Goal: Transaction & Acquisition: Purchase product/service

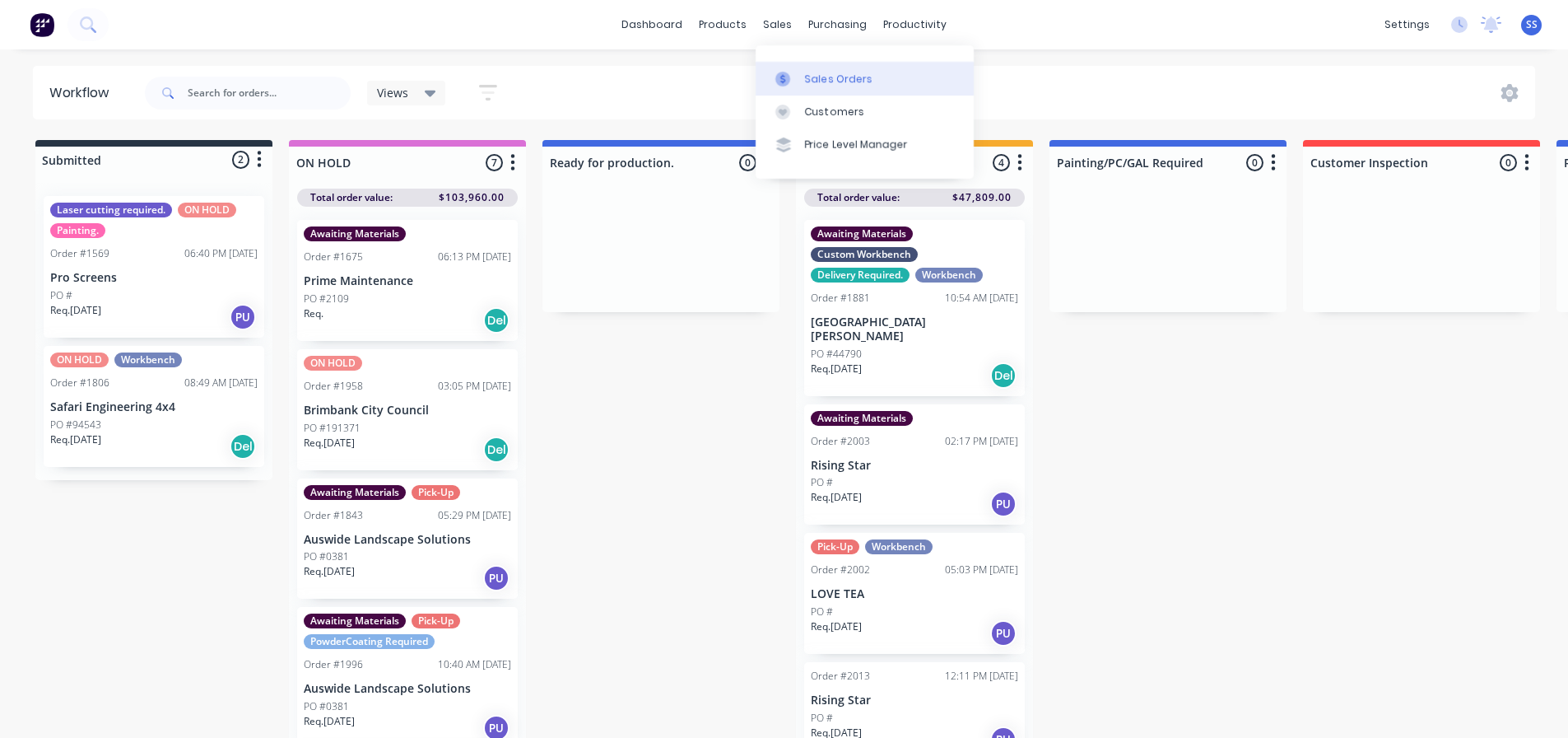
click at [808, 77] on div "Sales Orders" at bounding box center [838, 79] width 67 height 15
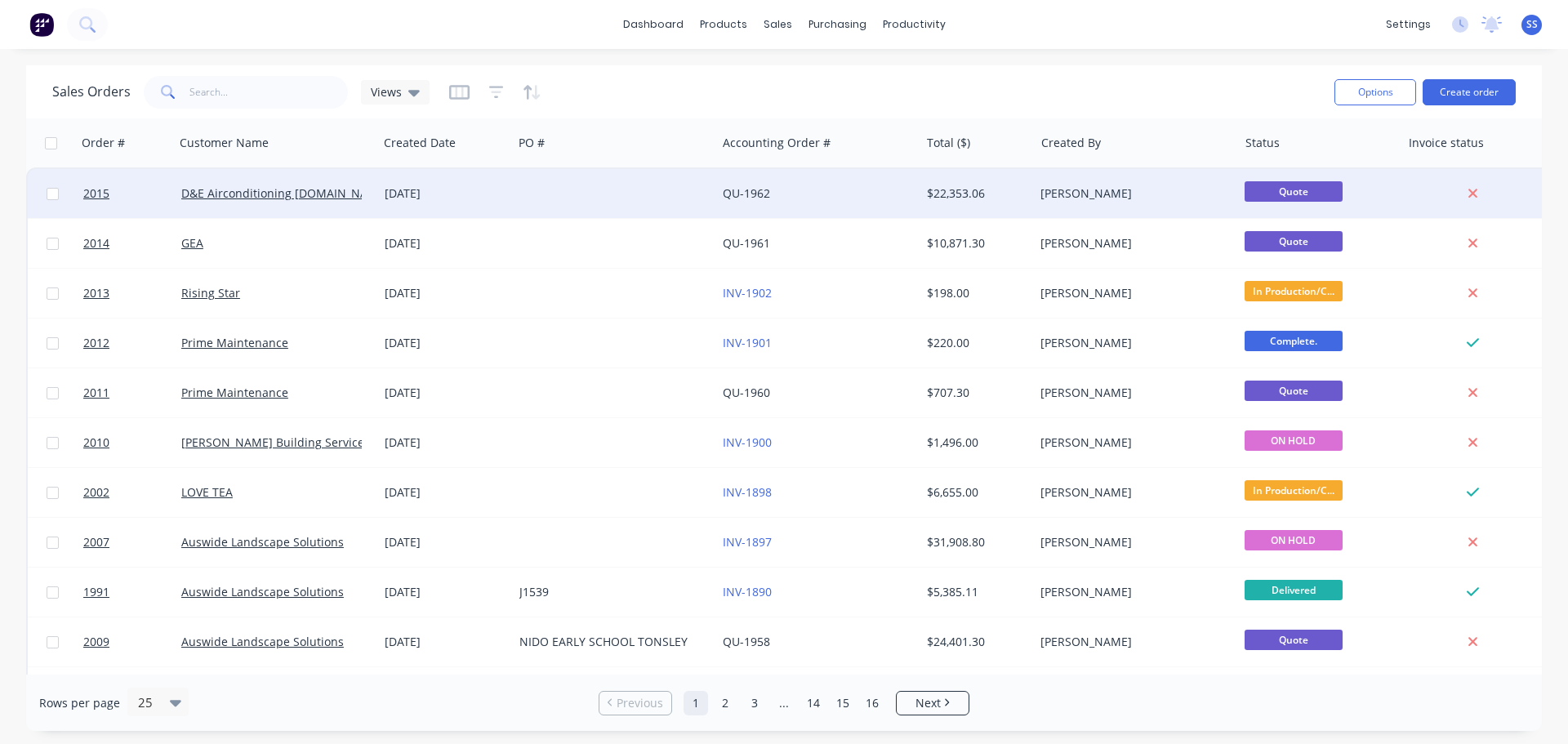
click at [538, 199] on div at bounding box center [615, 194] width 204 height 49
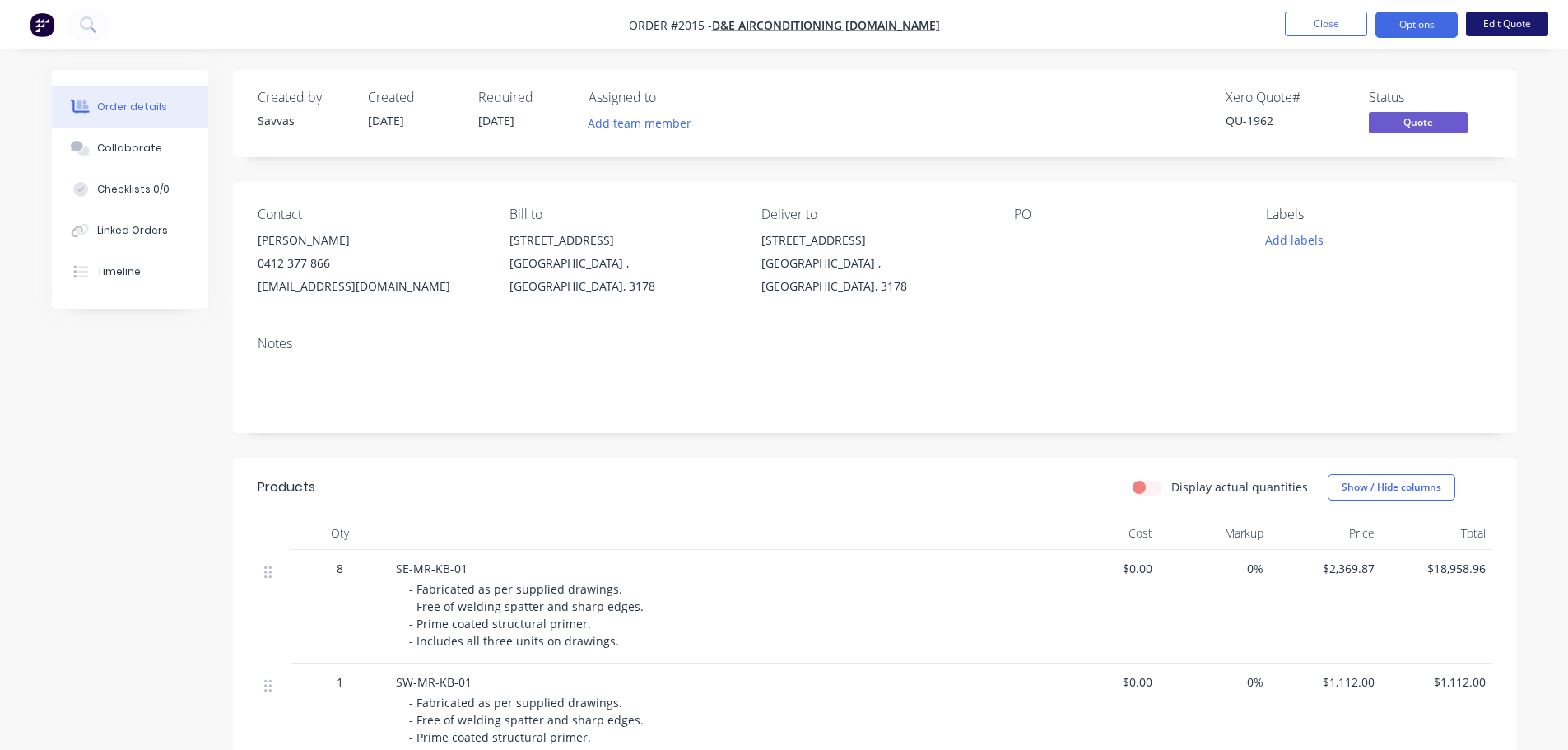
click at [1494, 34] on button "Edit Quote" at bounding box center [1507, 24] width 82 height 25
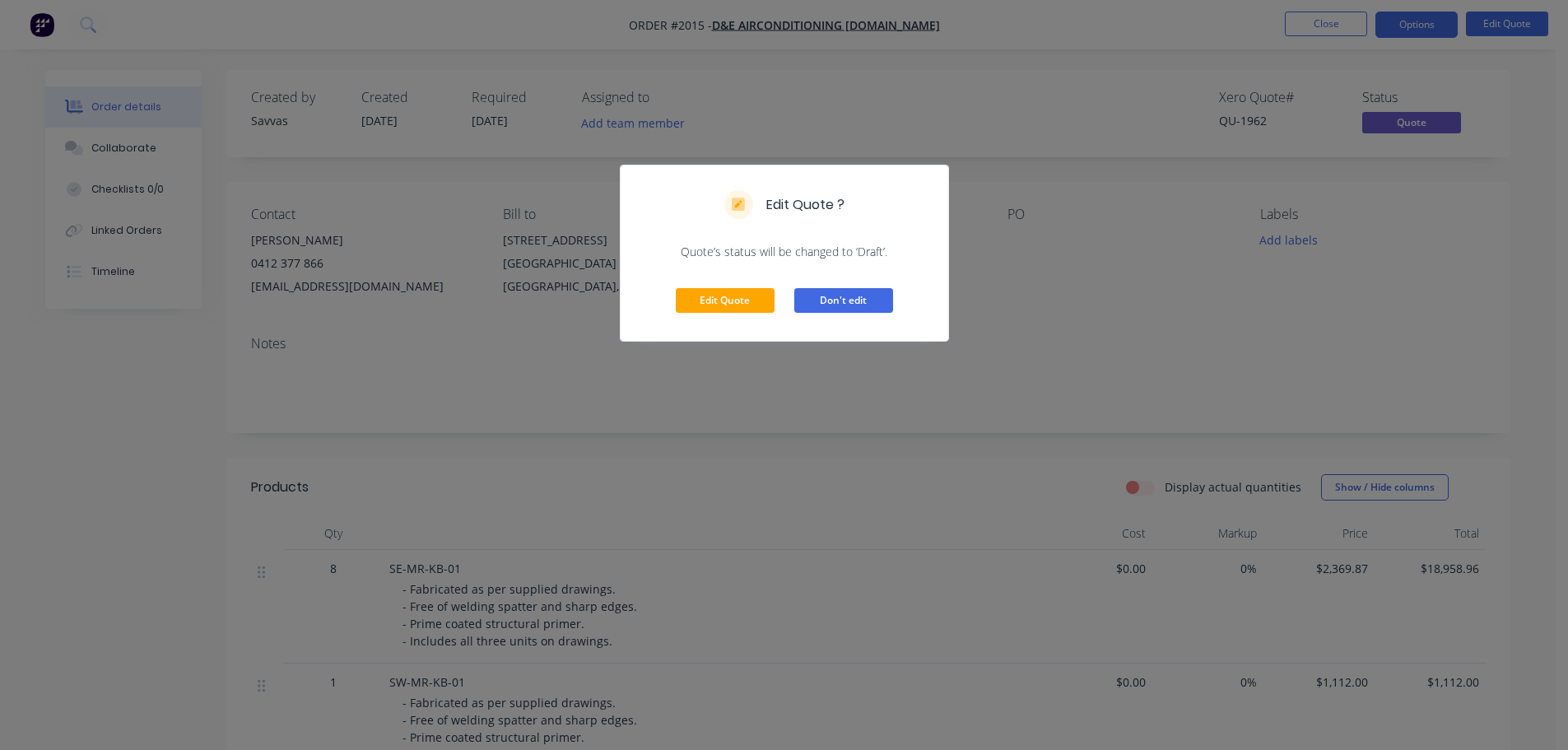
click at [822, 295] on button "Don't edit" at bounding box center [844, 301] width 99 height 25
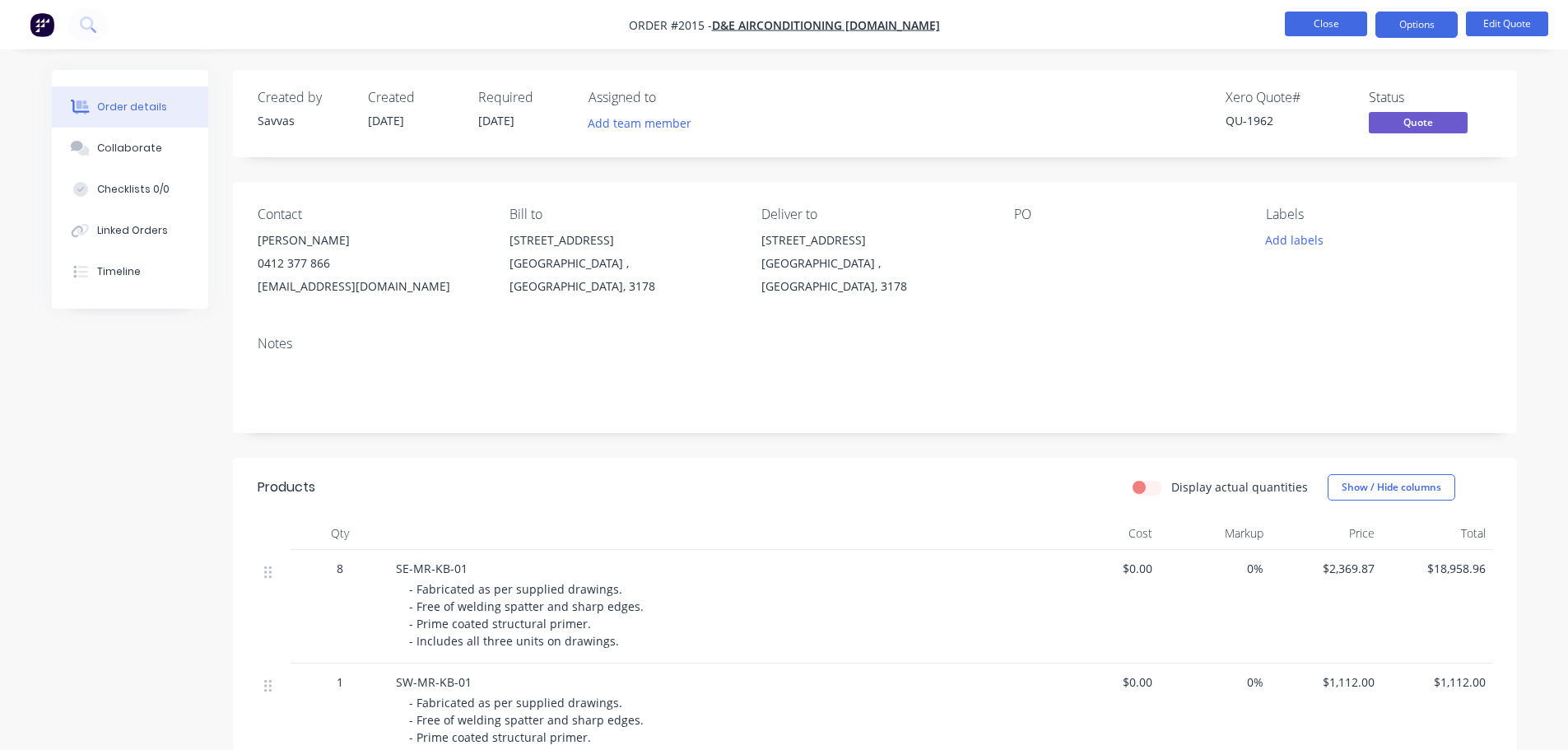
click at [1335, 18] on button "Close" at bounding box center [1326, 24] width 82 height 25
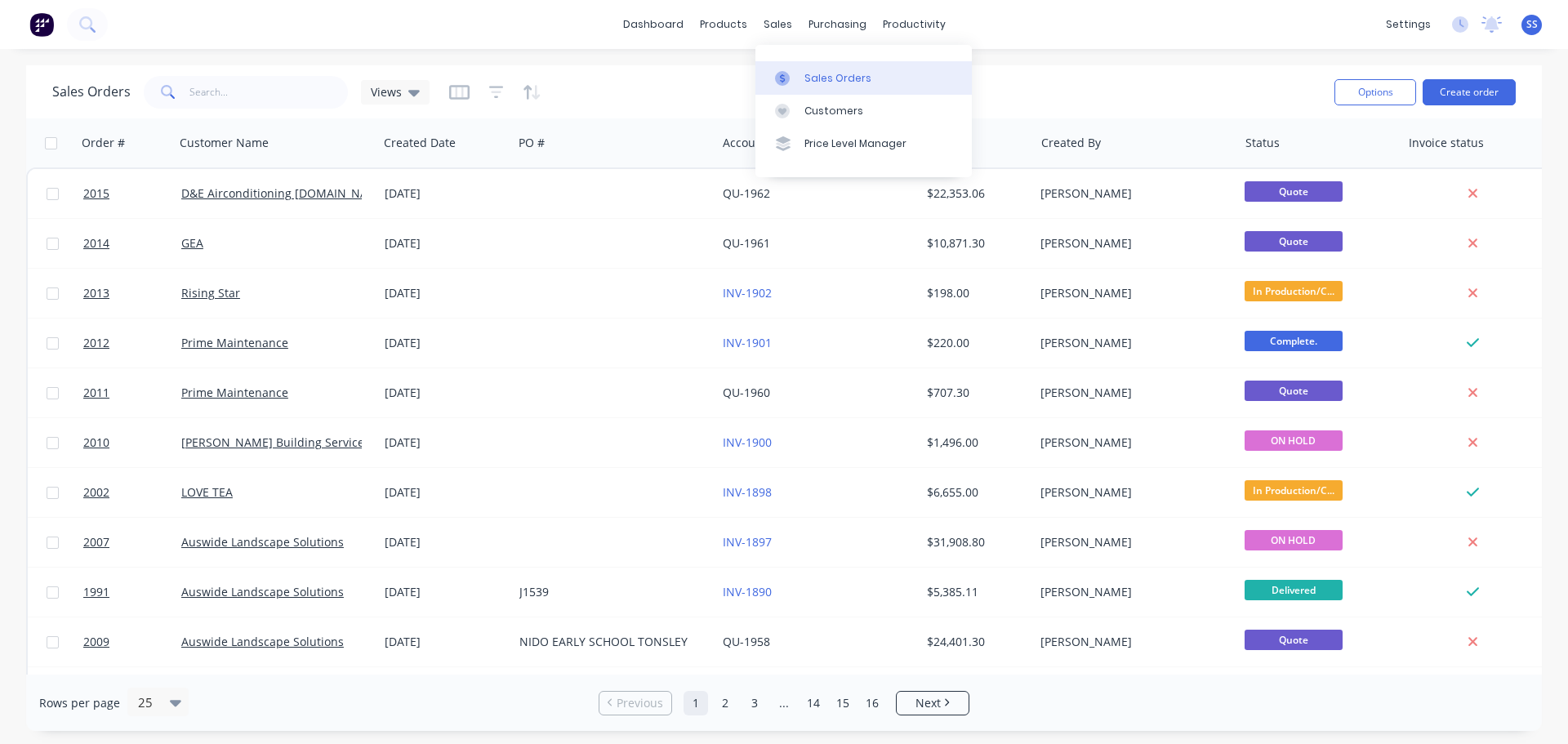
click at [805, 72] on div "Sales Orders" at bounding box center [838, 78] width 67 height 15
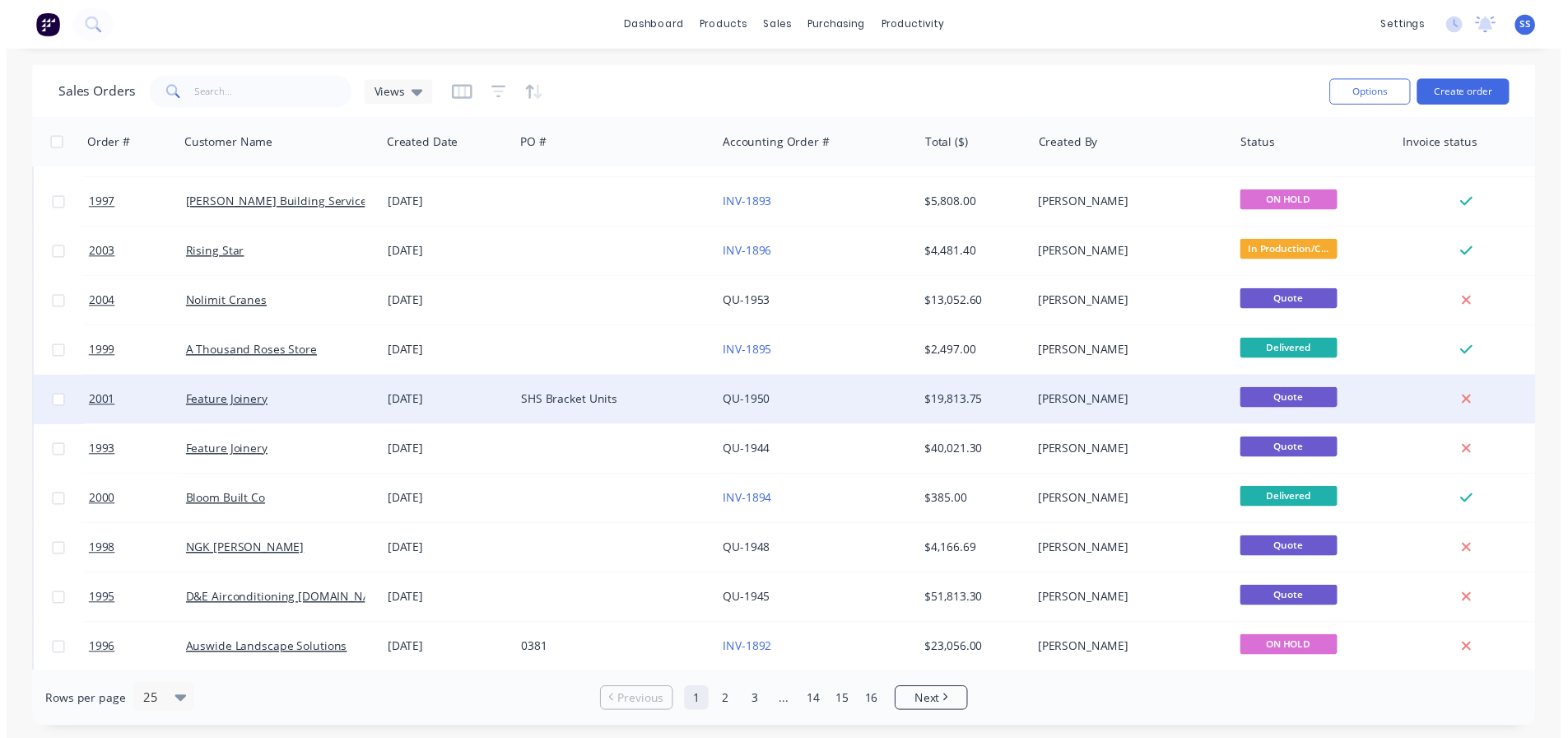
scroll to position [659, 0]
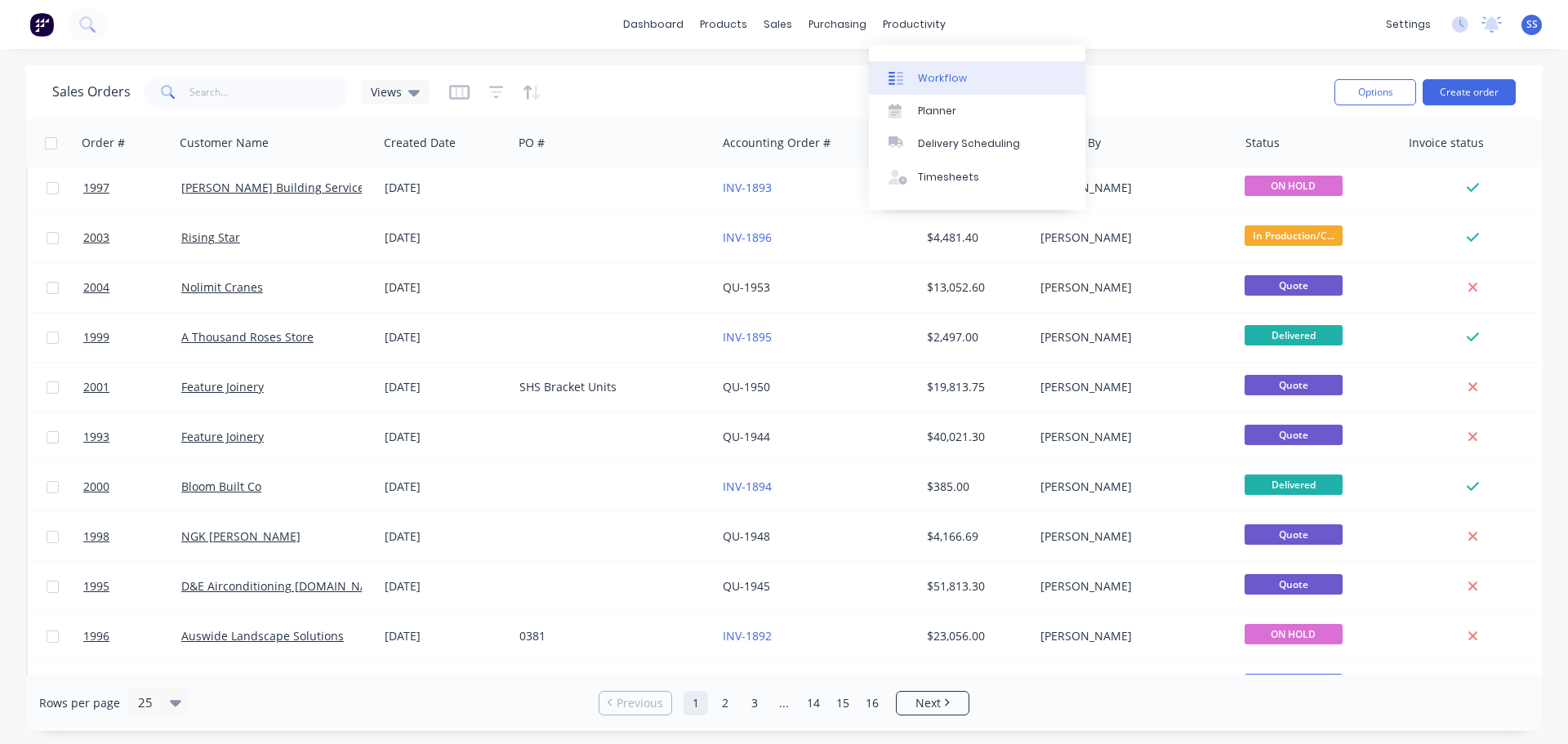
click at [928, 67] on link "Workflow" at bounding box center [977, 77] width 217 height 32
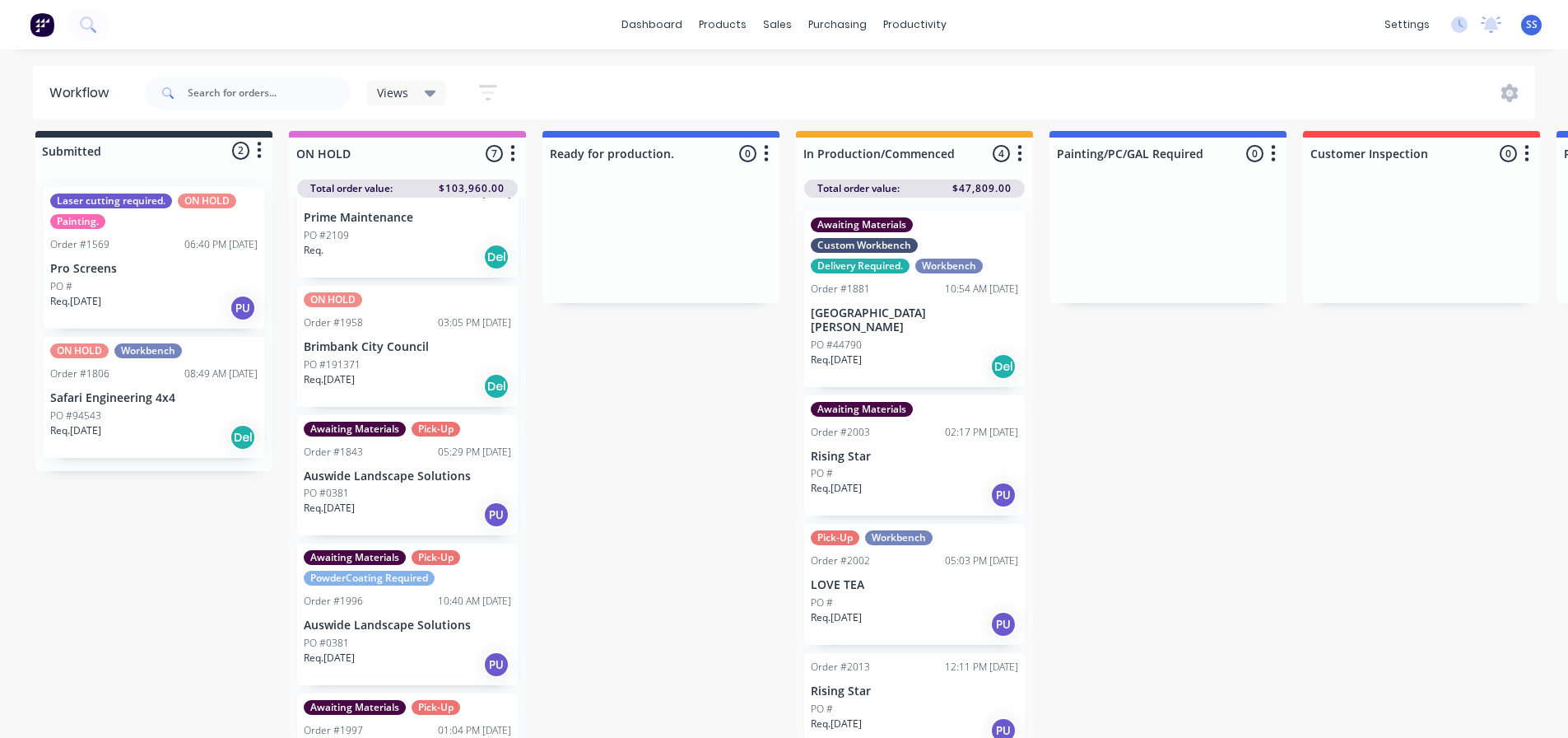
scroll to position [82, 0]
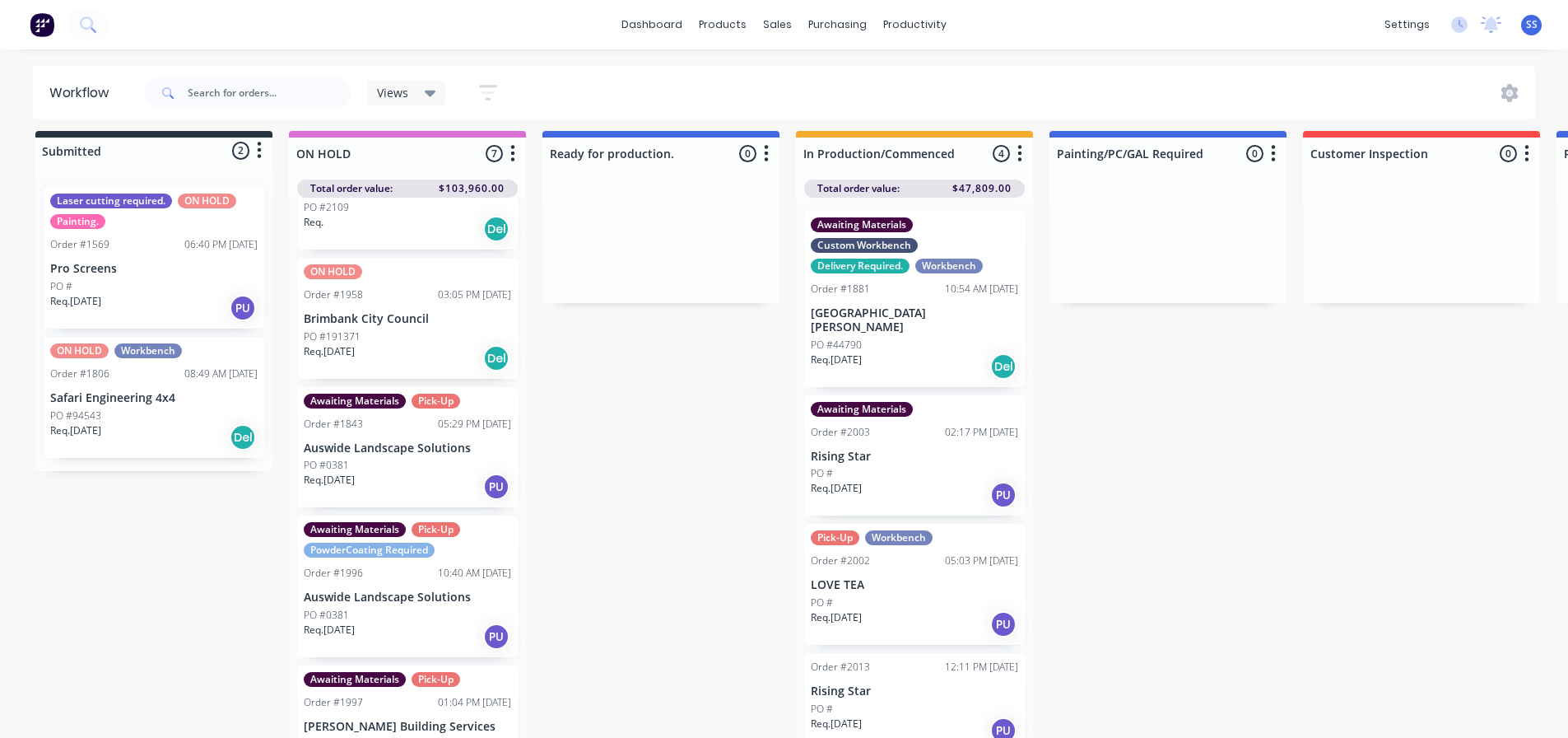
click at [409, 623] on div "Req. [DATE] PU" at bounding box center [407, 637] width 208 height 28
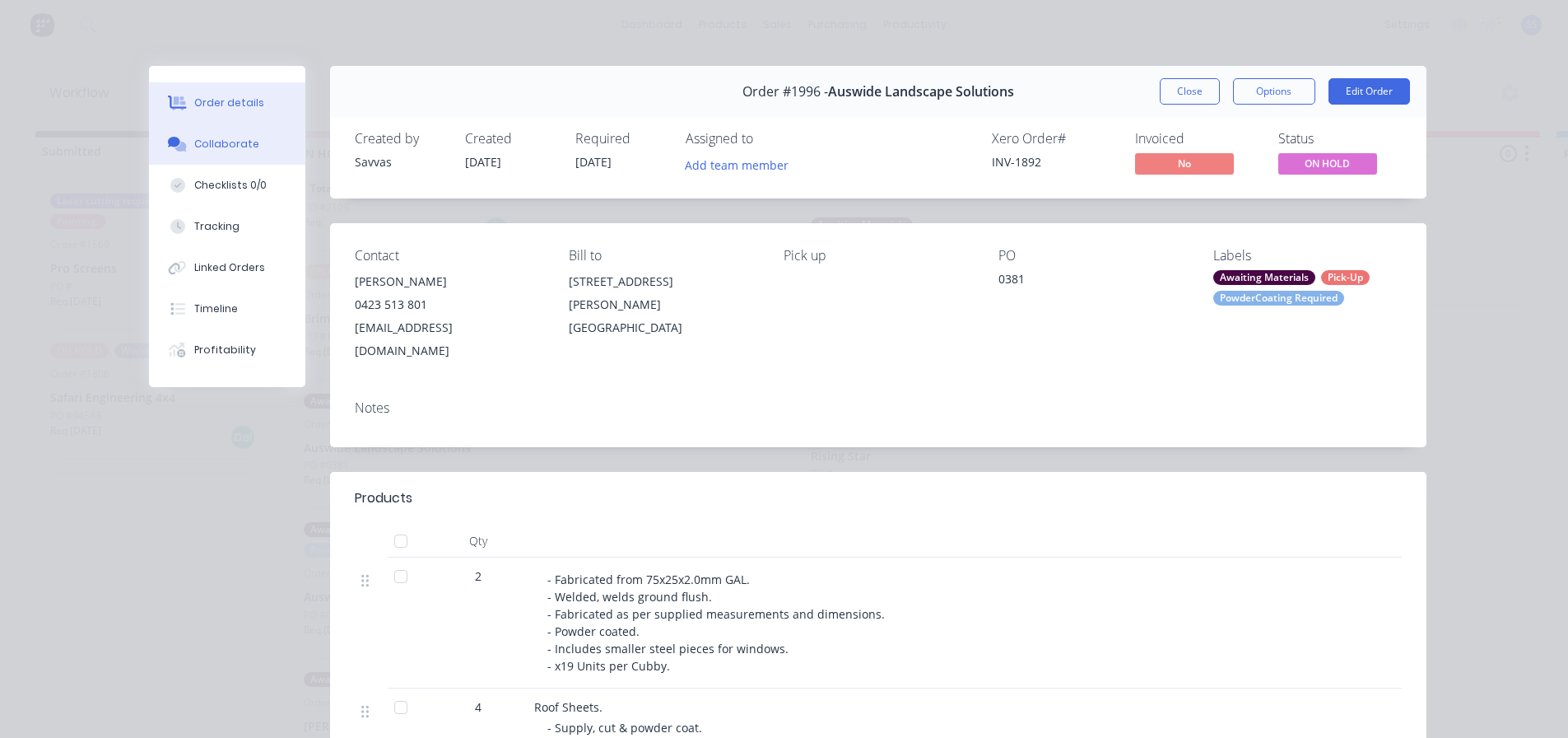
click at [213, 130] on button "Collaborate" at bounding box center [226, 144] width 157 height 42
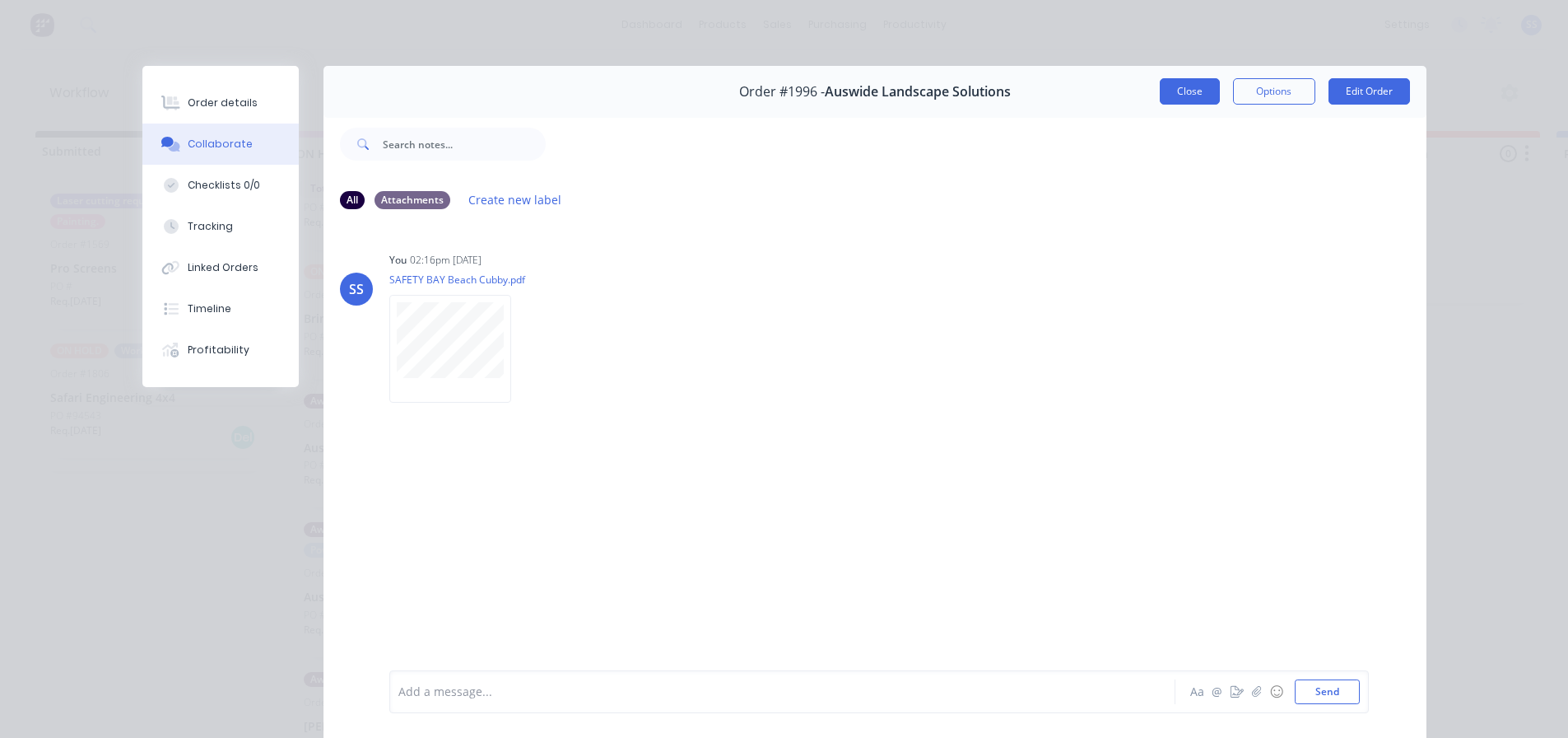
click at [1159, 92] on button "Close" at bounding box center [1189, 91] width 60 height 27
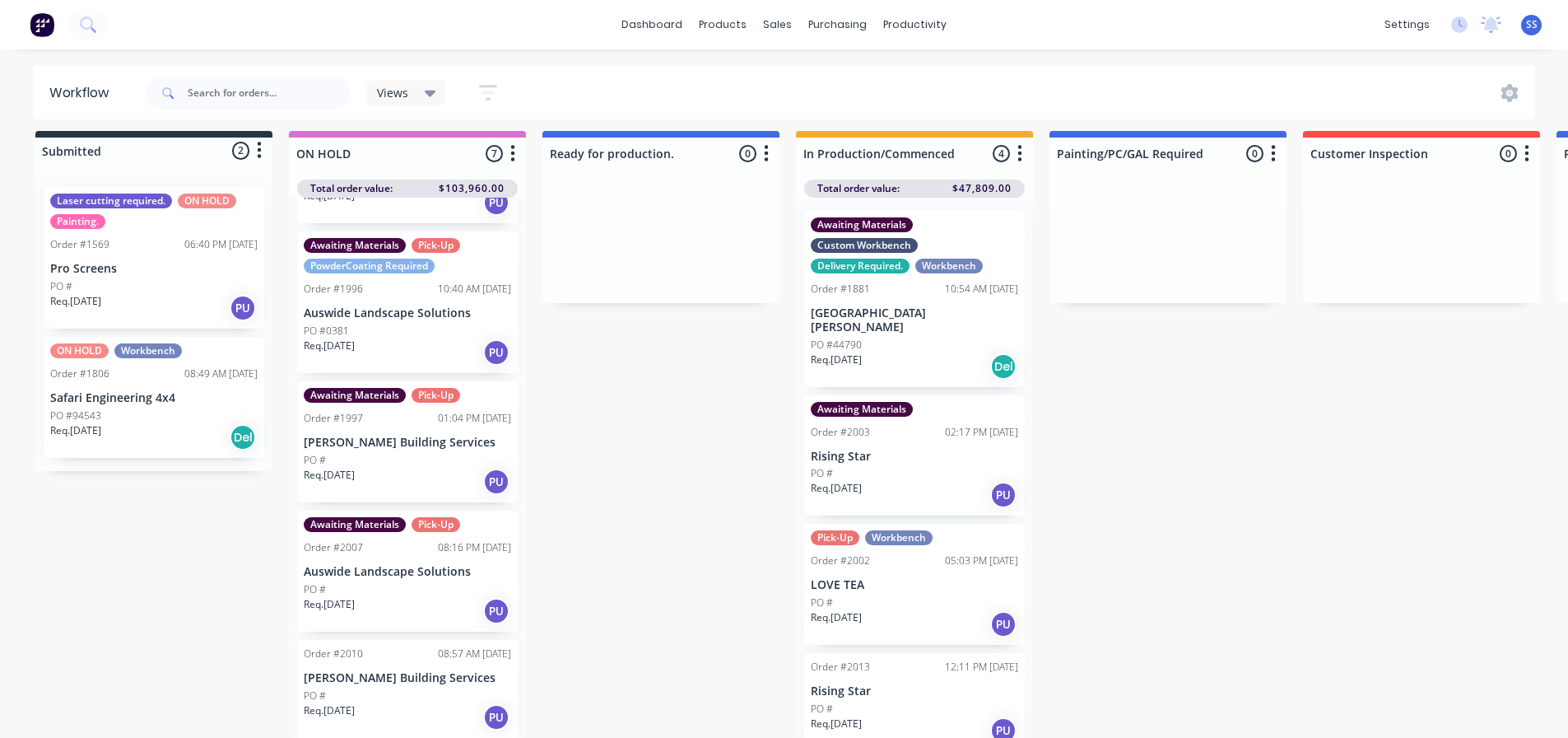
scroll to position [368, 0]
click at [419, 470] on div "Req. [DATE] PU" at bounding box center [407, 480] width 208 height 28
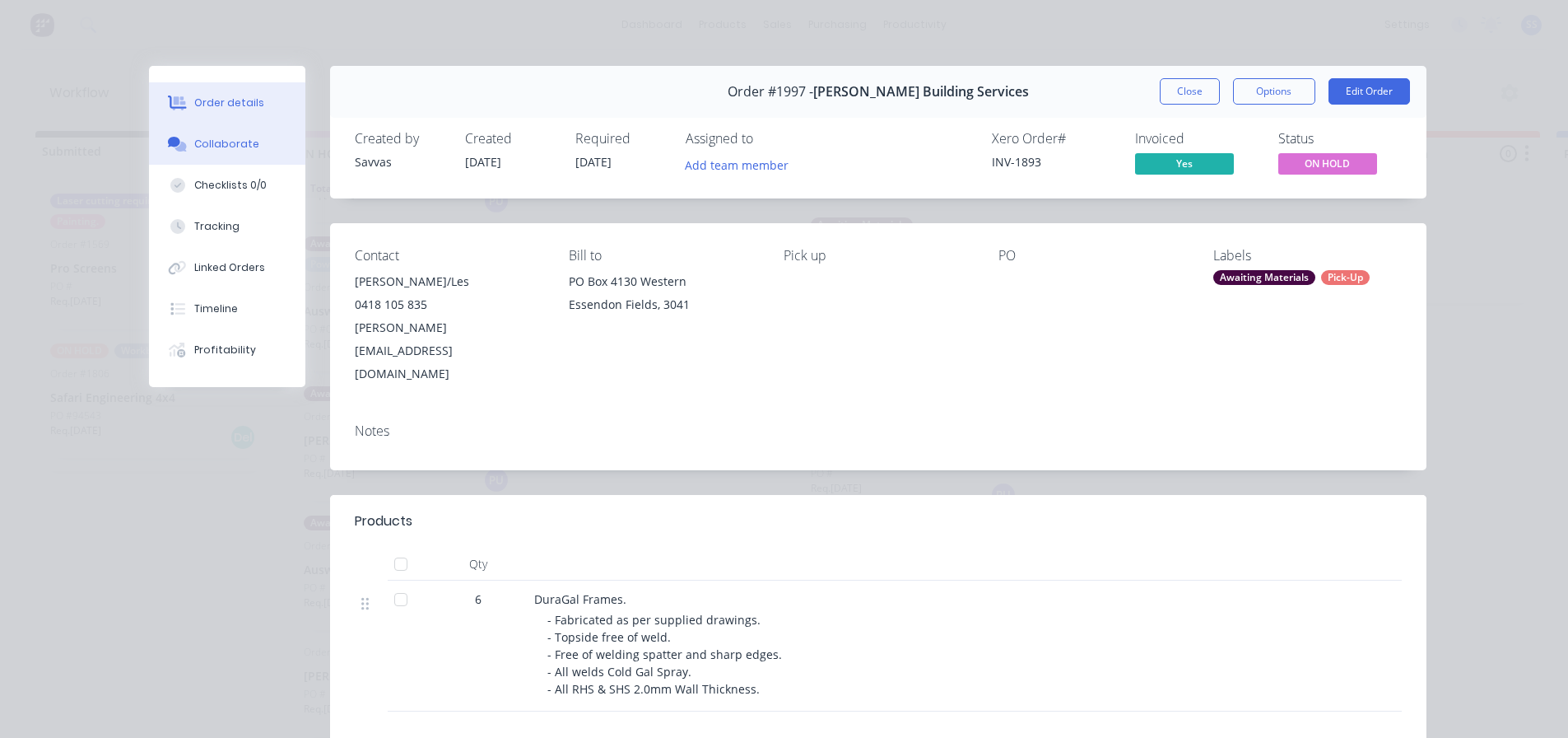
click at [217, 149] on div "Collaborate" at bounding box center [227, 144] width 65 height 15
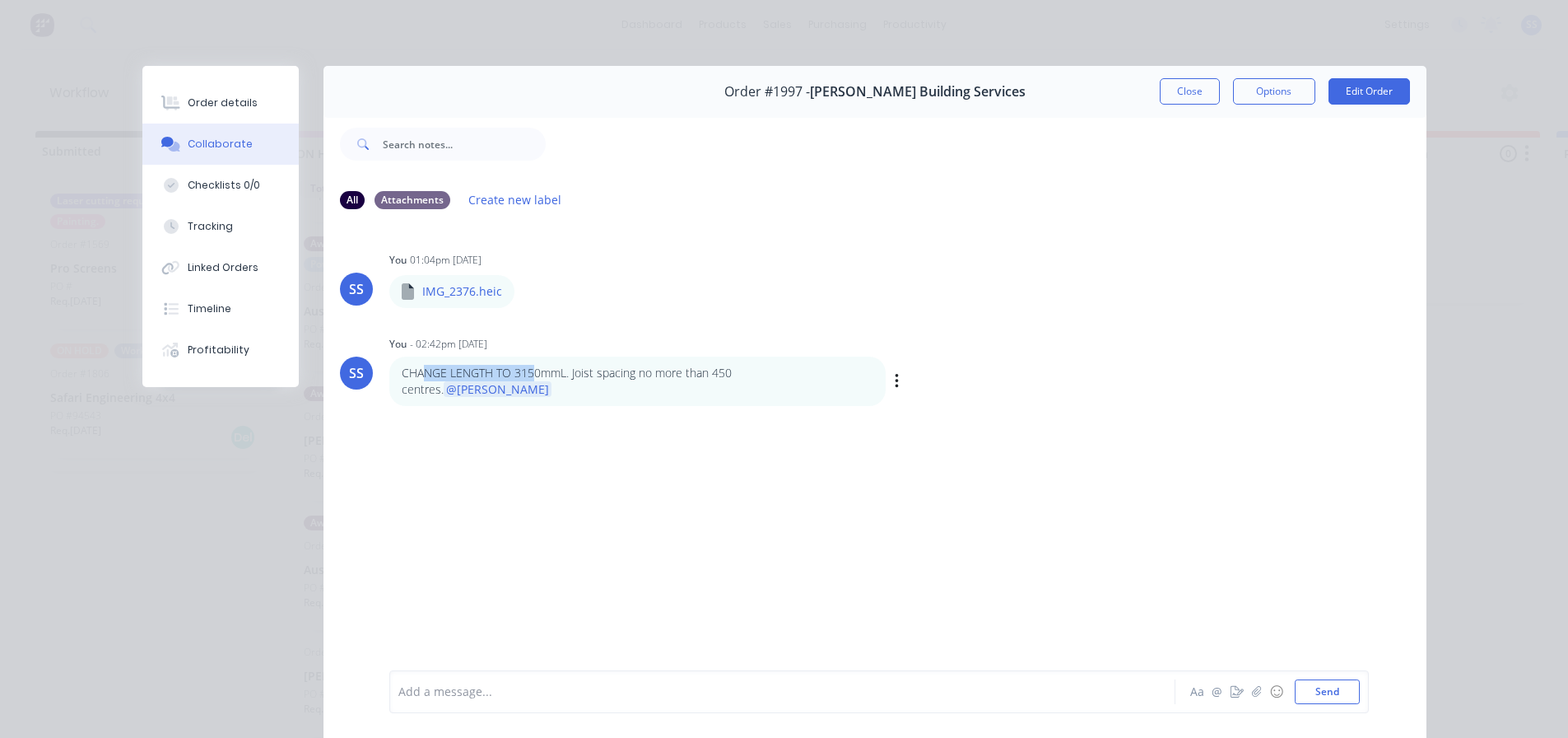
drag, startPoint x: 420, startPoint y: 374, endPoint x: 530, endPoint y: 377, distance: 110.0
click at [530, 377] on p "CHANGE LENGTH TO 3150mmL. Joist spacing no more than 450 centres. @[PERSON_NAME]" at bounding box center [637, 381] width 471 height 34
drag, startPoint x: 553, startPoint y: 371, endPoint x: 662, endPoint y: 369, distance: 109.0
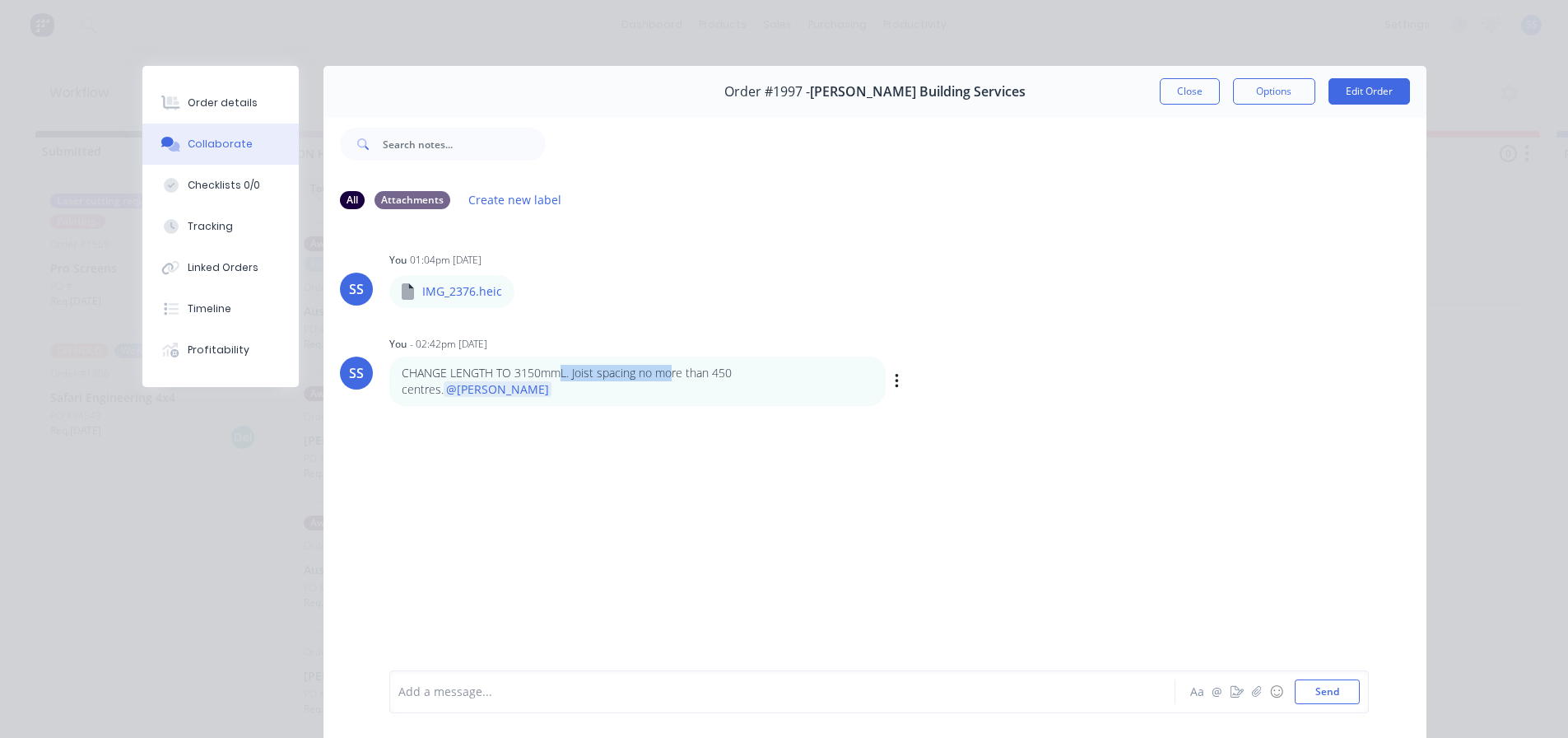
click at [662, 369] on p "CHANGE LENGTH TO 3150mmL. Joist spacing no more than 450 centres. @[PERSON_NAME]" at bounding box center [637, 381] width 471 height 34
drag, startPoint x: 548, startPoint y: 375, endPoint x: 584, endPoint y: 374, distance: 36.0
click at [584, 374] on p "CHANGE LENGTH TO 3150mmL. Joist spacing no more than 450 centres. @[PERSON_NAME]" at bounding box center [637, 381] width 471 height 34
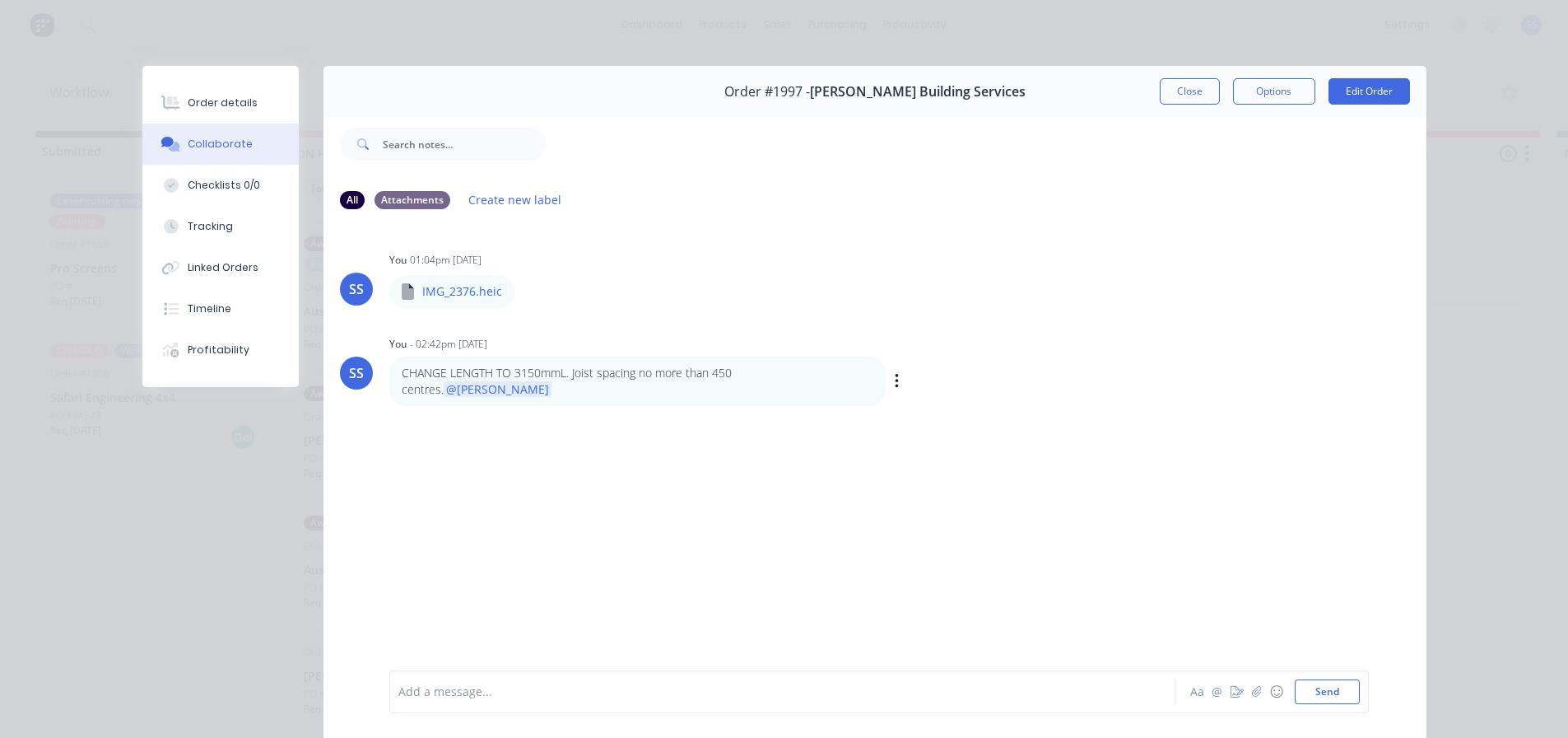
click at [586, 374] on p "CHANGE LENGTH TO 3150mmL. Joist spacing no more than 450 centres. @[PERSON_NAME]" at bounding box center [637, 381] width 471 height 34
click at [1200, 90] on button "Close" at bounding box center [1189, 91] width 60 height 27
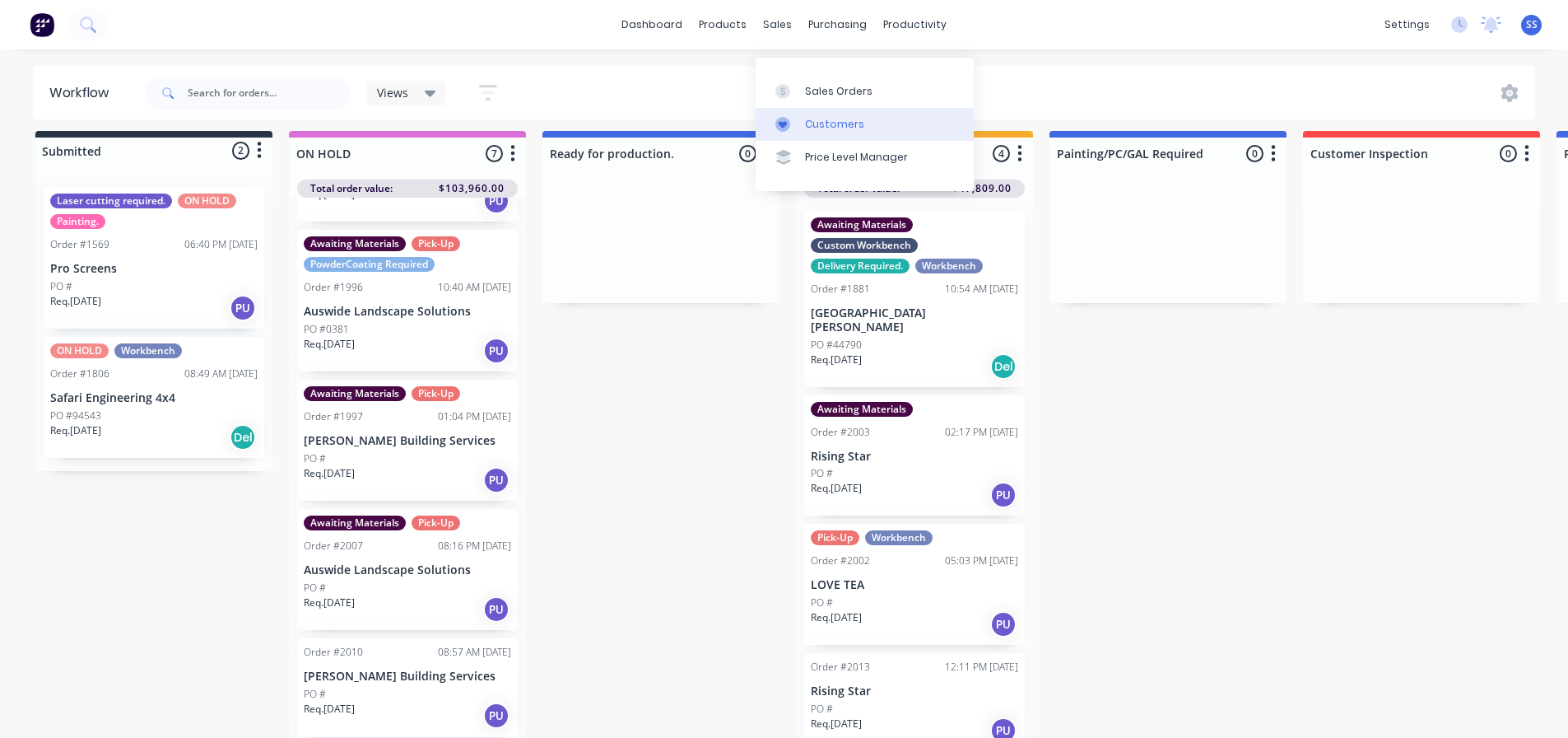
click at [805, 117] on div "Customers" at bounding box center [834, 124] width 59 height 15
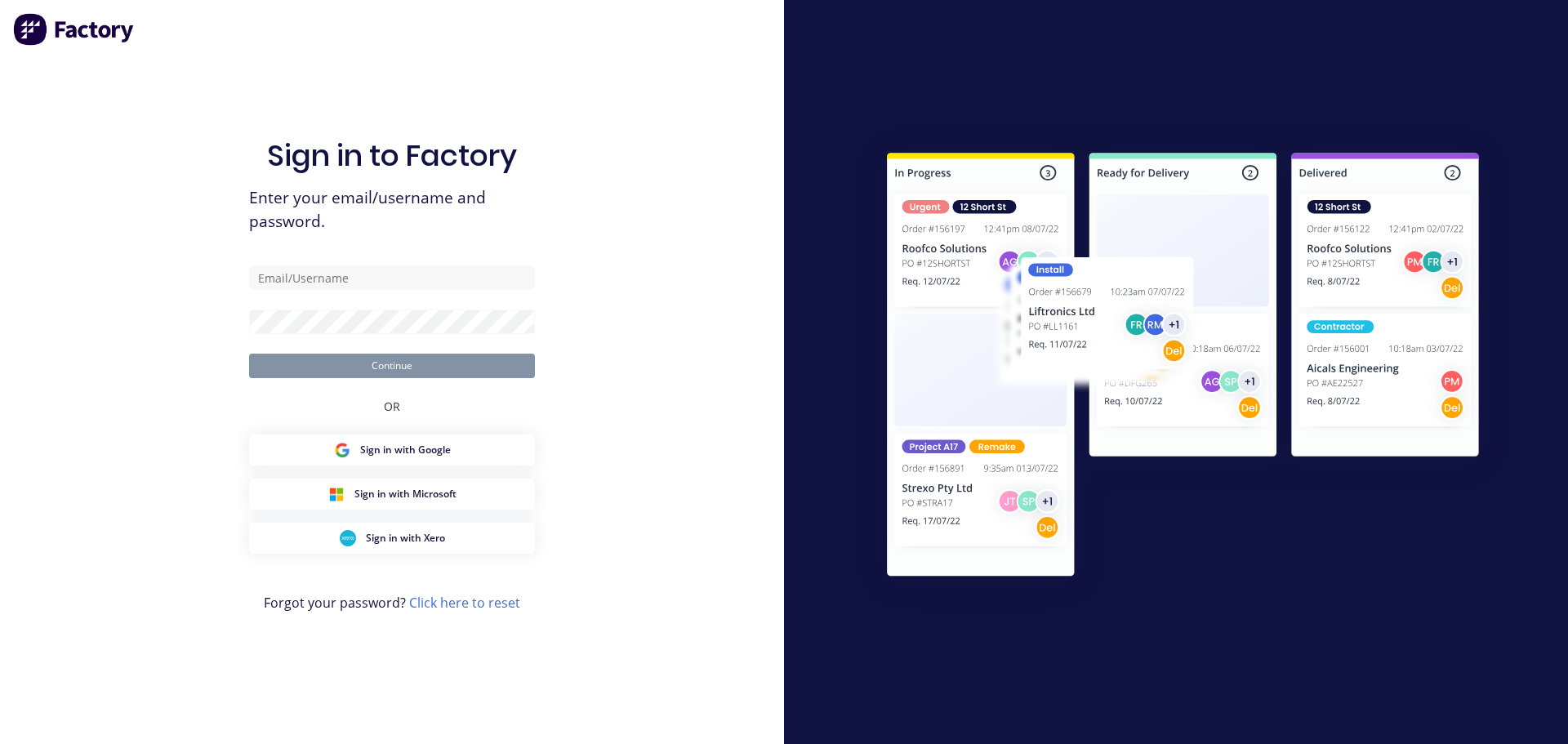
click at [1339, 89] on div at bounding box center [1177, 372] width 784 height 744
click at [500, 289] on input "text" at bounding box center [392, 278] width 286 height 25
type input "[EMAIL_ADDRESS][DOMAIN_NAME]"
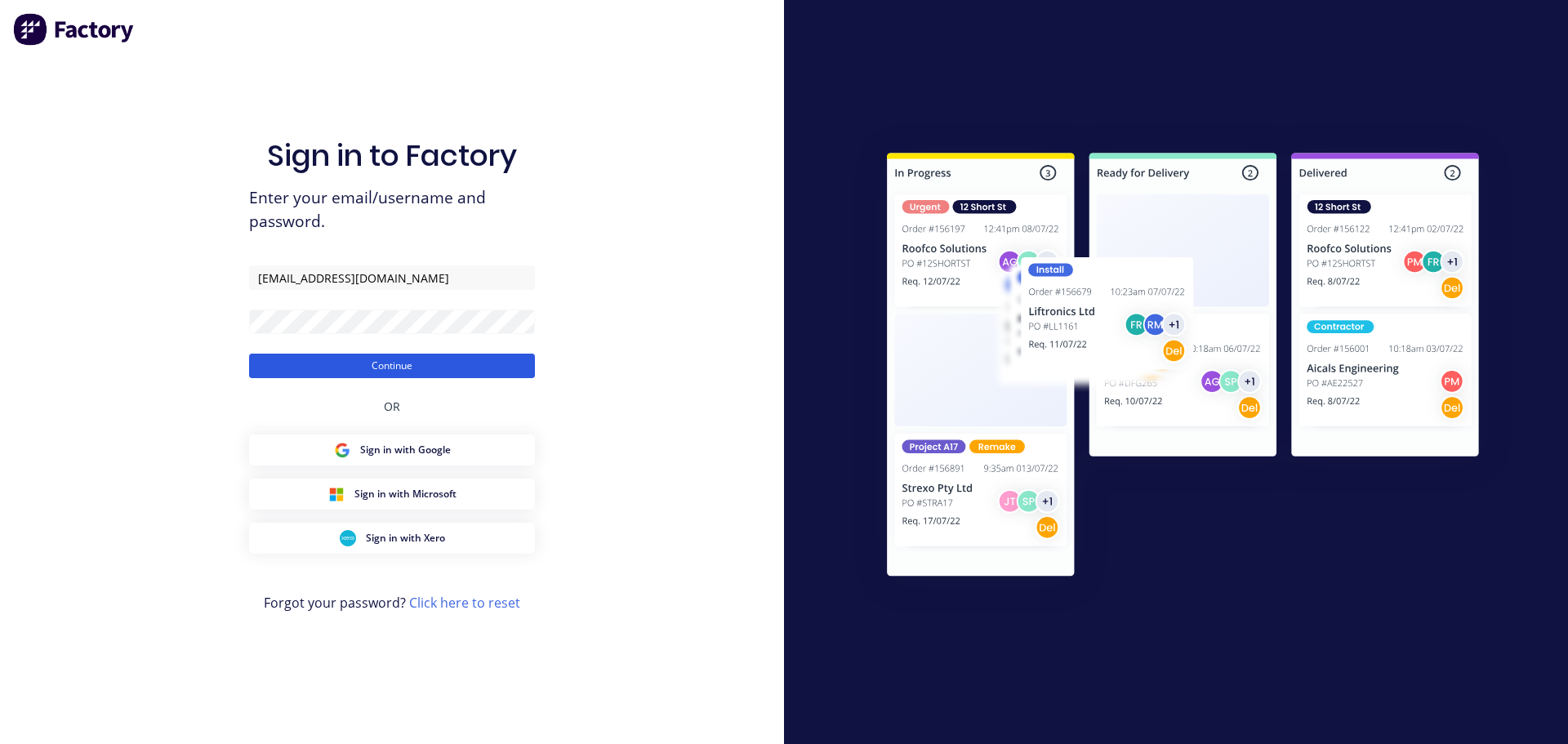
click at [450, 360] on button "Continue" at bounding box center [392, 366] width 286 height 25
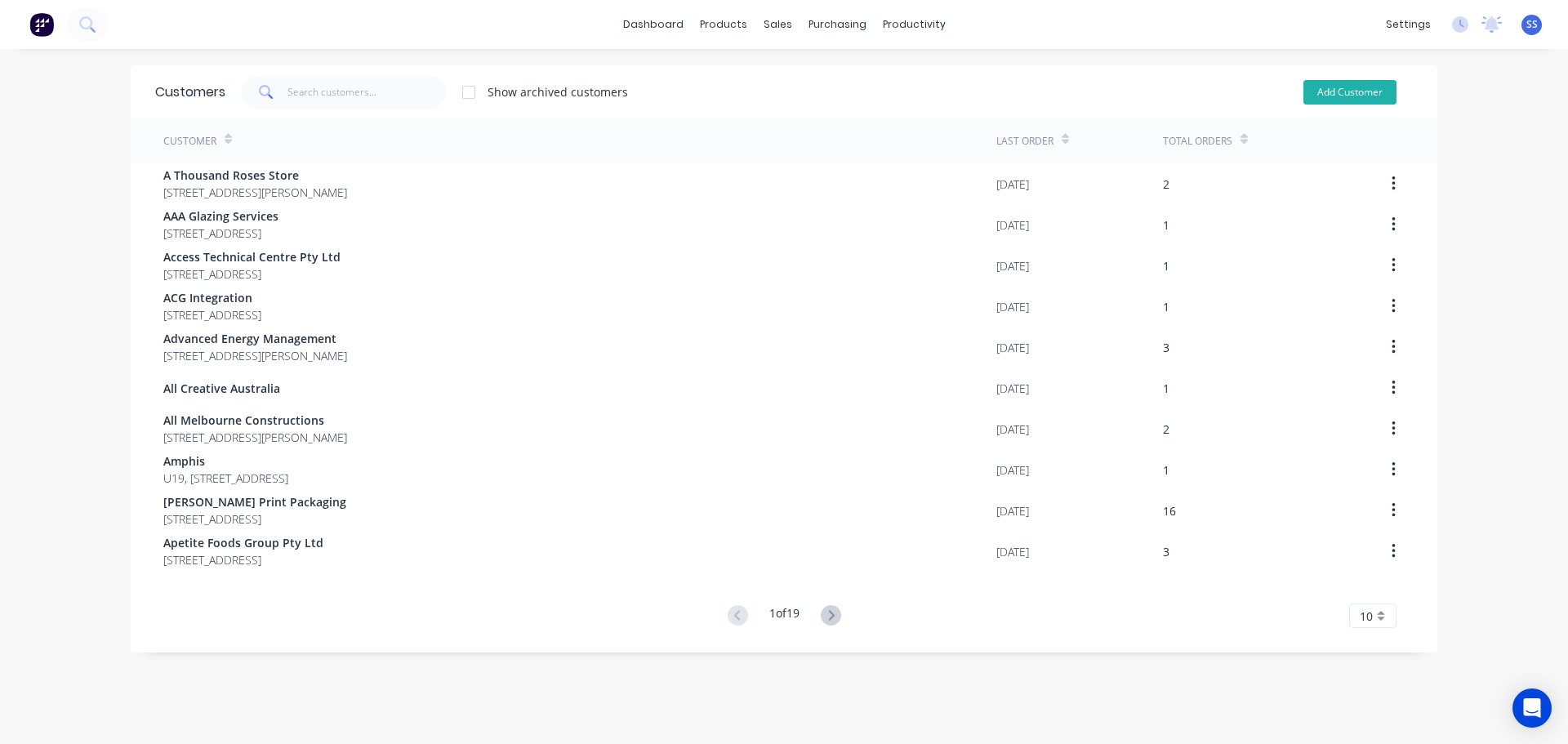
click at [1304, 90] on button "Add Customer" at bounding box center [1350, 92] width 93 height 25
select select "AU"
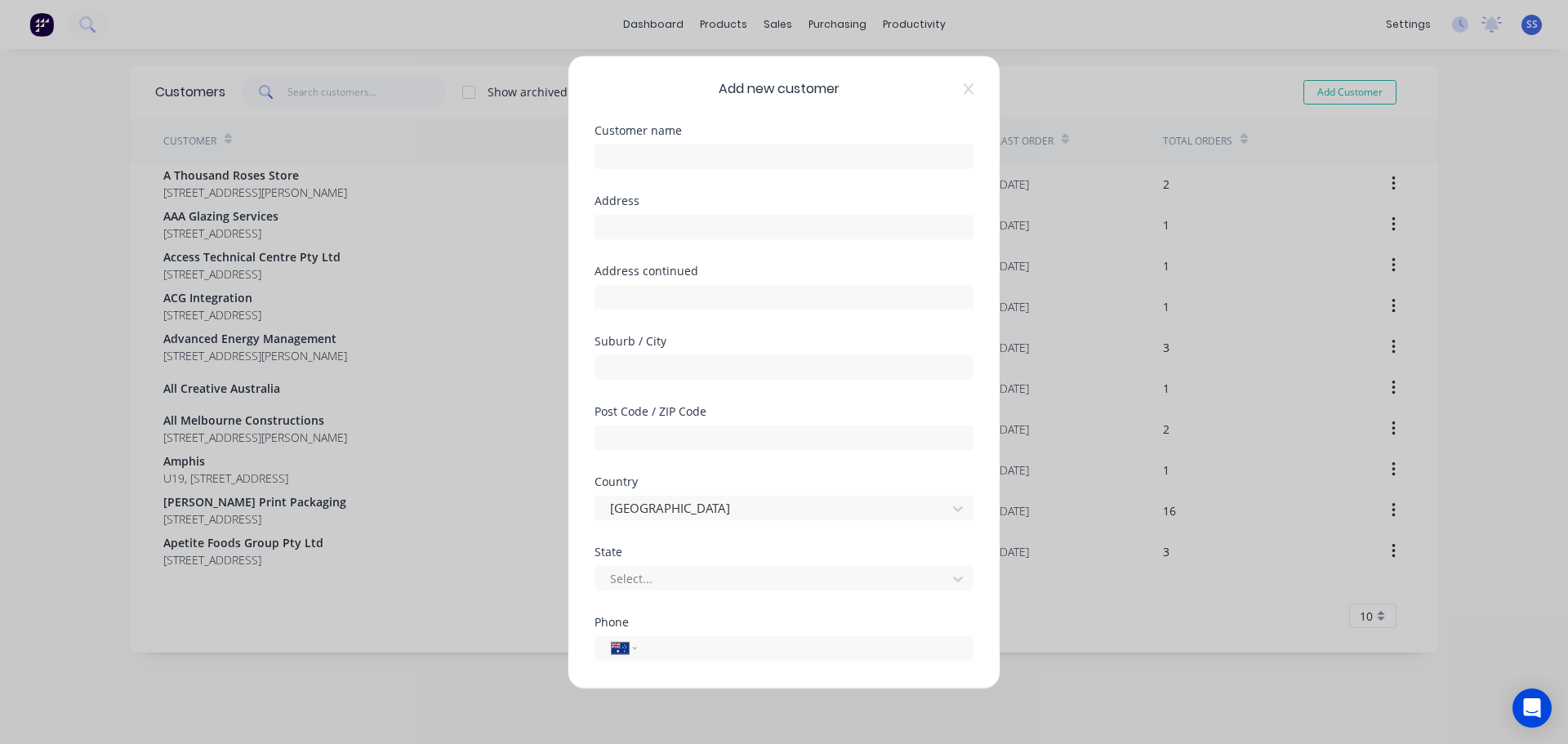
click at [785, 172] on div "Customer name" at bounding box center [784, 159] width 379 height 70
click at [783, 154] on input "text" at bounding box center [784, 156] width 379 height 25
type input "DEUTZ"
click at [708, 221] on input "text" at bounding box center [784, 226] width 379 height 25
paste input "[STREET_ADDRESS]"
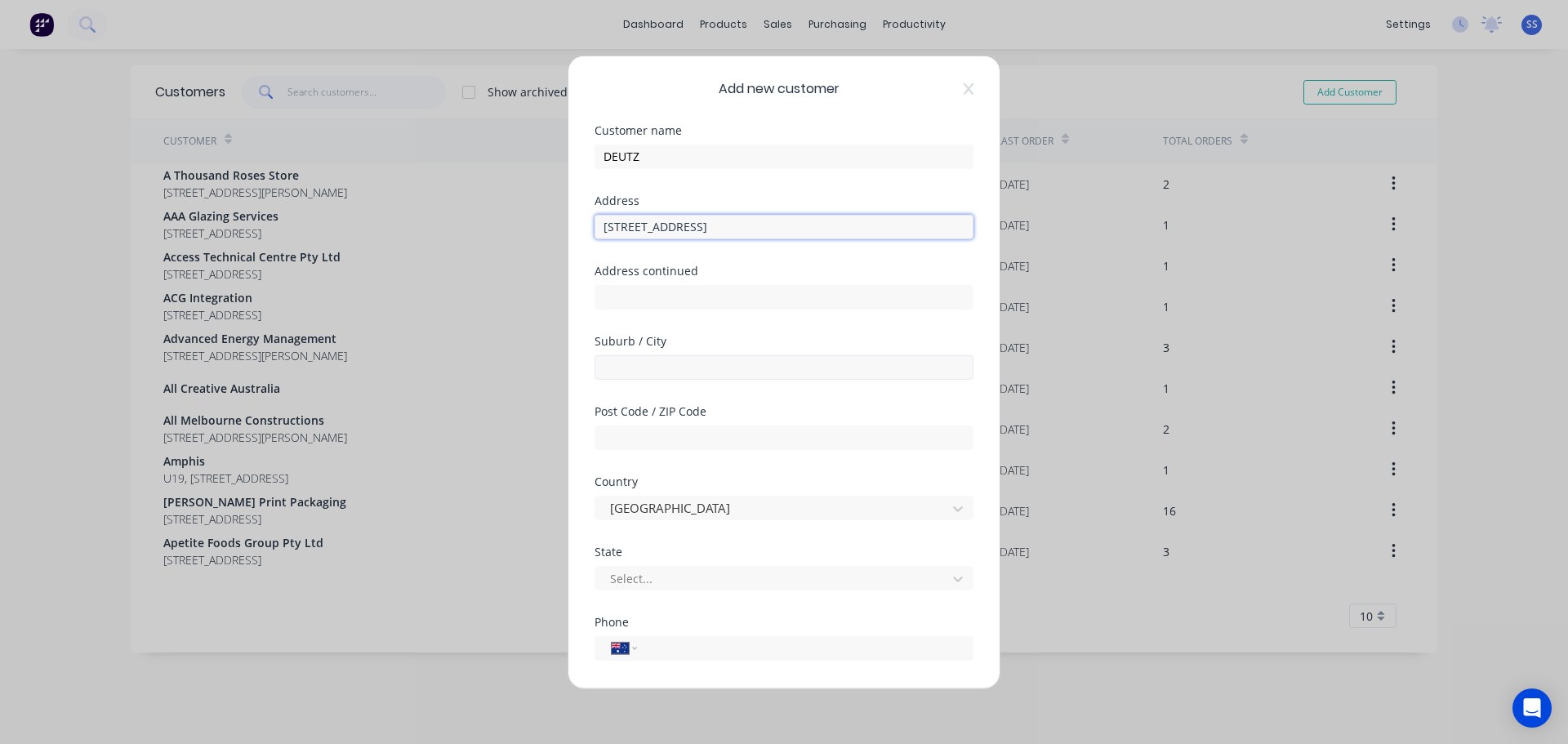
type input "[STREET_ADDRESS]"
click at [703, 360] on input "text" at bounding box center [784, 367] width 379 height 25
type input "Dandenong South"
click at [695, 429] on input "text" at bounding box center [784, 437] width 379 height 25
type input "3175"
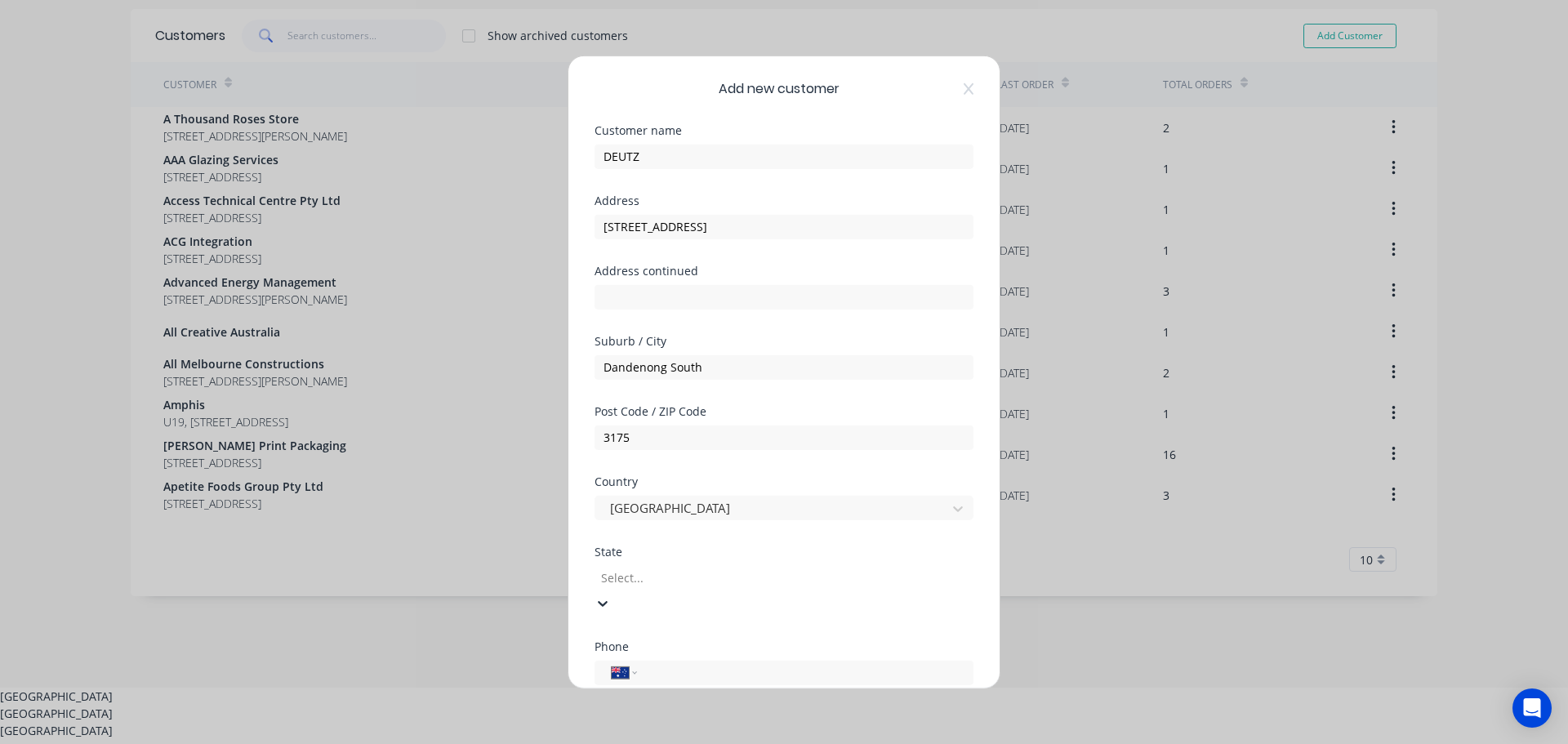
click at [713, 567] on div "Select..." at bounding box center [717, 577] width 245 height 25
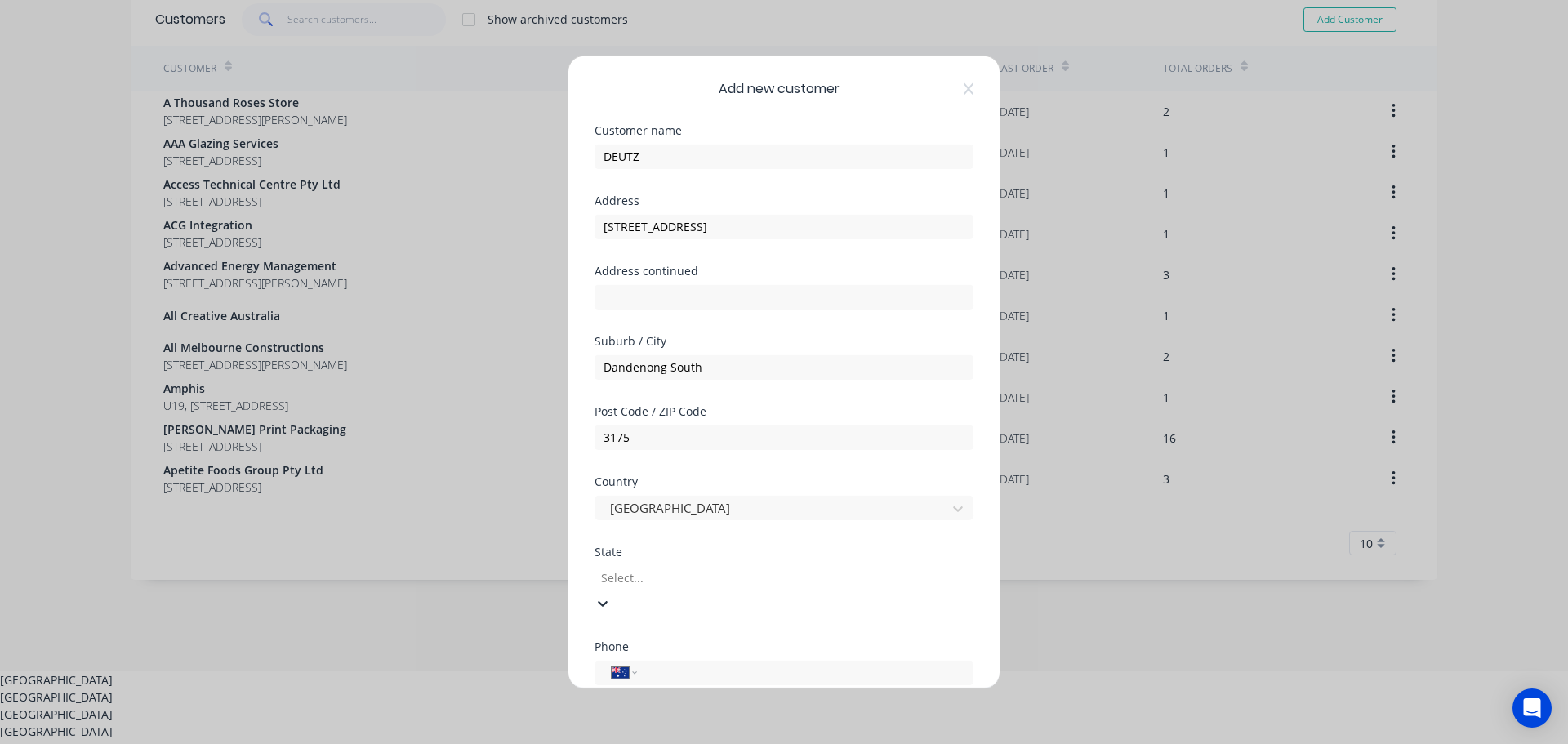
scroll to position [79, 0]
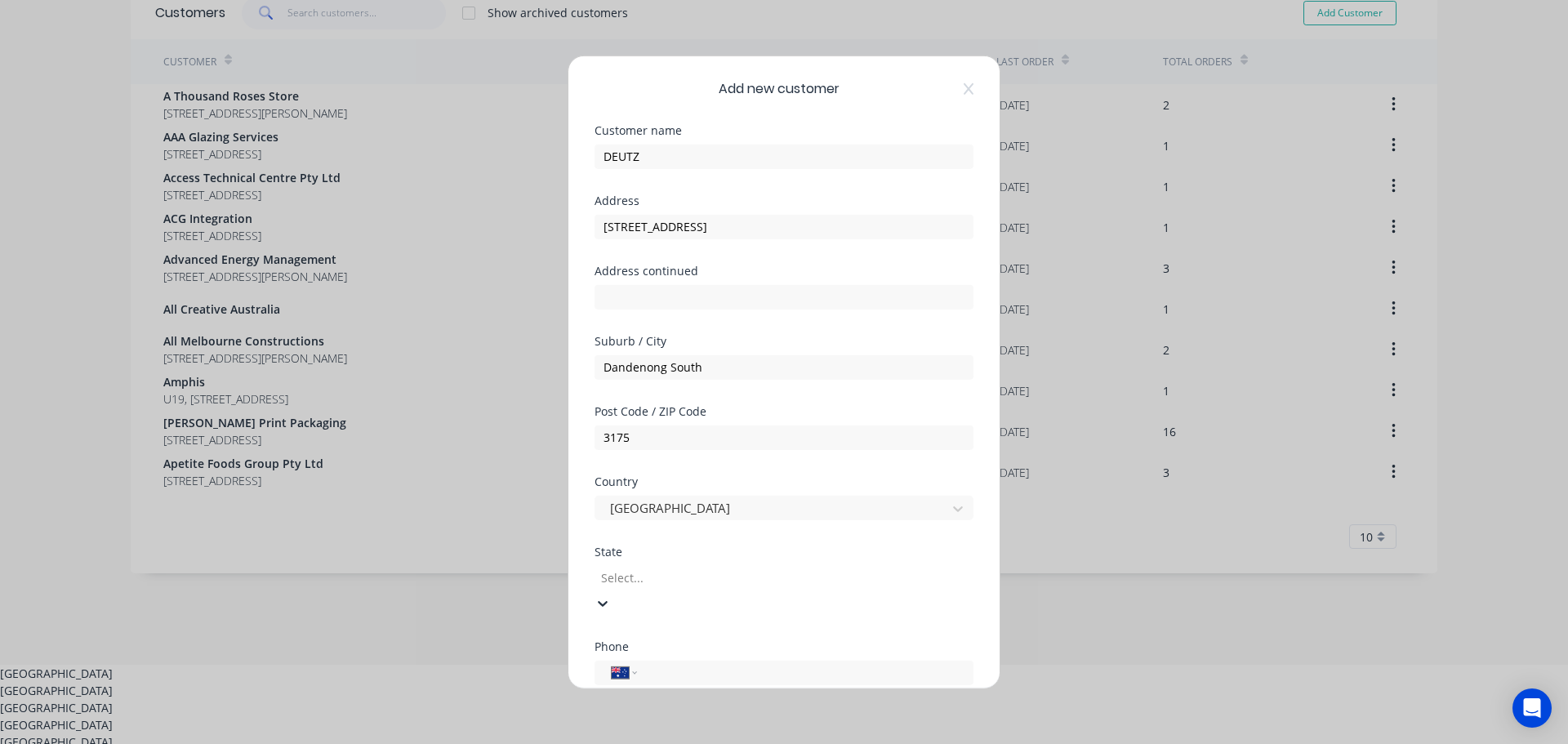
type input "v"
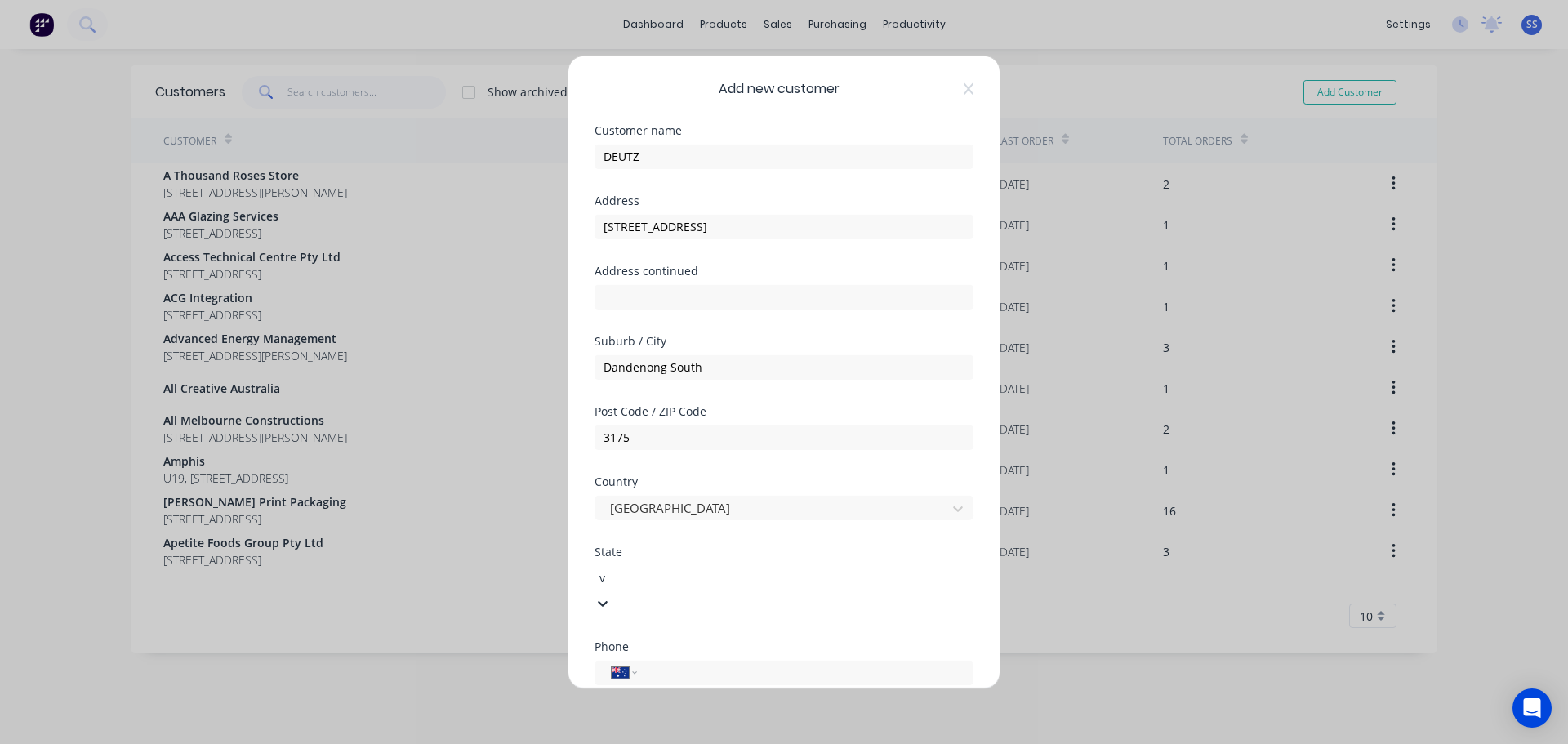
click at [687, 743] on div "Victoria" at bounding box center [784, 753] width 1568 height 18
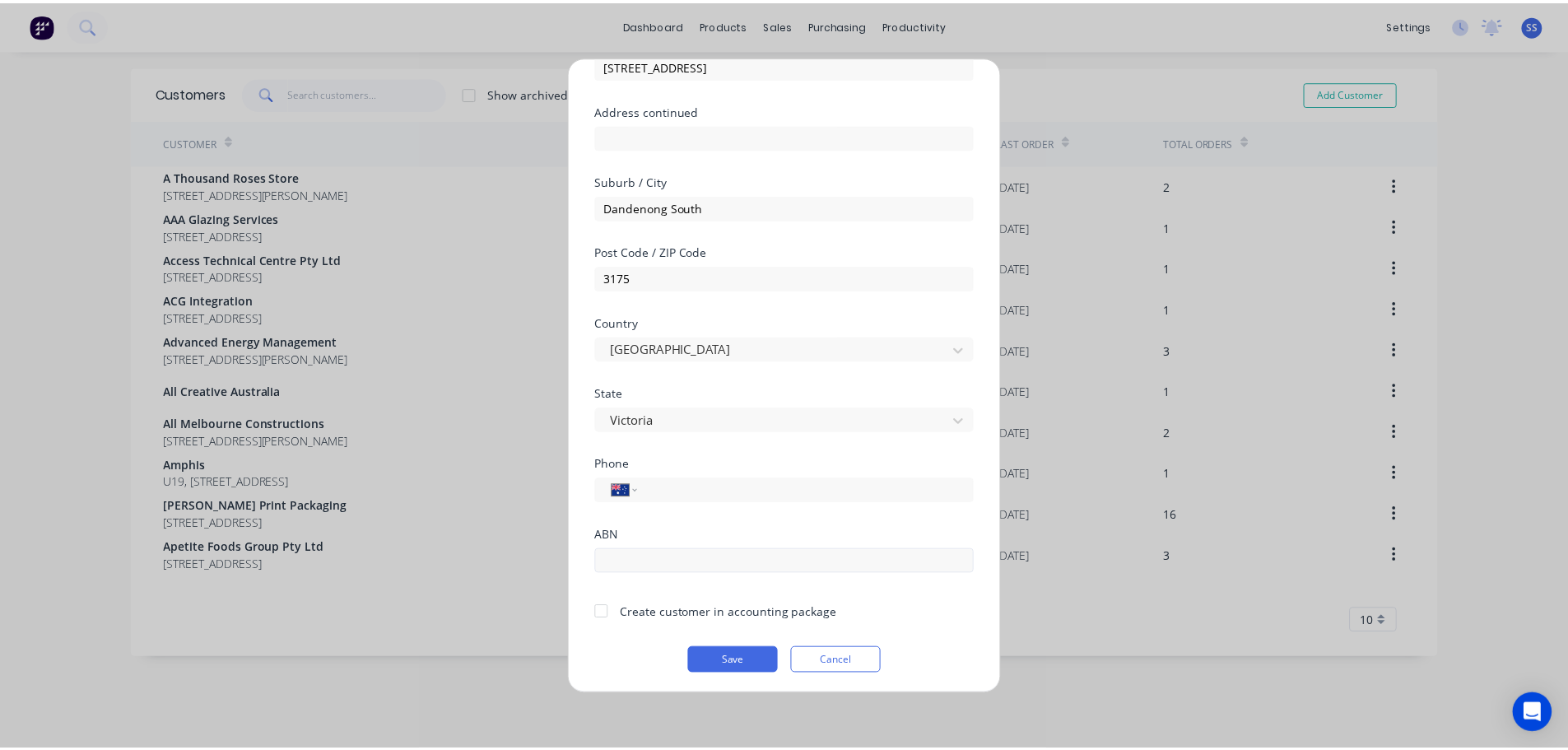
scroll to position [165, 0]
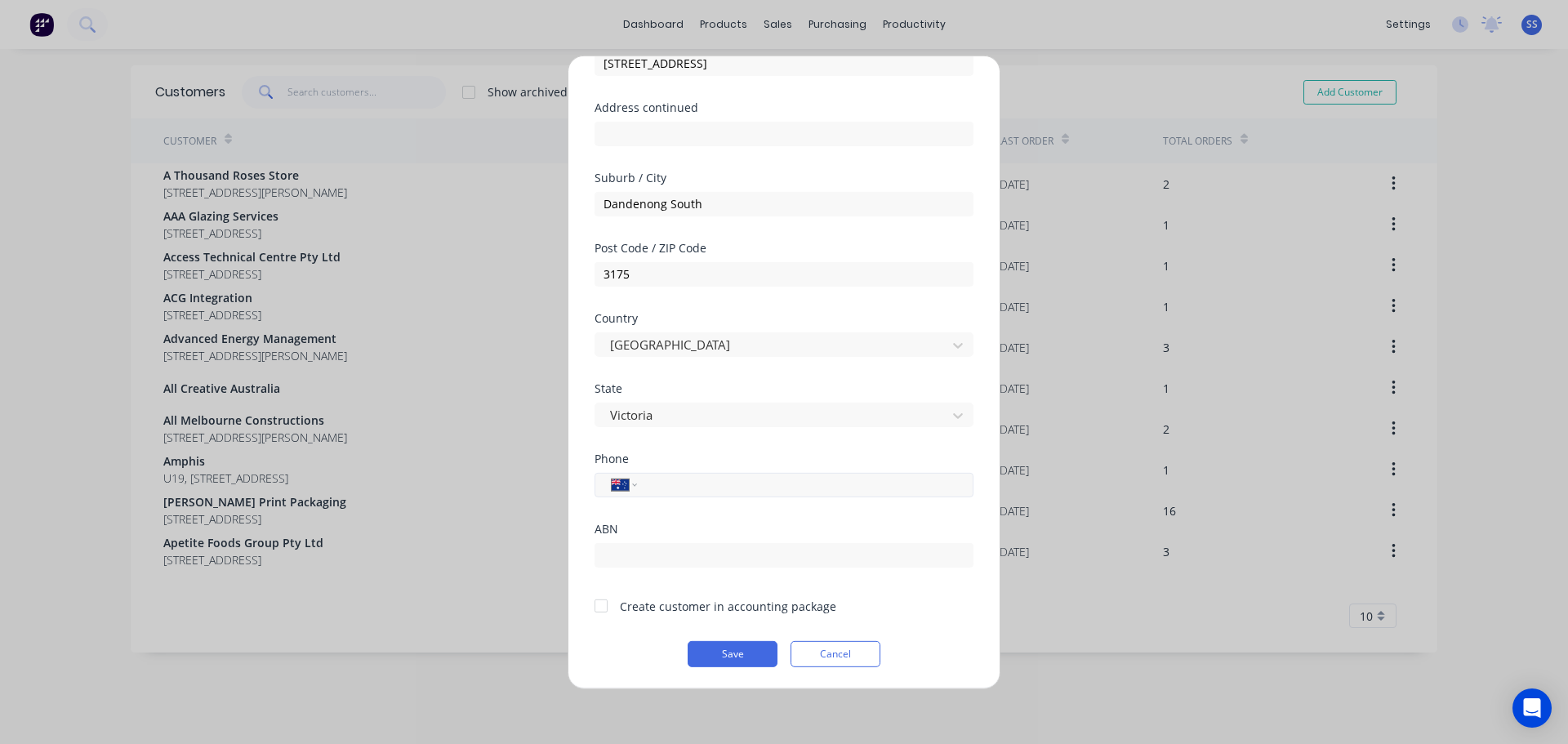
click at [705, 481] on input "tel" at bounding box center [802, 484] width 308 height 18
click at [605, 608] on div at bounding box center [600, 605] width 32 height 32
drag, startPoint x: 746, startPoint y: 664, endPoint x: 744, endPoint y: 676, distance: 12.2
click at [748, 665] on button "Save" at bounding box center [733, 654] width 89 height 26
click at [744, 659] on button "Save" at bounding box center [733, 654] width 89 height 26
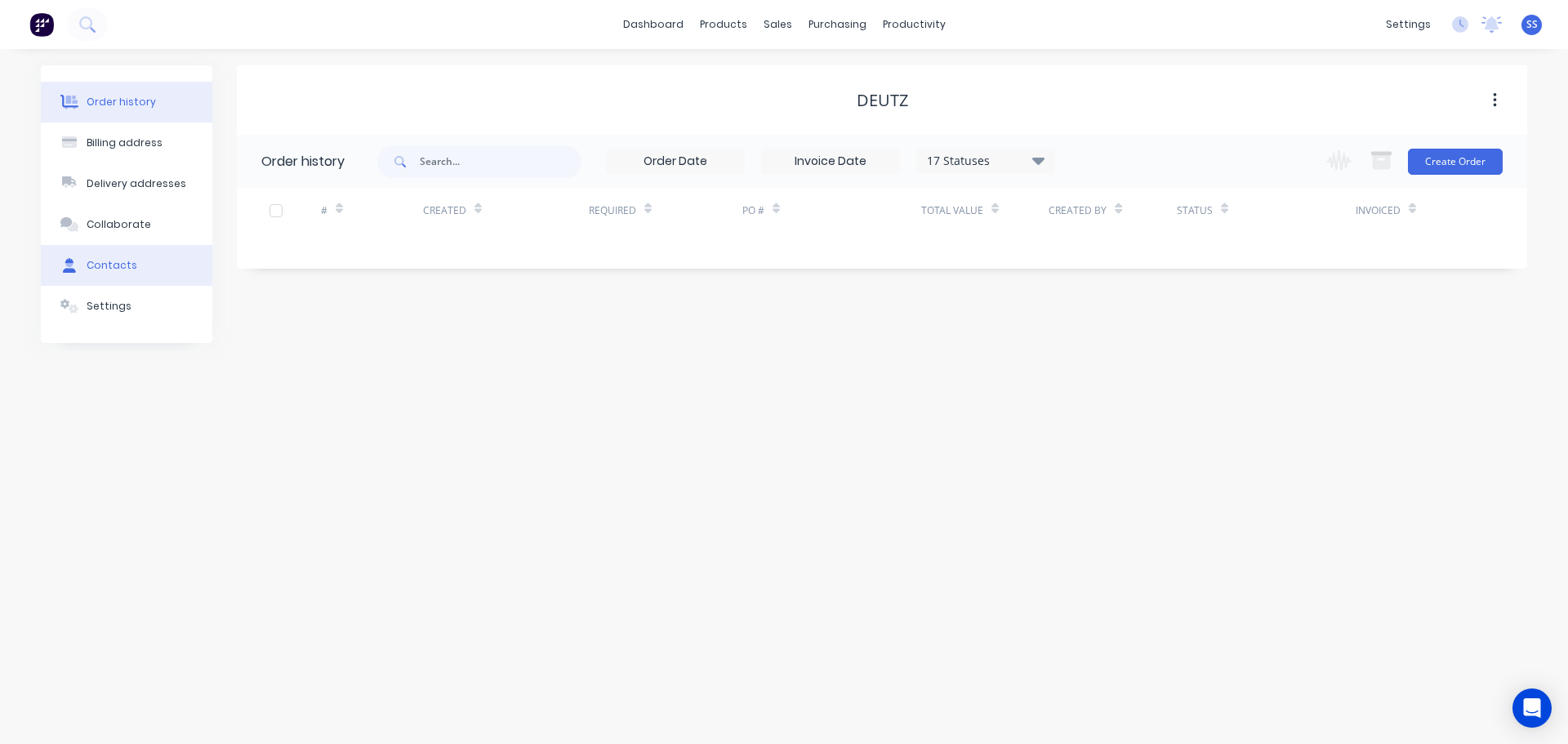
click at [132, 267] on button "Contacts" at bounding box center [126, 265] width 171 height 41
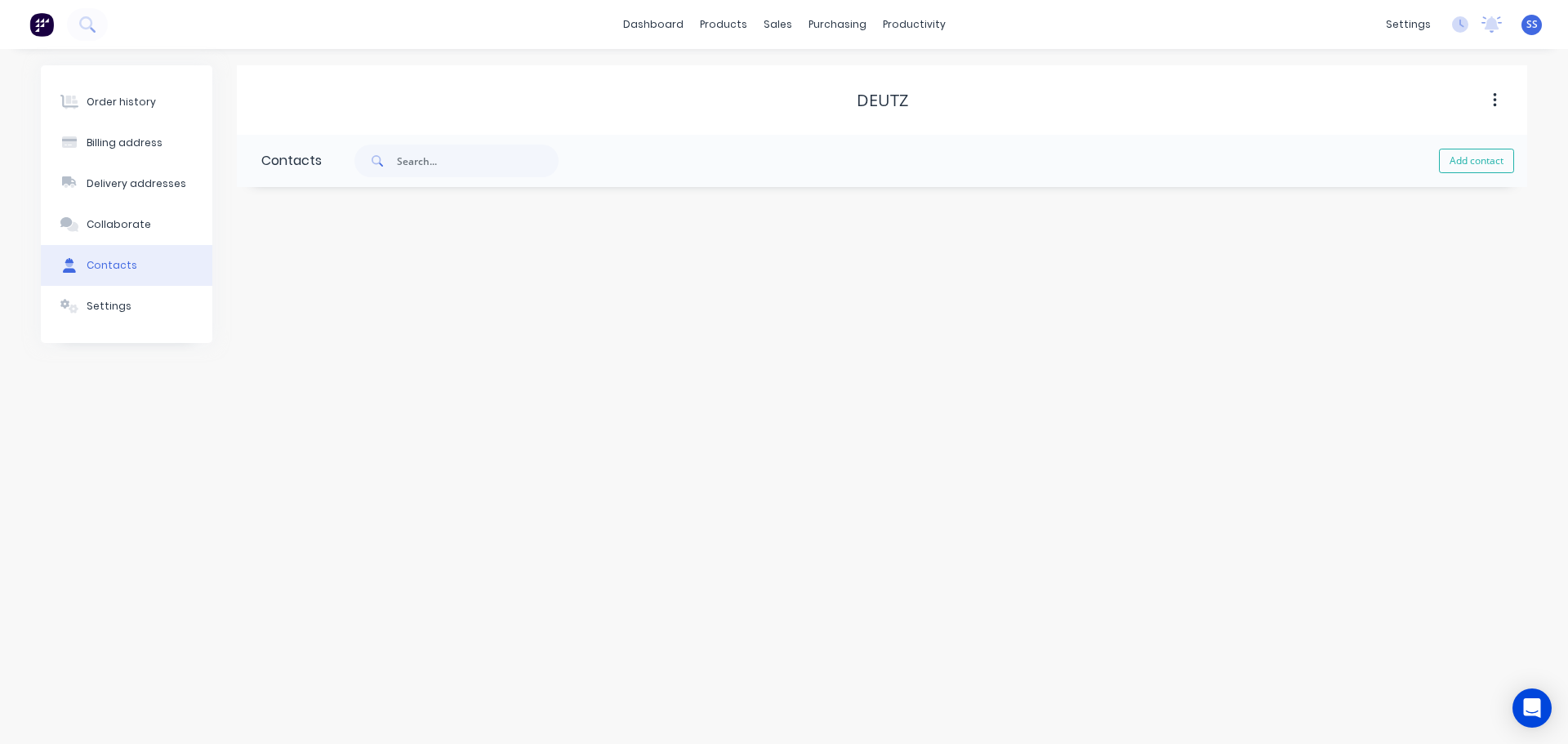
click at [1458, 173] on div "Add contact" at bounding box center [925, 161] width 1206 height 53
click at [1465, 153] on button "Add contact" at bounding box center [1477, 161] width 75 height 25
select select "AU"
click at [380, 278] on input "text" at bounding box center [395, 281] width 267 height 25
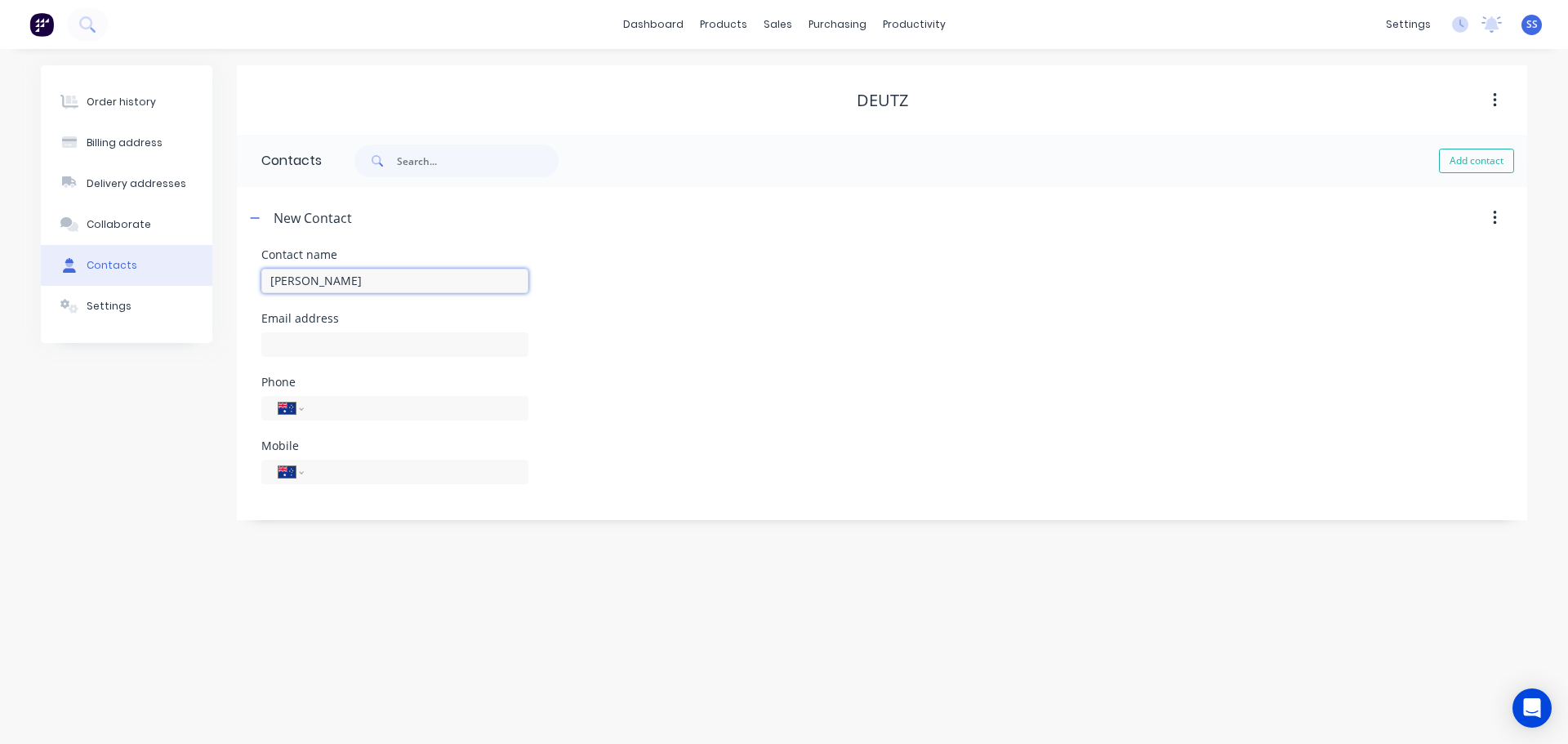
type input "[PERSON_NAME]"
select select "AU"
click at [433, 308] on div "[PERSON_NAME]" at bounding box center [395, 289] width 267 height 48
click at [431, 335] on input "text" at bounding box center [395, 345] width 267 height 25
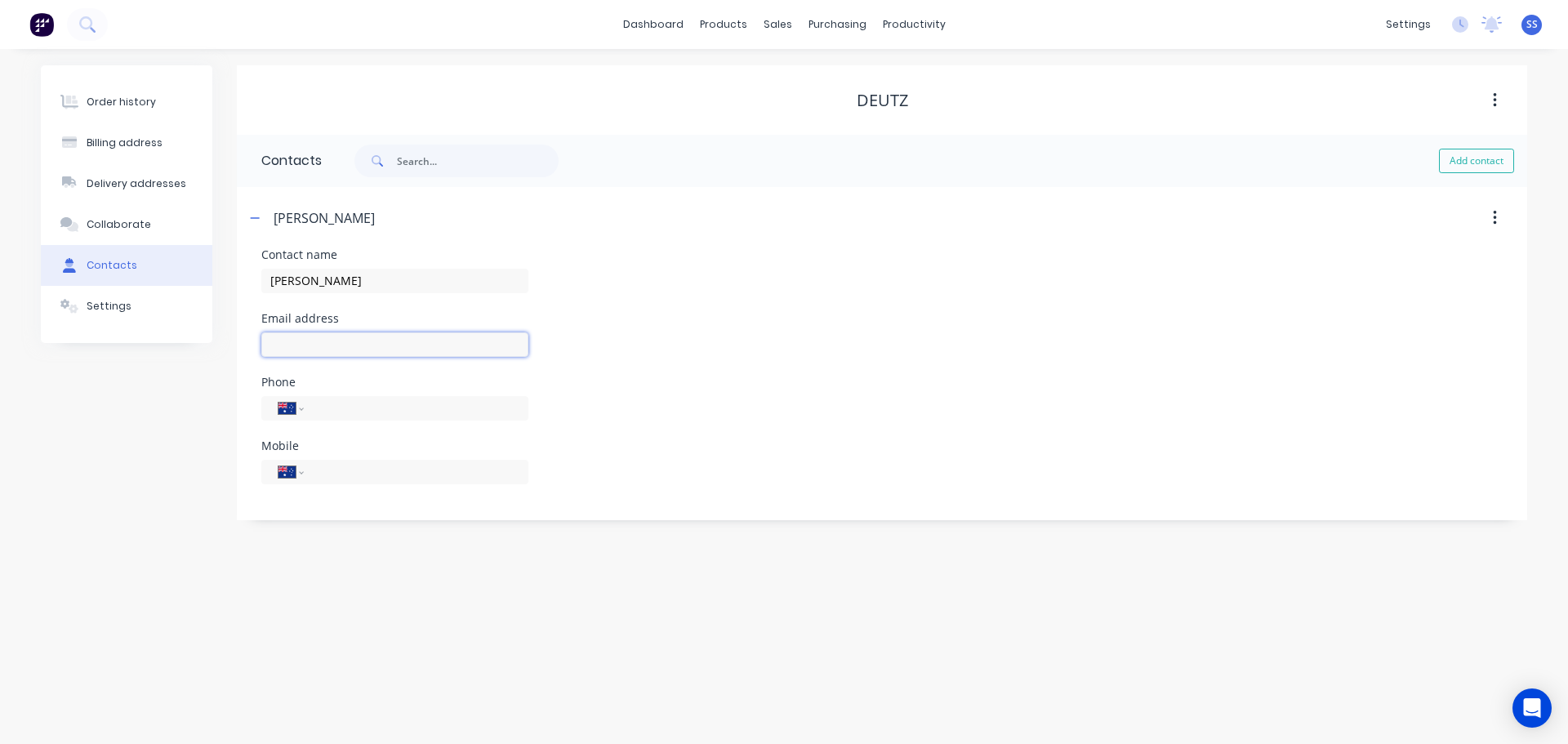
paste input "[EMAIL_ADDRESS][DOMAIN_NAME]"
type input "[EMAIL_ADDRESS][DOMAIN_NAME]"
click at [413, 472] on input "tel" at bounding box center [412, 471] width 196 height 18
paste input "0427 708 687"
type input "0427 708 687"
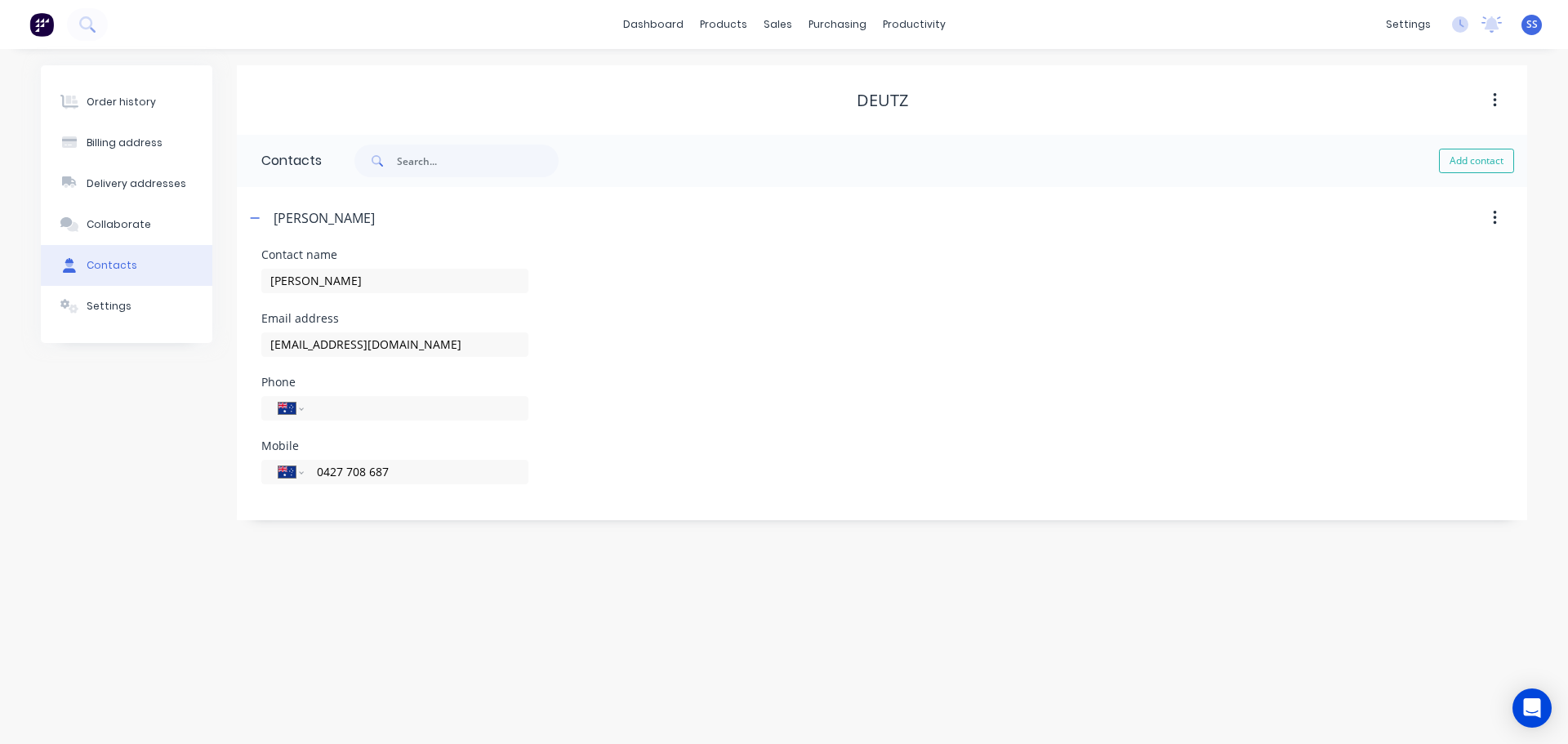
click at [558, 431] on div "Phone International [GEOGRAPHIC_DATA] [GEOGRAPHIC_DATA] [GEOGRAPHIC_DATA] [GEOG…" at bounding box center [882, 408] width 1242 height 64
click at [135, 107] on div "Order history" at bounding box center [121, 102] width 69 height 15
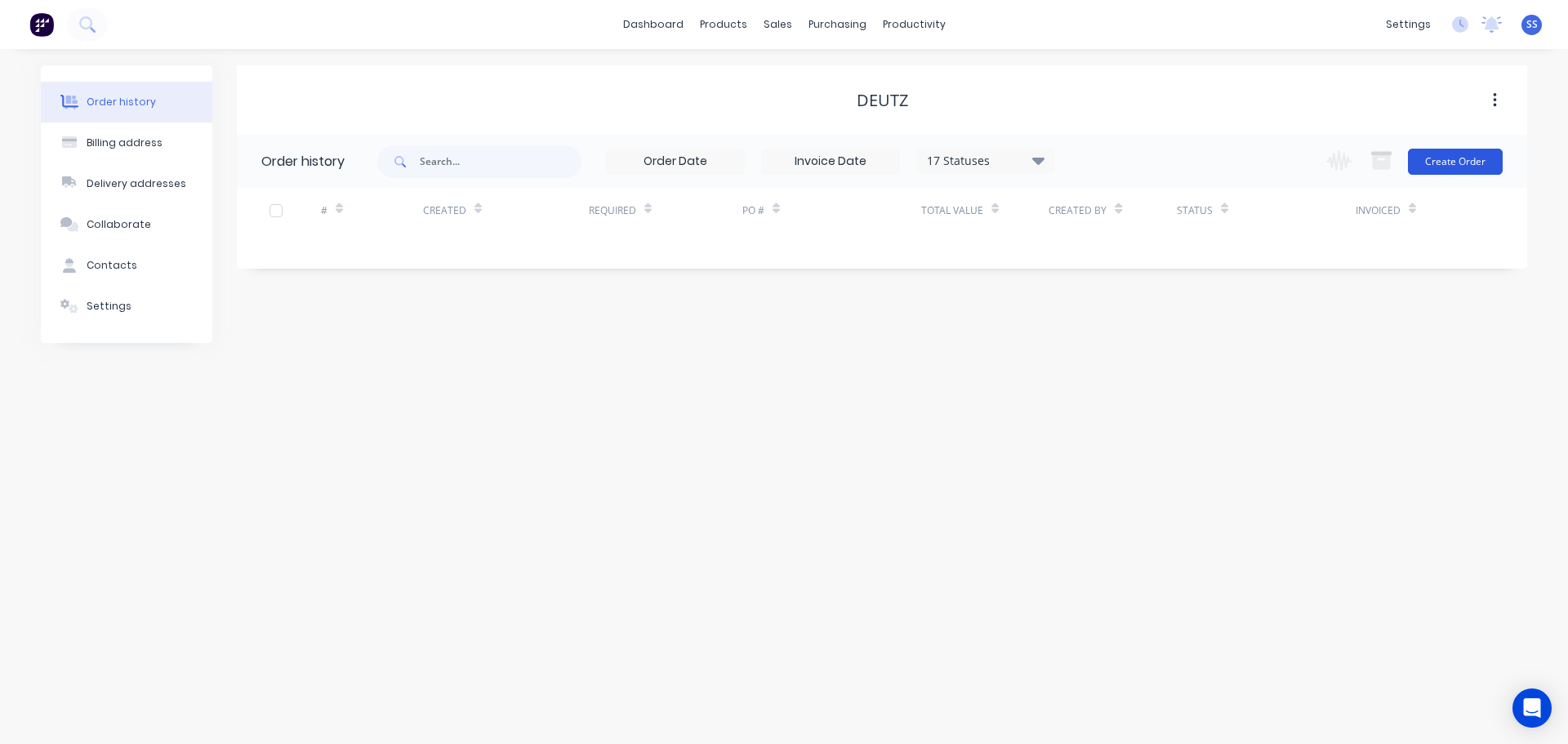
click at [1454, 153] on button "Create Order" at bounding box center [1456, 161] width 95 height 26
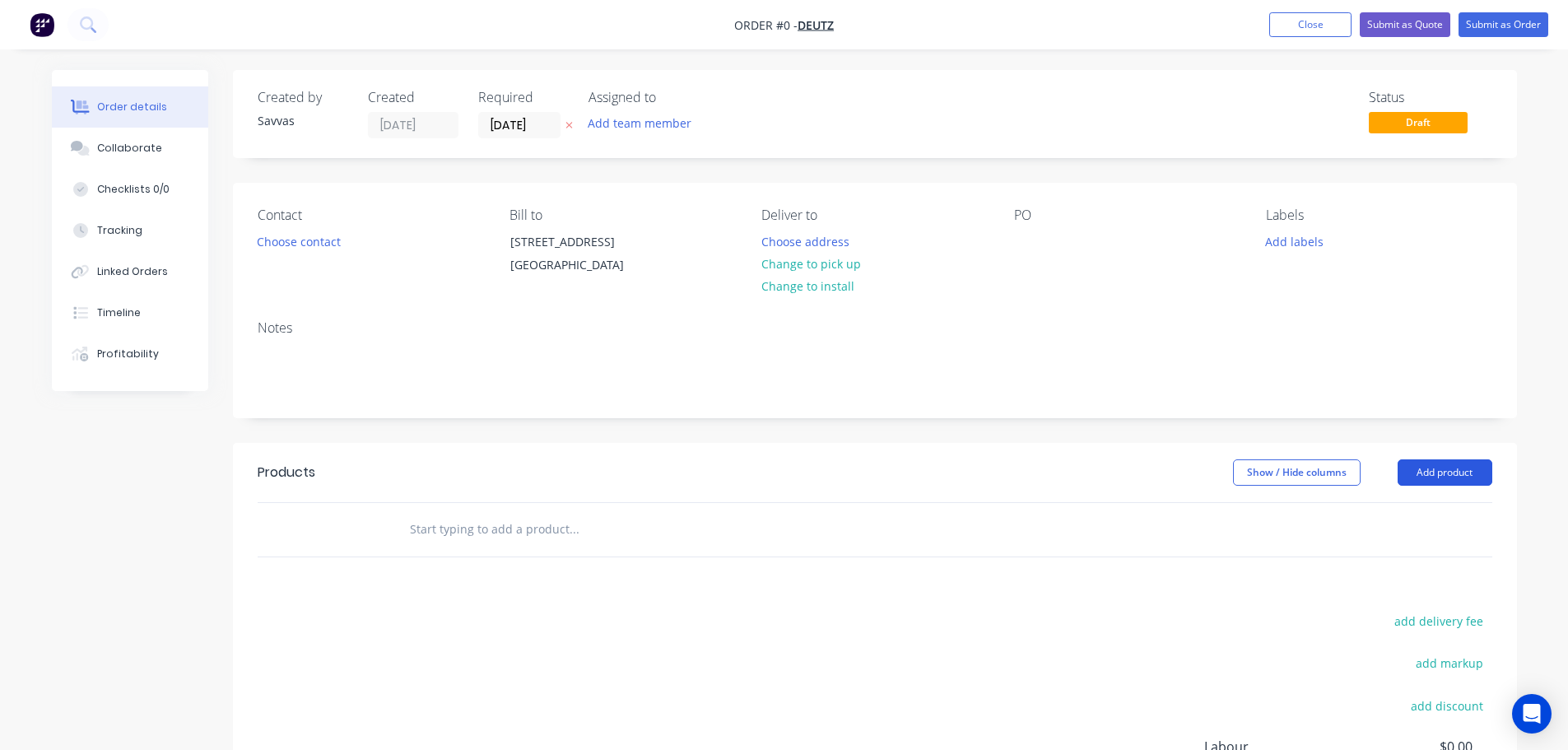
click at [1460, 486] on button "Add product" at bounding box center [1444, 472] width 95 height 27
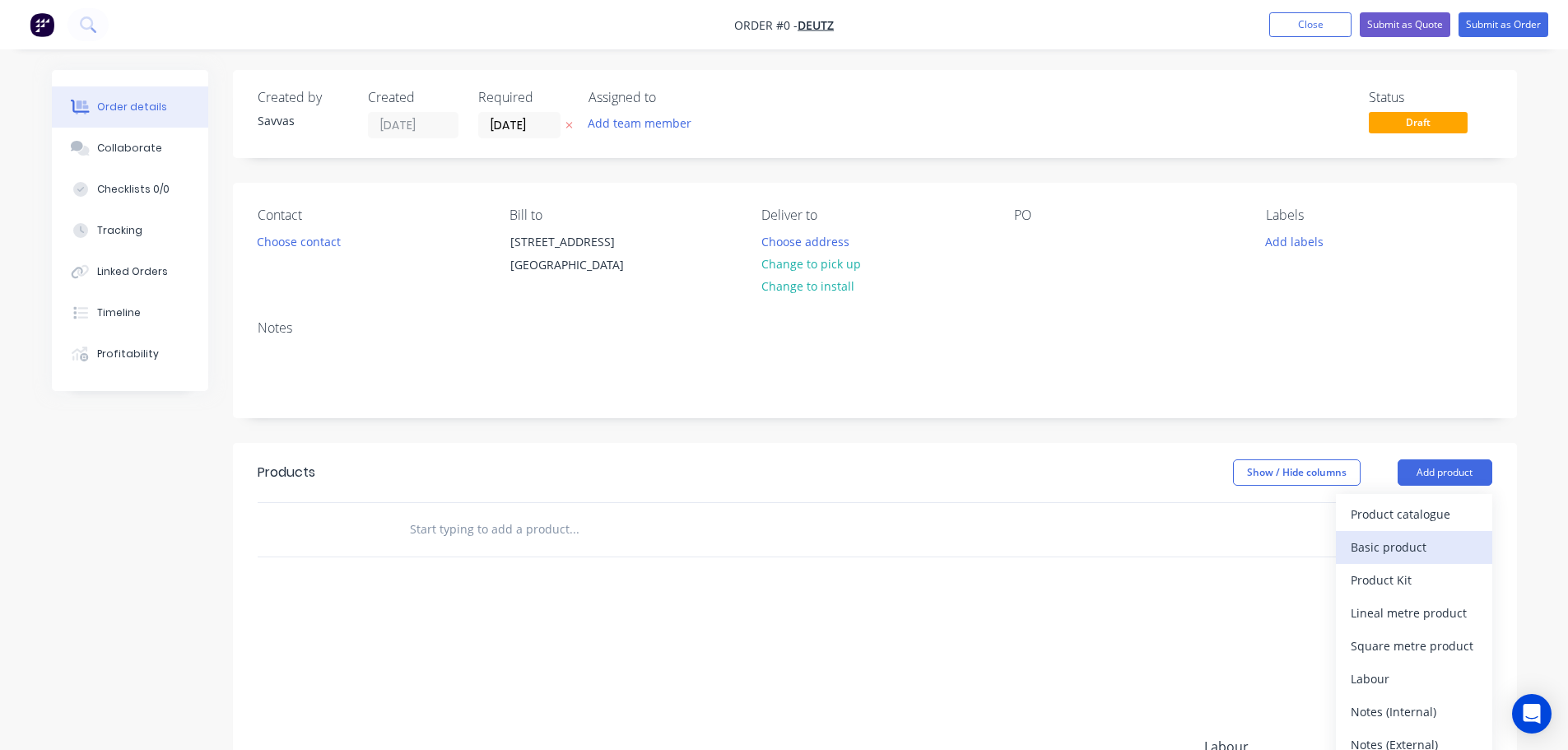
click at [1435, 554] on div "Basic product" at bounding box center [1413, 547] width 126 height 24
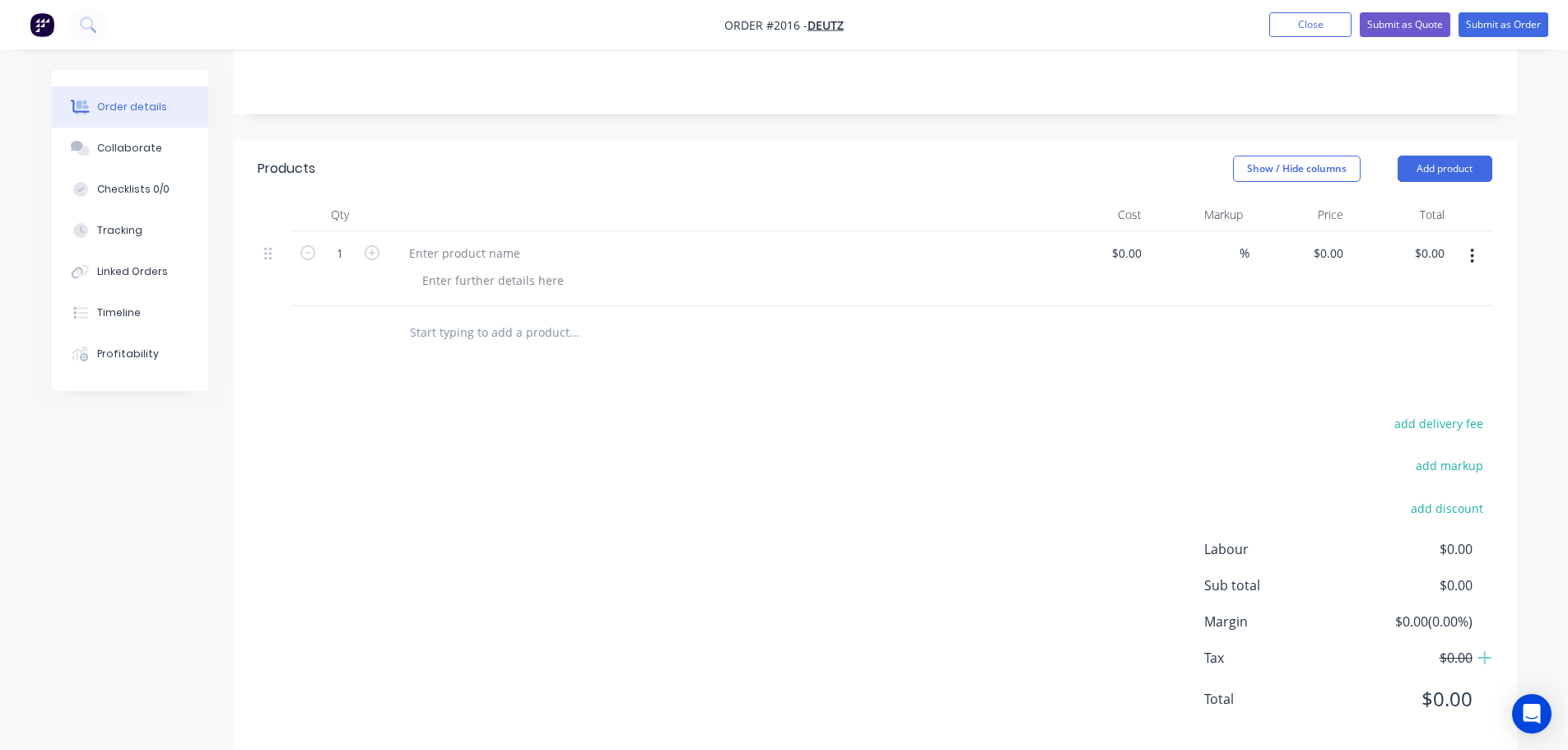
scroll to position [329, 0]
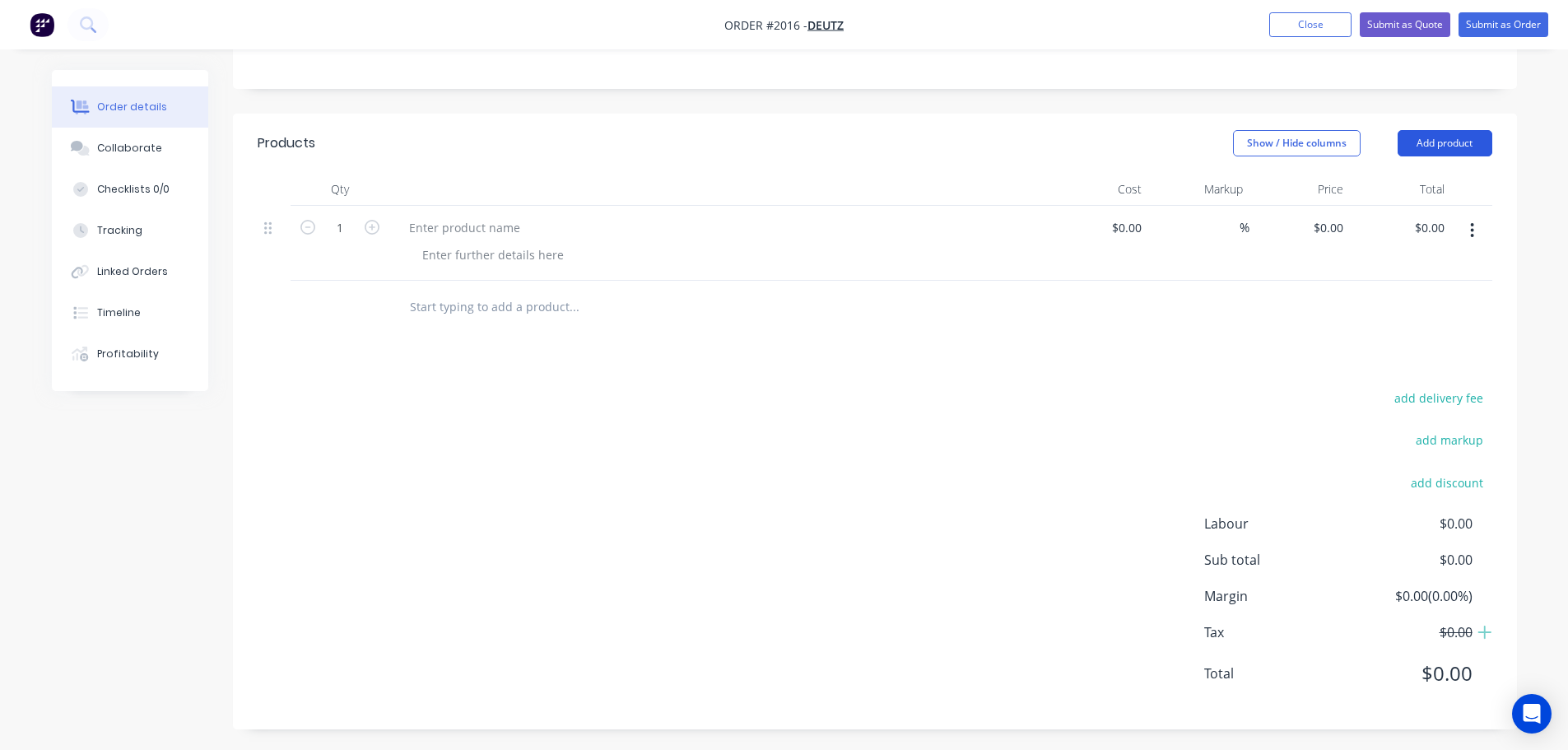
click at [1432, 157] on button "Add product" at bounding box center [1444, 143] width 95 height 27
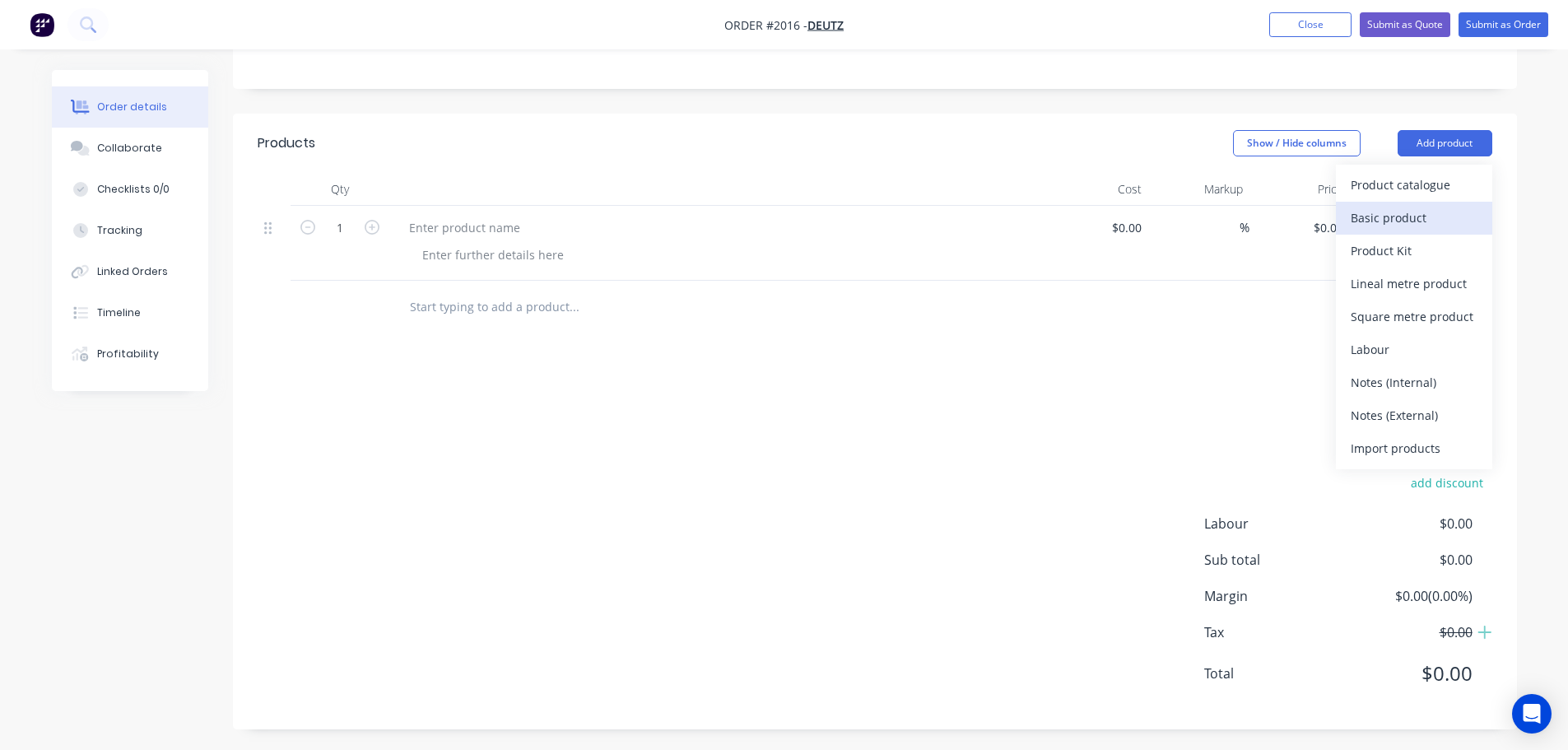
click at [1413, 227] on div "Basic product" at bounding box center [1413, 218] width 126 height 24
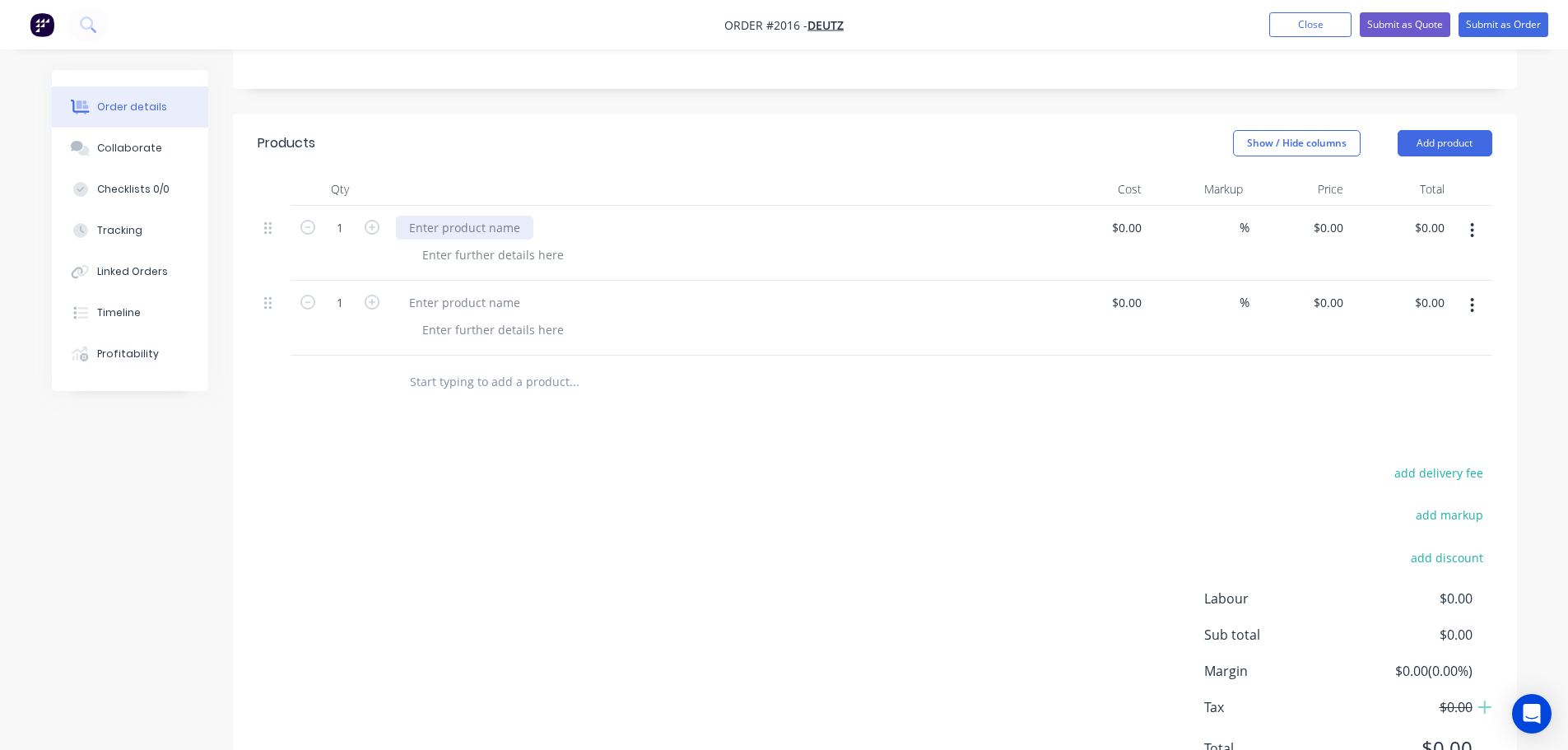
click at [493, 233] on div at bounding box center [464, 227] width 137 height 24
click at [476, 237] on div at bounding box center [464, 227] width 137 height 24
click at [545, 267] on div at bounding box center [493, 255] width 168 height 24
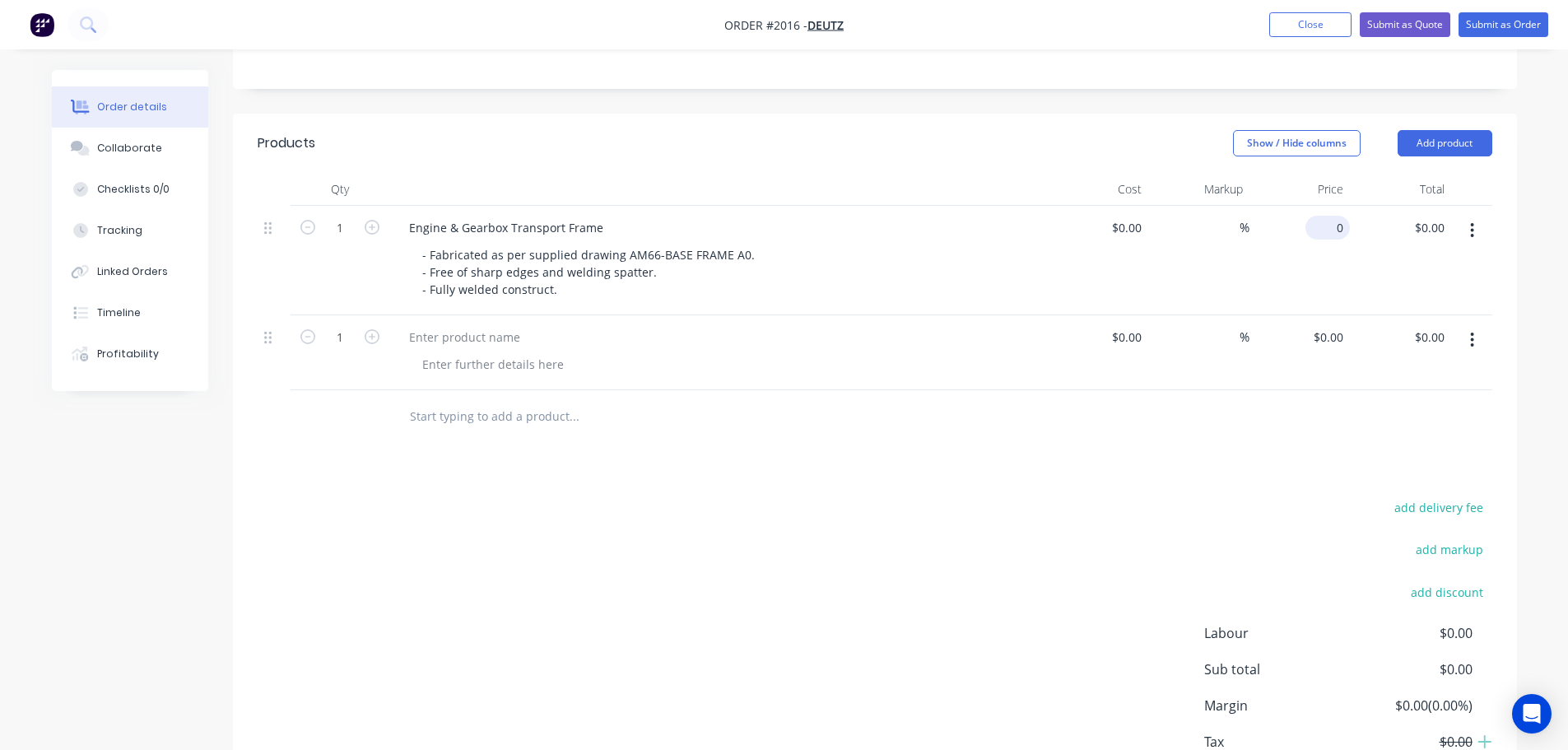
click at [1324, 248] on div "0 $0.00" at bounding box center [1300, 261] width 101 height 110
type input "$4,364.00"
click at [338, 241] on input "1" at bounding box center [340, 228] width 42 height 25
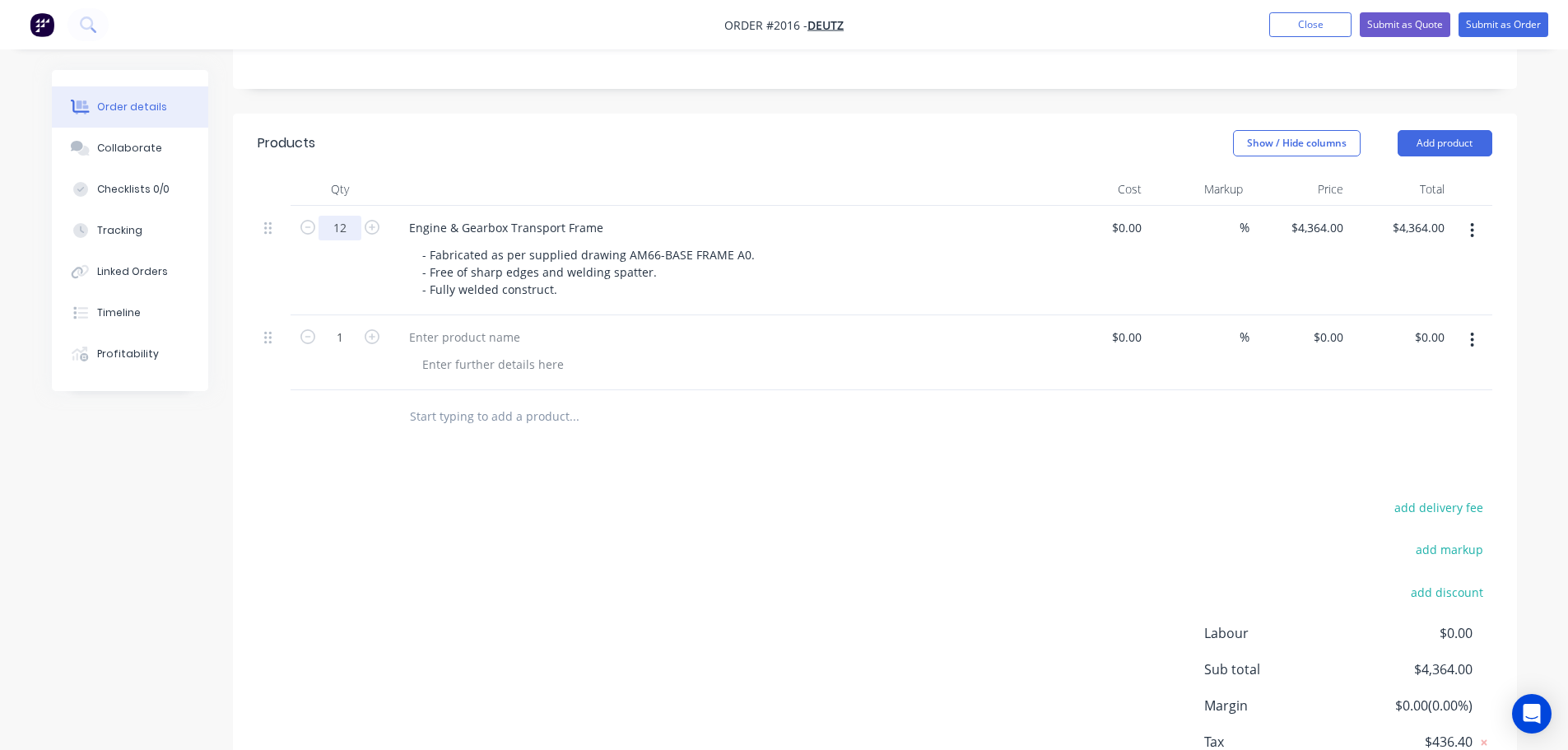
type input "12"
type input "$52,368.00"
click at [702, 698] on div "add delivery fee add markup add discount Labour $0.00 Sub total $4,364.00 Margi…" at bounding box center [875, 654] width 1235 height 318
click at [1449, 157] on button "Add product" at bounding box center [1444, 143] width 95 height 27
drag, startPoint x: 849, startPoint y: 478, endPoint x: 571, endPoint y: 430, distance: 282.1
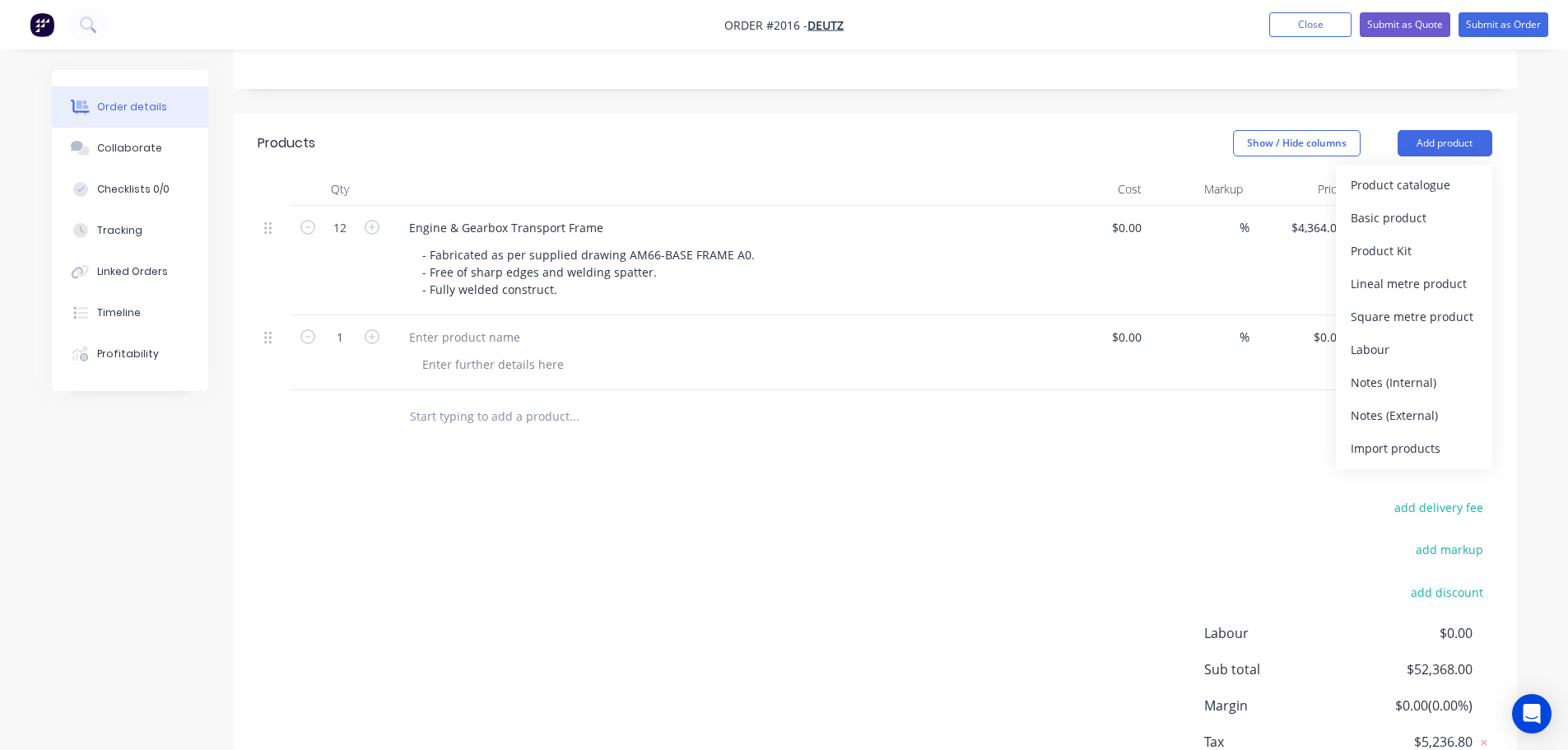
click at [847, 478] on div "Products Show / Hide columns Add product Product catalogue Basic product Produc…" at bounding box center [875, 476] width 1284 height 725
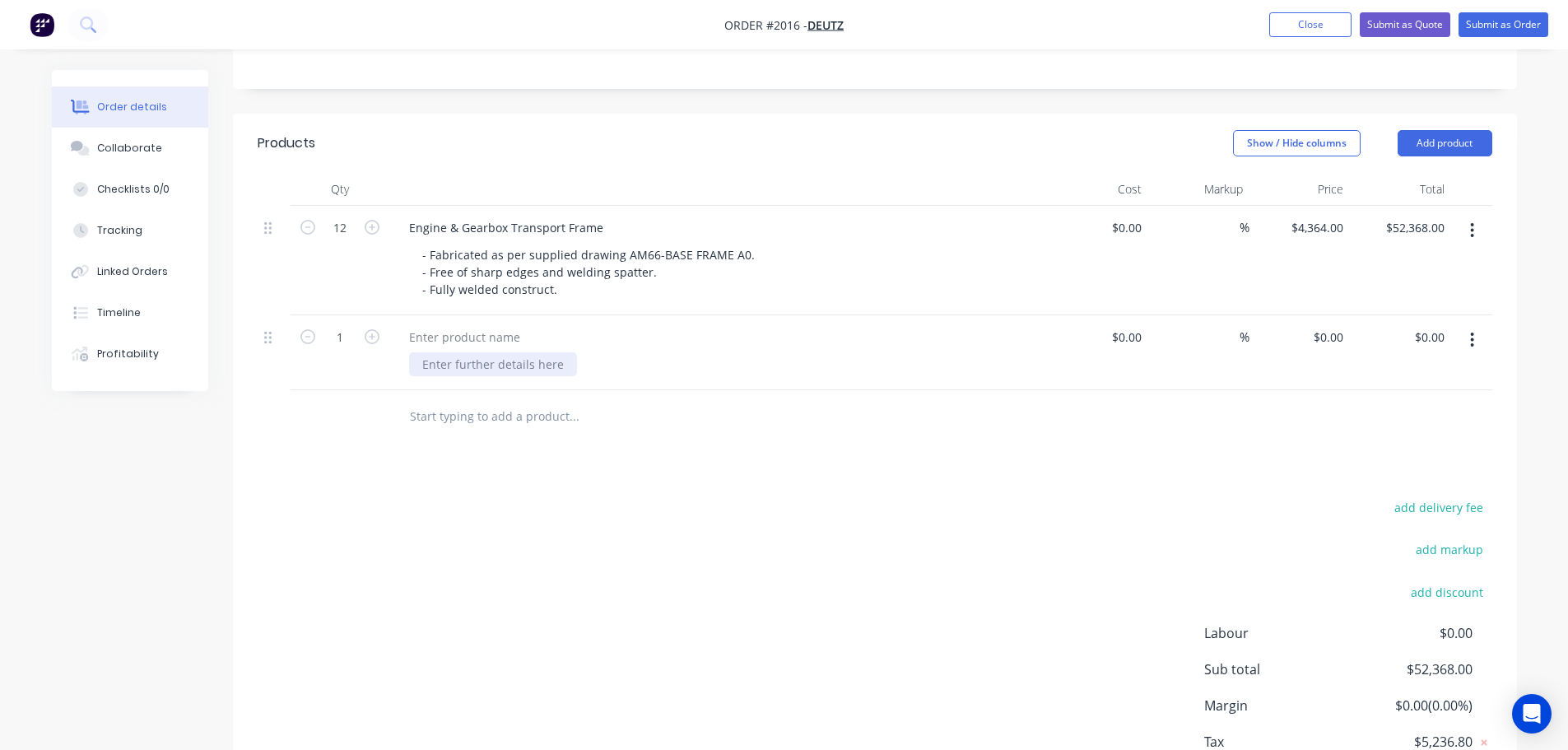
click at [489, 371] on div at bounding box center [493, 364] width 168 height 24
click at [482, 349] on div at bounding box center [464, 337] width 137 height 24
click at [448, 376] on div at bounding box center [493, 364] width 168 height 24
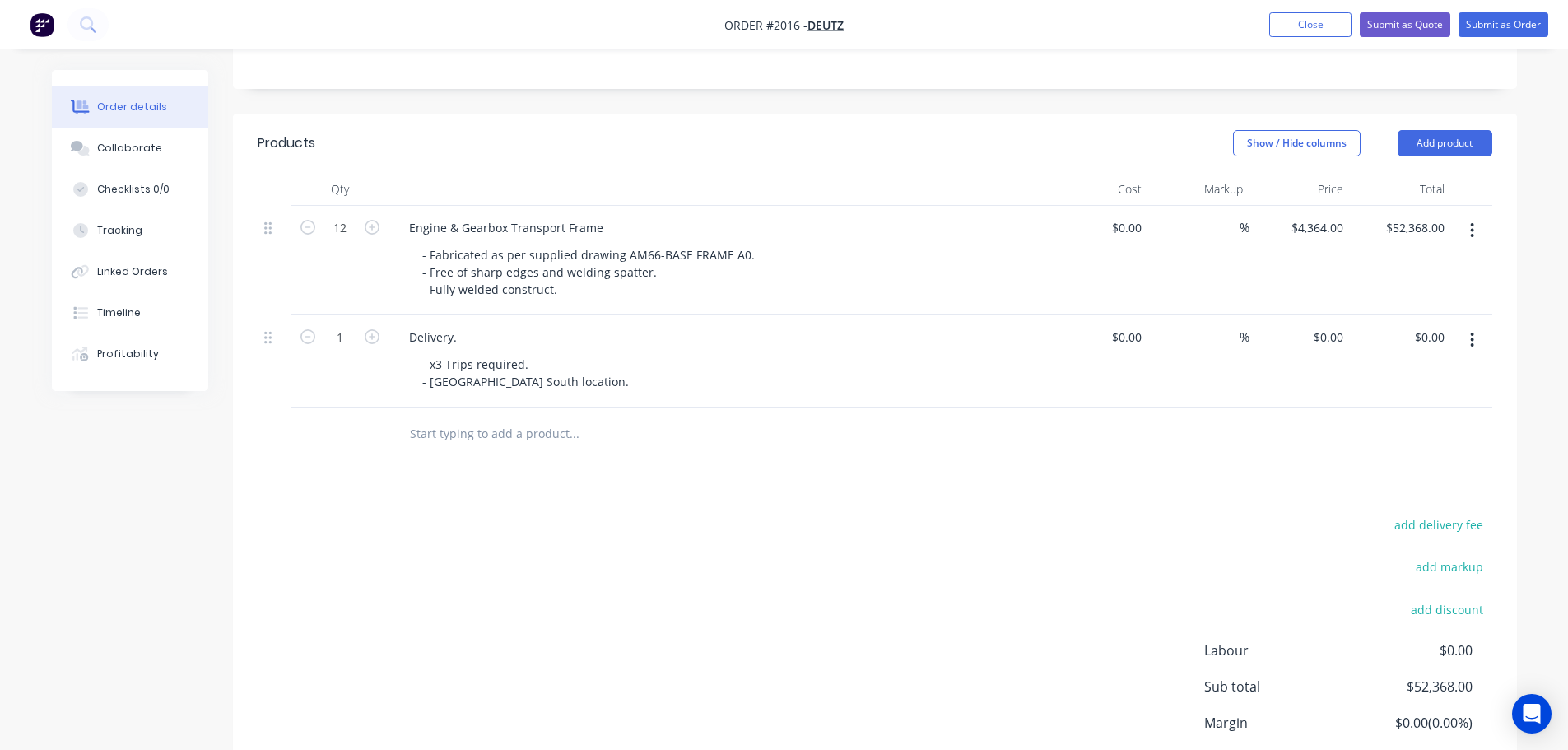
click at [379, 344] on button "button" at bounding box center [372, 336] width 21 height 18
click at [377, 344] on icon "button" at bounding box center [371, 336] width 15 height 15
type input "3"
click at [1336, 349] on input "0" at bounding box center [1340, 337] width 19 height 24
type input "$600.00"
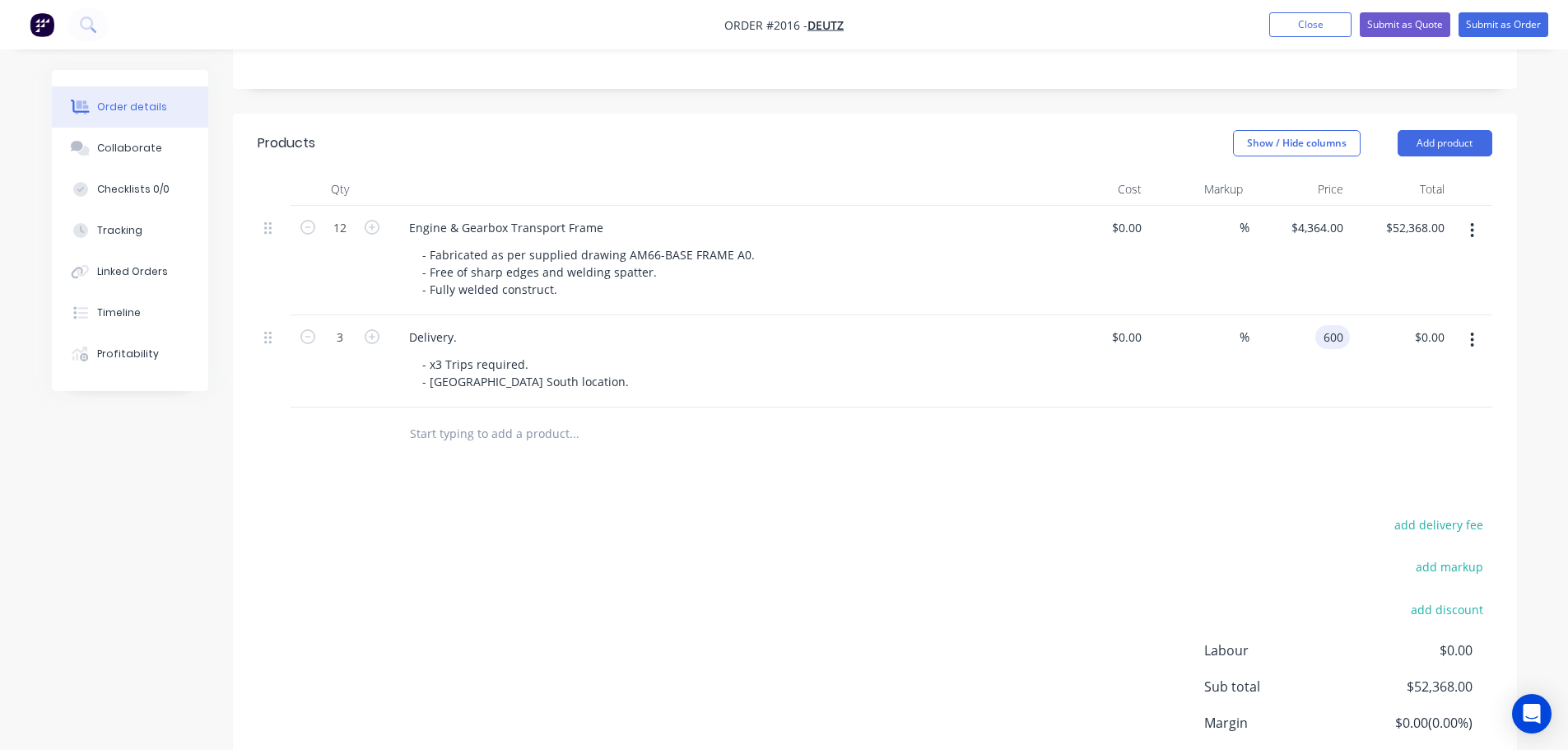
type input "$1,800.00"
click at [1178, 486] on div "Products Show / Hide columns Add product Qty Cost Markup Price Total 12 Engine …" at bounding box center [875, 485] width 1284 height 743
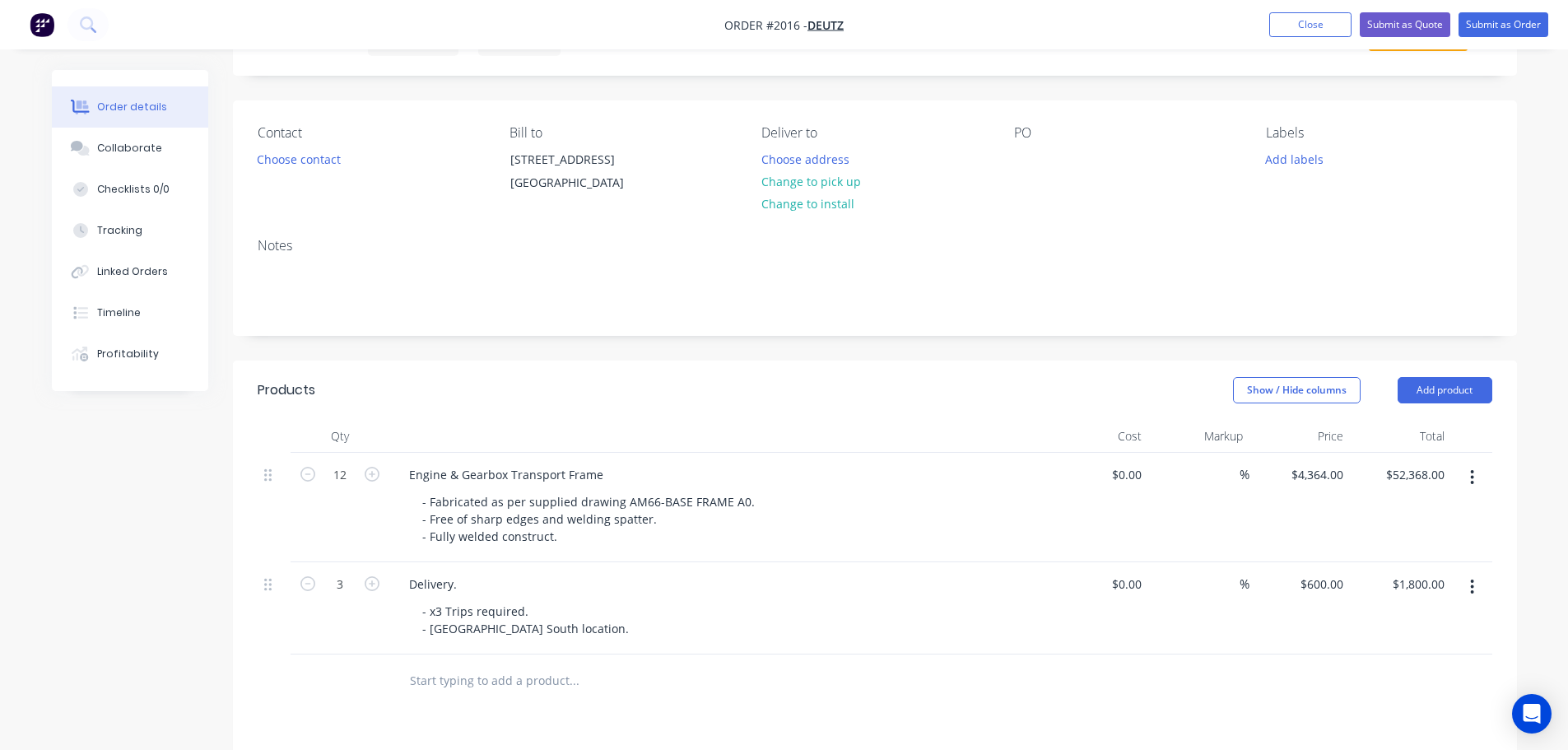
scroll to position [0, 0]
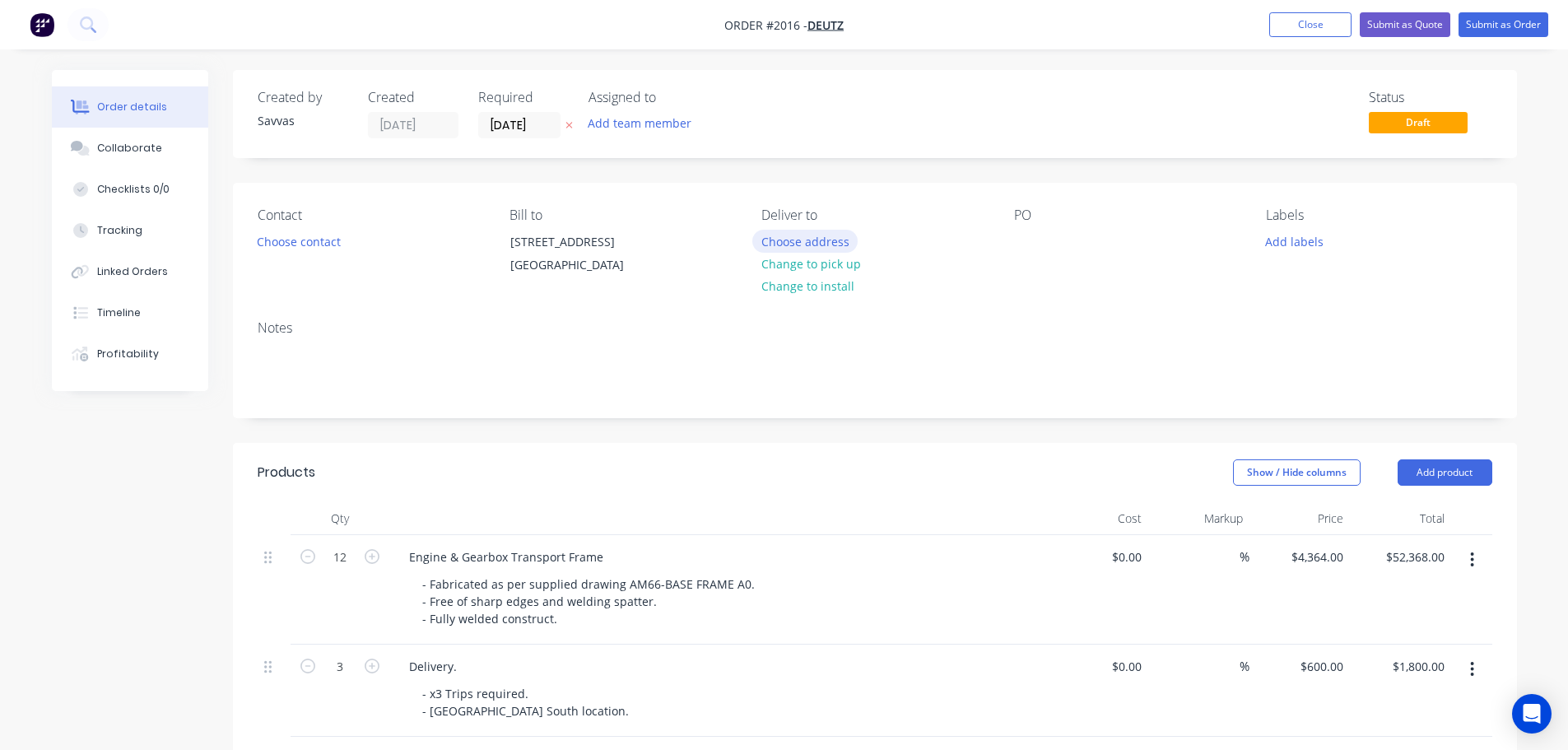
click at [790, 247] on button "Choose address" at bounding box center [805, 241] width 105 height 22
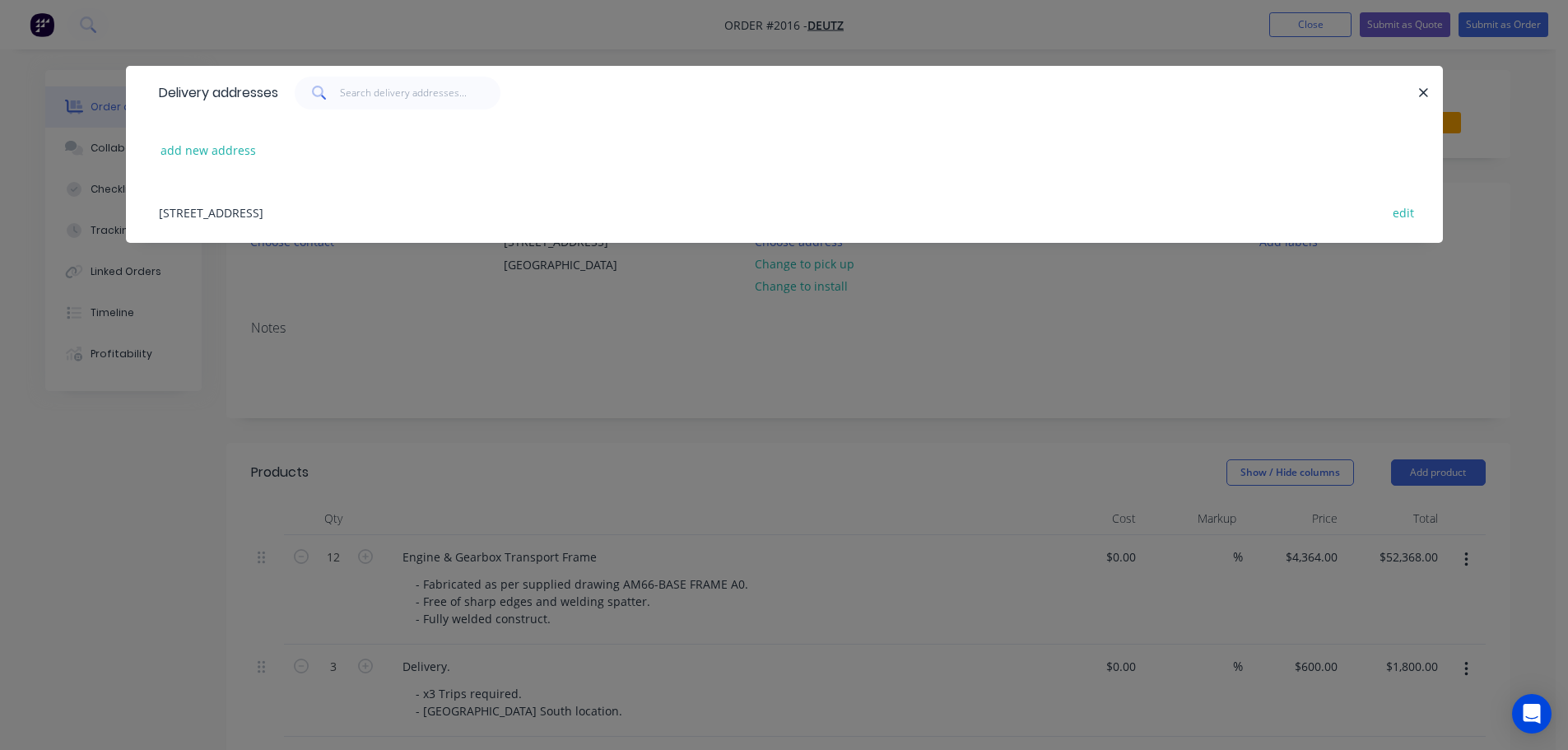
click at [769, 222] on div "[STREET_ADDRESS] edit" at bounding box center [784, 212] width 1267 height 62
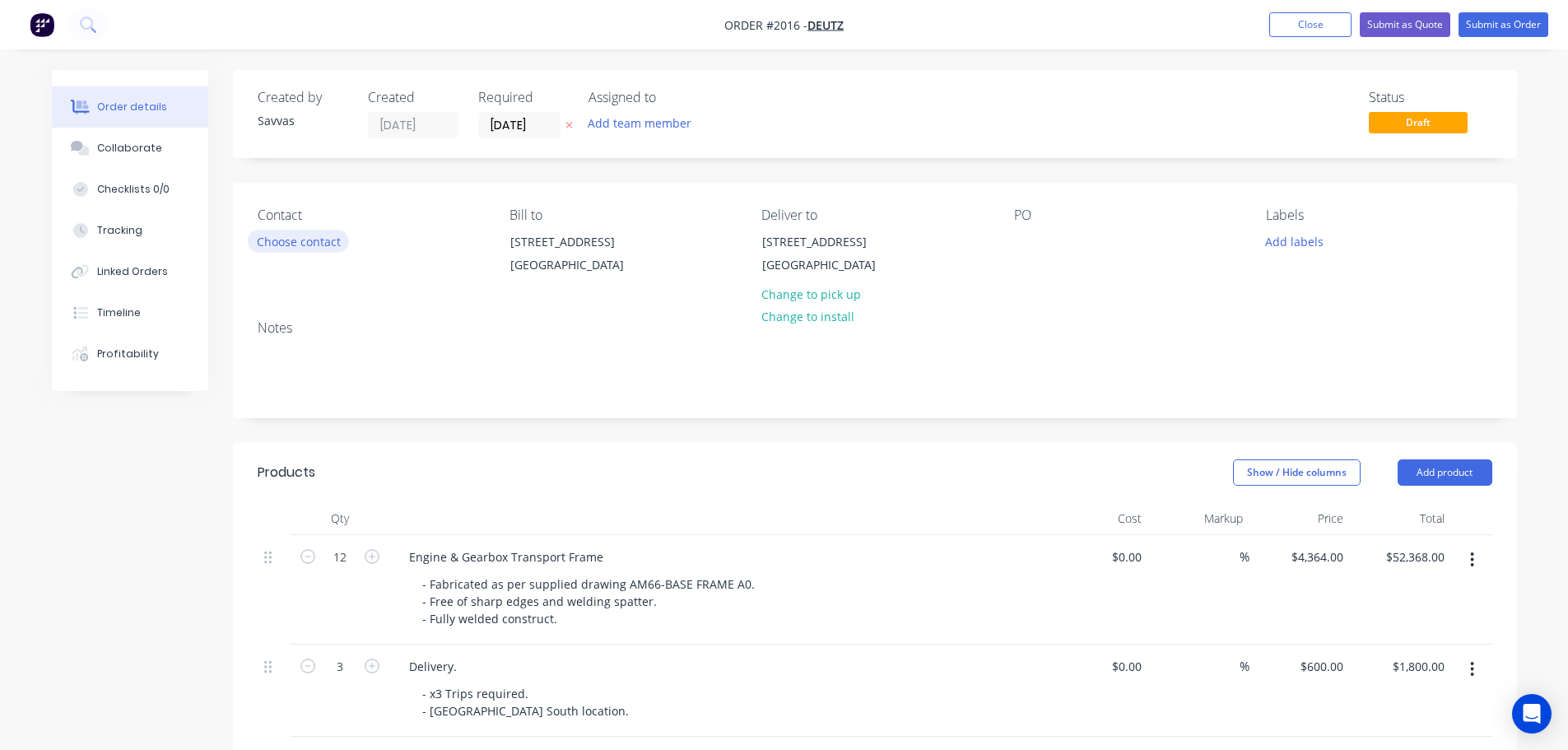
click at [295, 241] on button "Choose contact" at bounding box center [298, 241] width 101 height 22
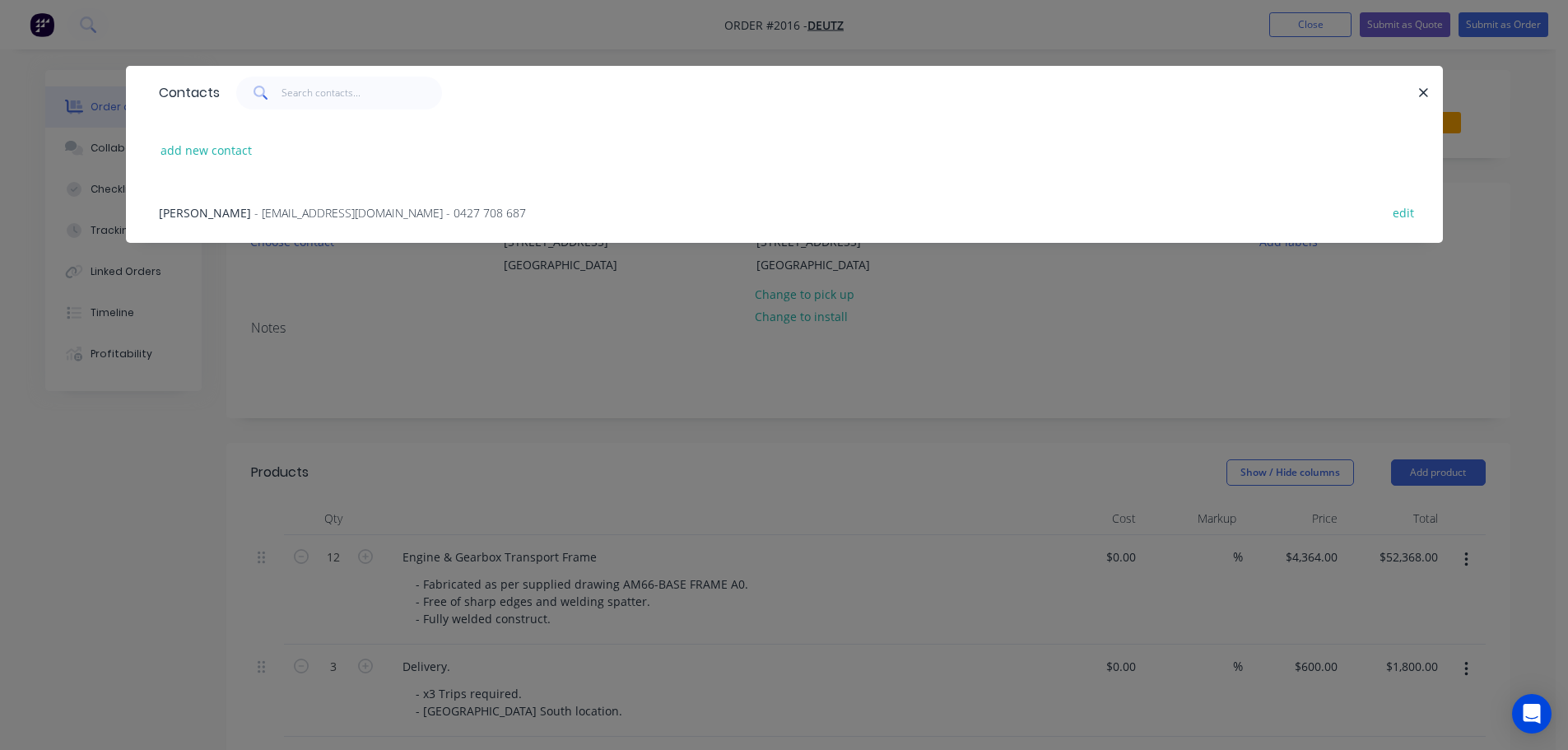
click at [369, 220] on span "- [EMAIL_ADDRESS][DOMAIN_NAME] - 0427 708 687" at bounding box center [390, 213] width 272 height 16
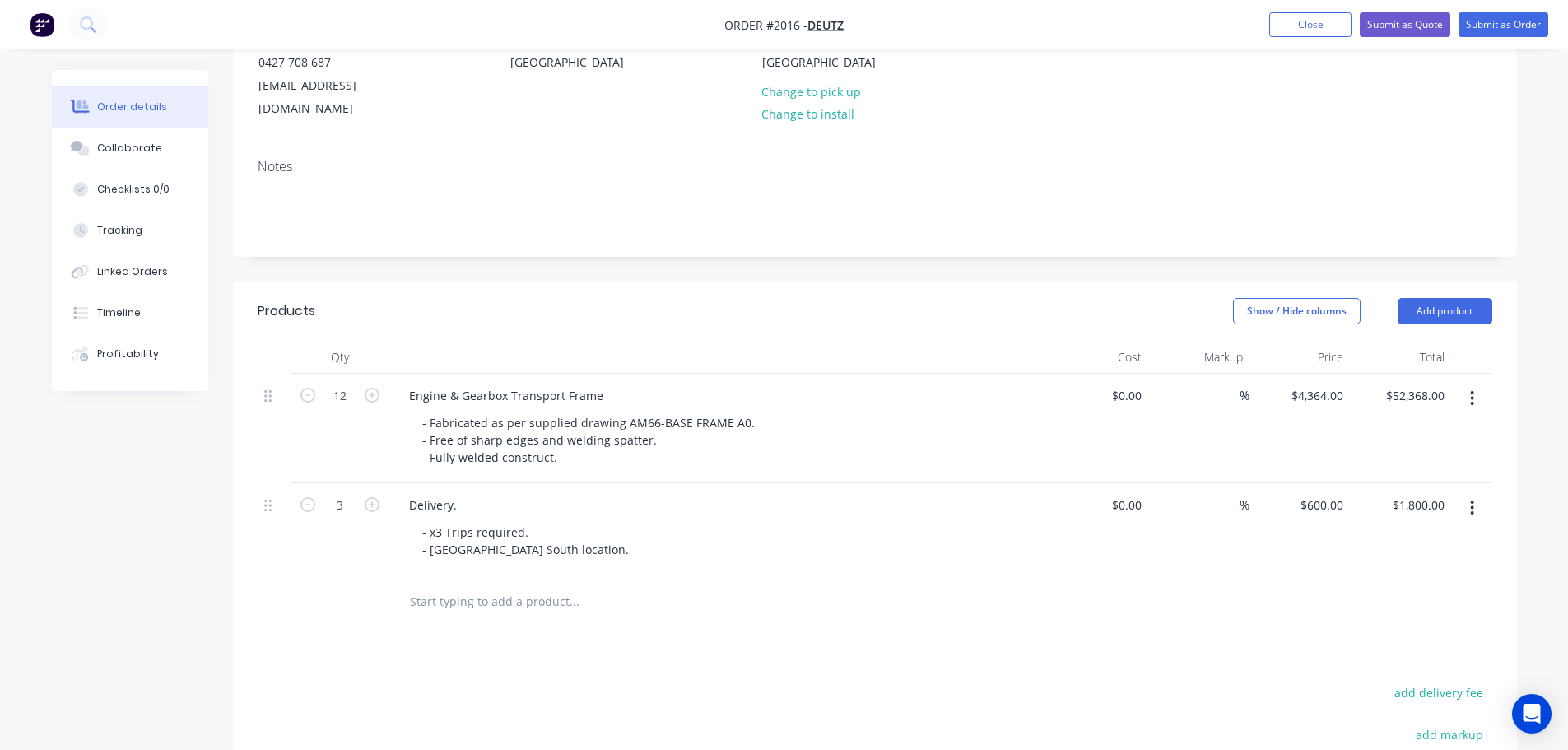
scroll to position [411, 0]
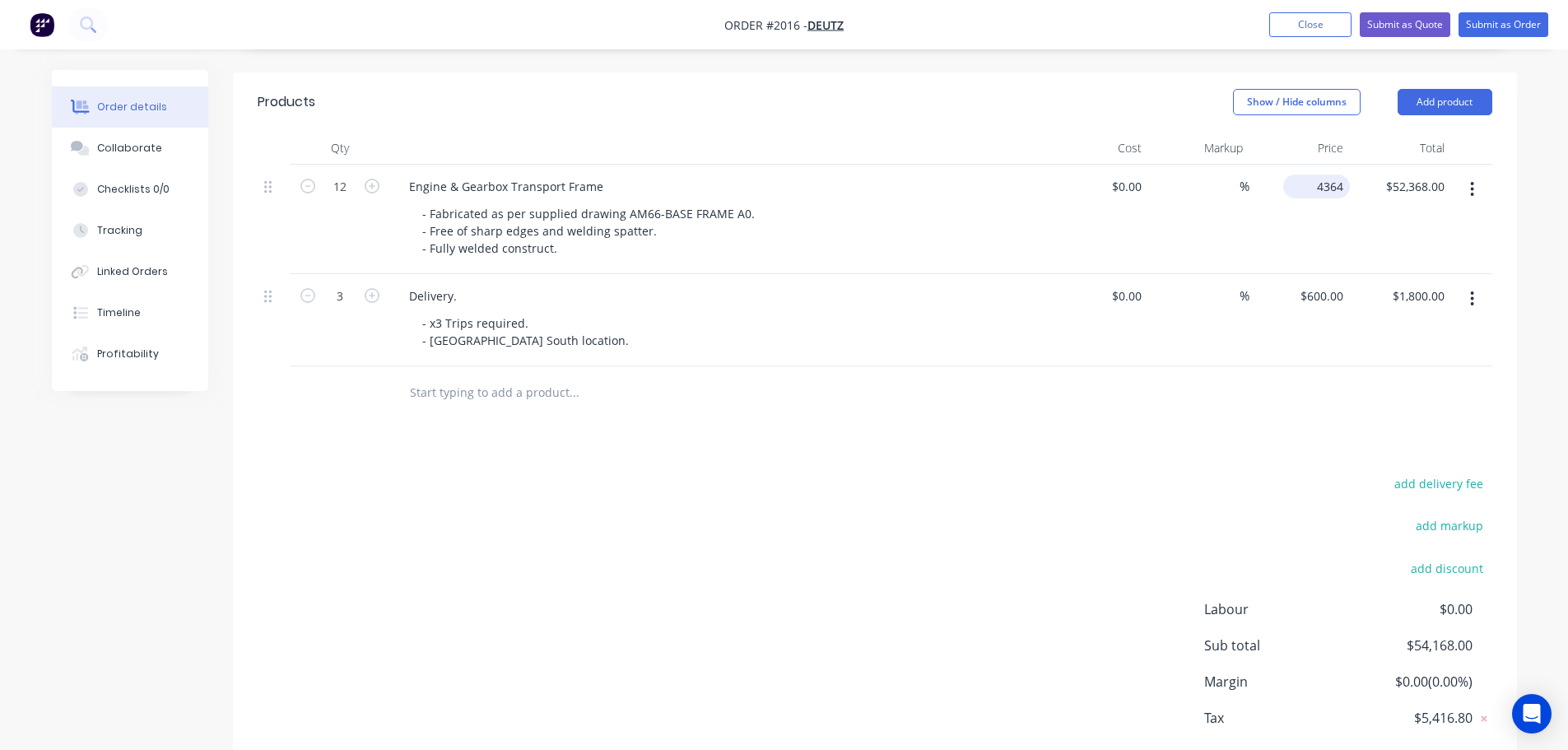
click at [1312, 174] on div "4364 $4,364.00" at bounding box center [1316, 186] width 66 height 24
type input "$3,990.00"
type input "$47,880.00"
click at [1042, 100] on header "Products Show / Hide columns Add product" at bounding box center [875, 102] width 1284 height 59
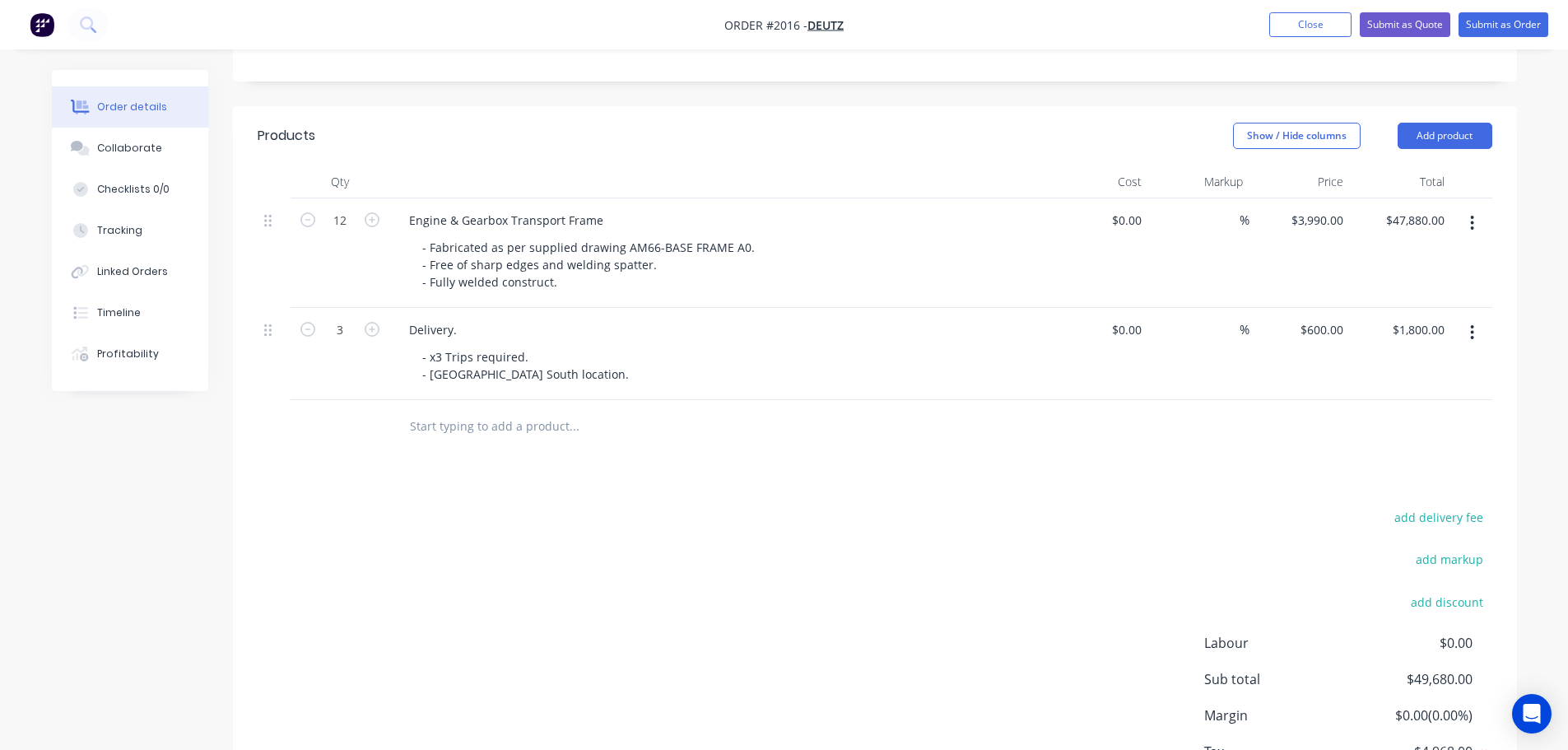
scroll to position [149, 0]
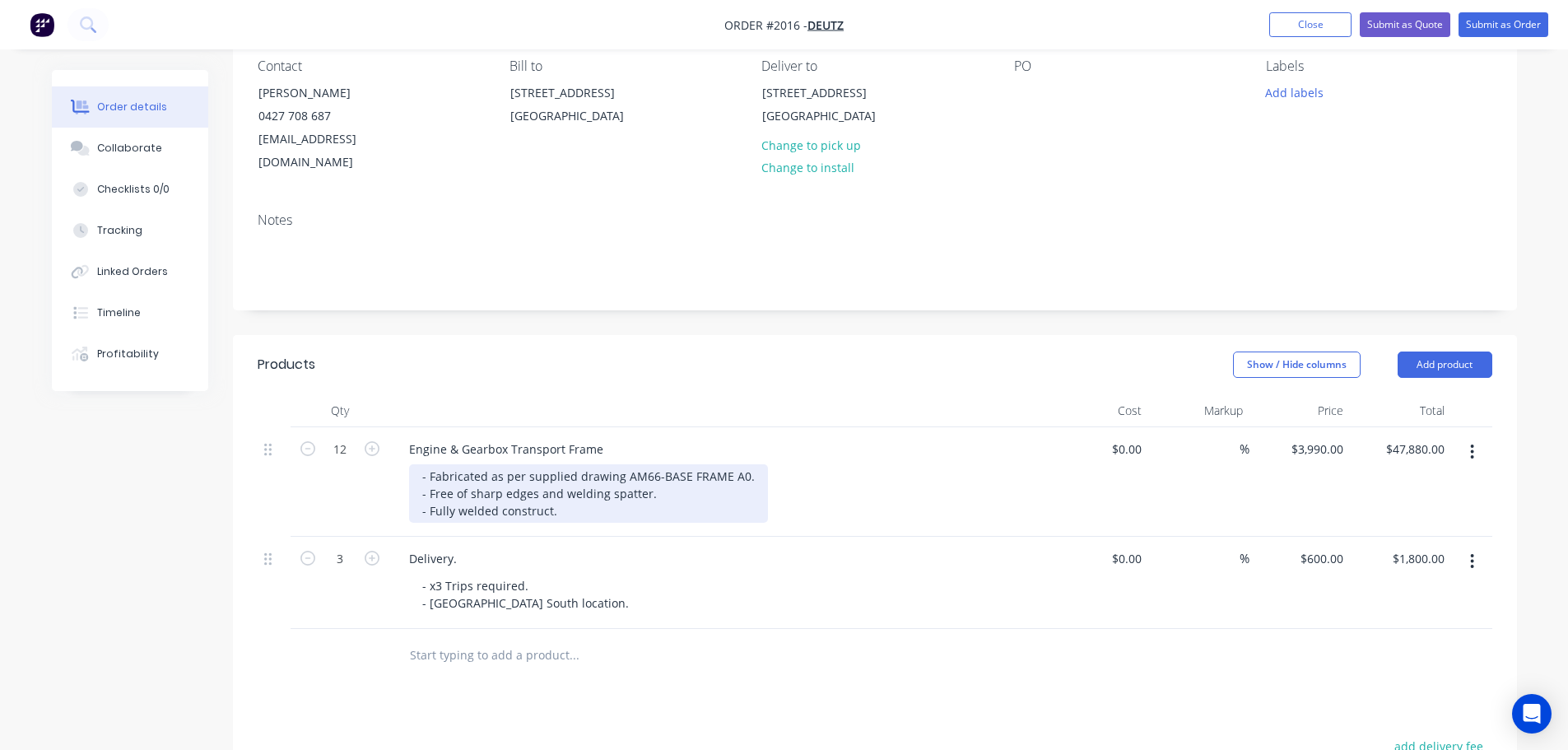
click at [574, 486] on div "- Fabricated as per supplied drawing AM66-BASE FRAME A0. - Free of sharp edges …" at bounding box center [589, 494] width 359 height 58
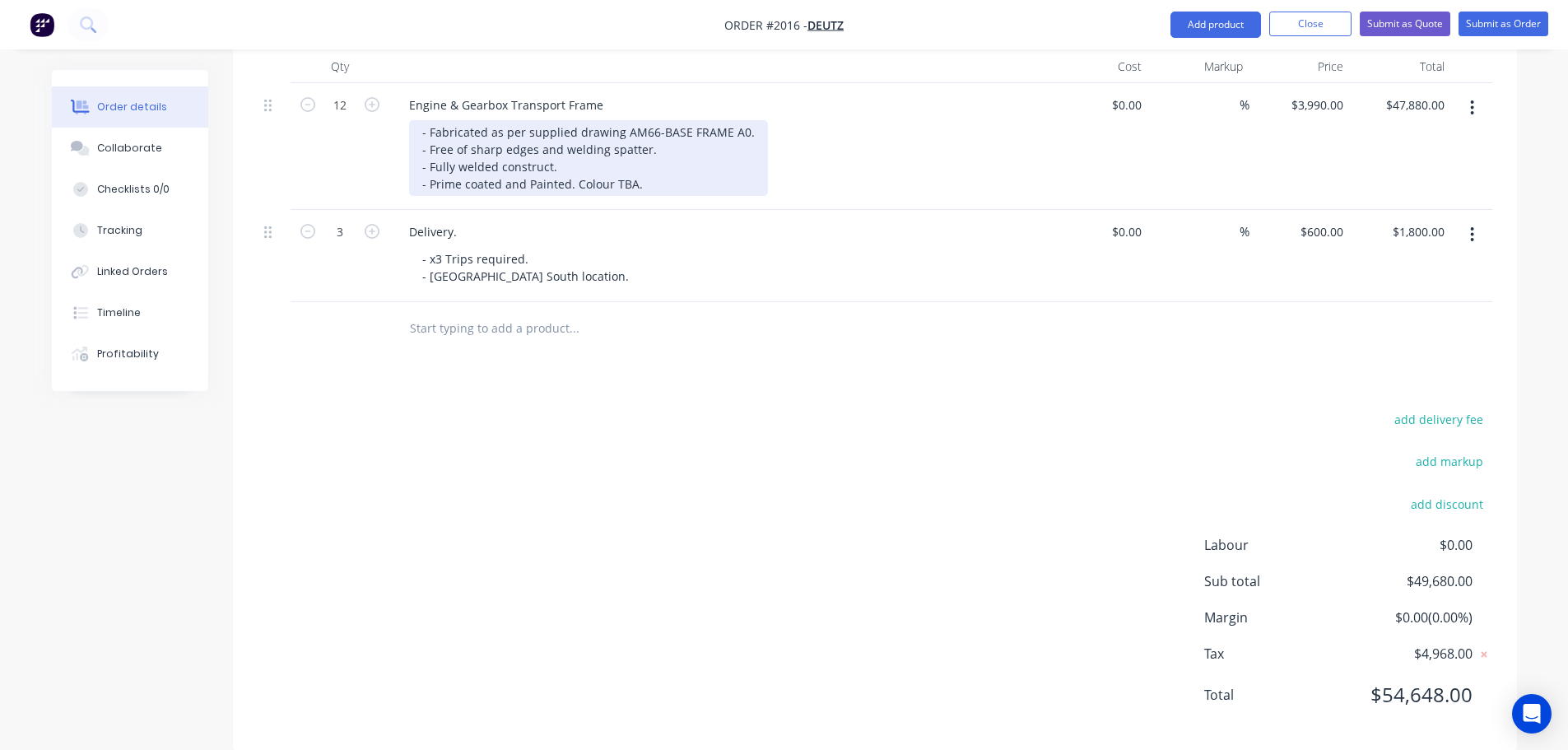
scroll to position [495, 0]
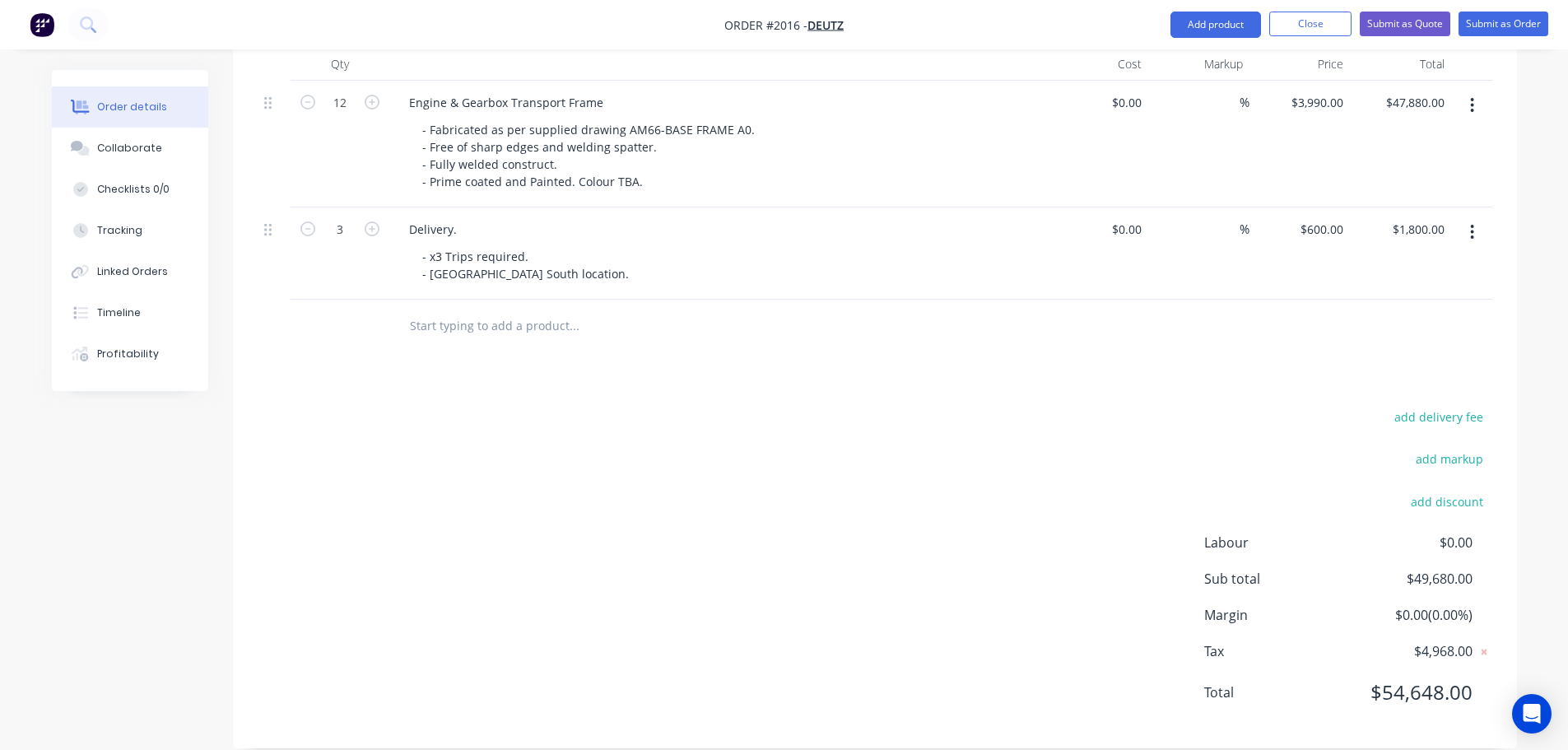
click at [1019, 417] on div "add delivery fee add markup add discount Labour $0.00 Sub total $49,680.00 Marg…" at bounding box center [875, 564] width 1235 height 318
click at [934, 410] on div "add delivery fee add markup add discount Labour $0.00 Sub total $49,680.00 Marg…" at bounding box center [875, 564] width 1235 height 318
click at [533, 244] on div "- x3 Trips required. - [GEOGRAPHIC_DATA] South location." at bounding box center [525, 264] width 233 height 42
drag, startPoint x: 544, startPoint y: 234, endPoint x: 410, endPoint y: 235, distance: 134.0
click at [410, 244] on div "- x3 Trips required. - [GEOGRAPHIC_DATA] South location." at bounding box center [525, 264] width 233 height 42
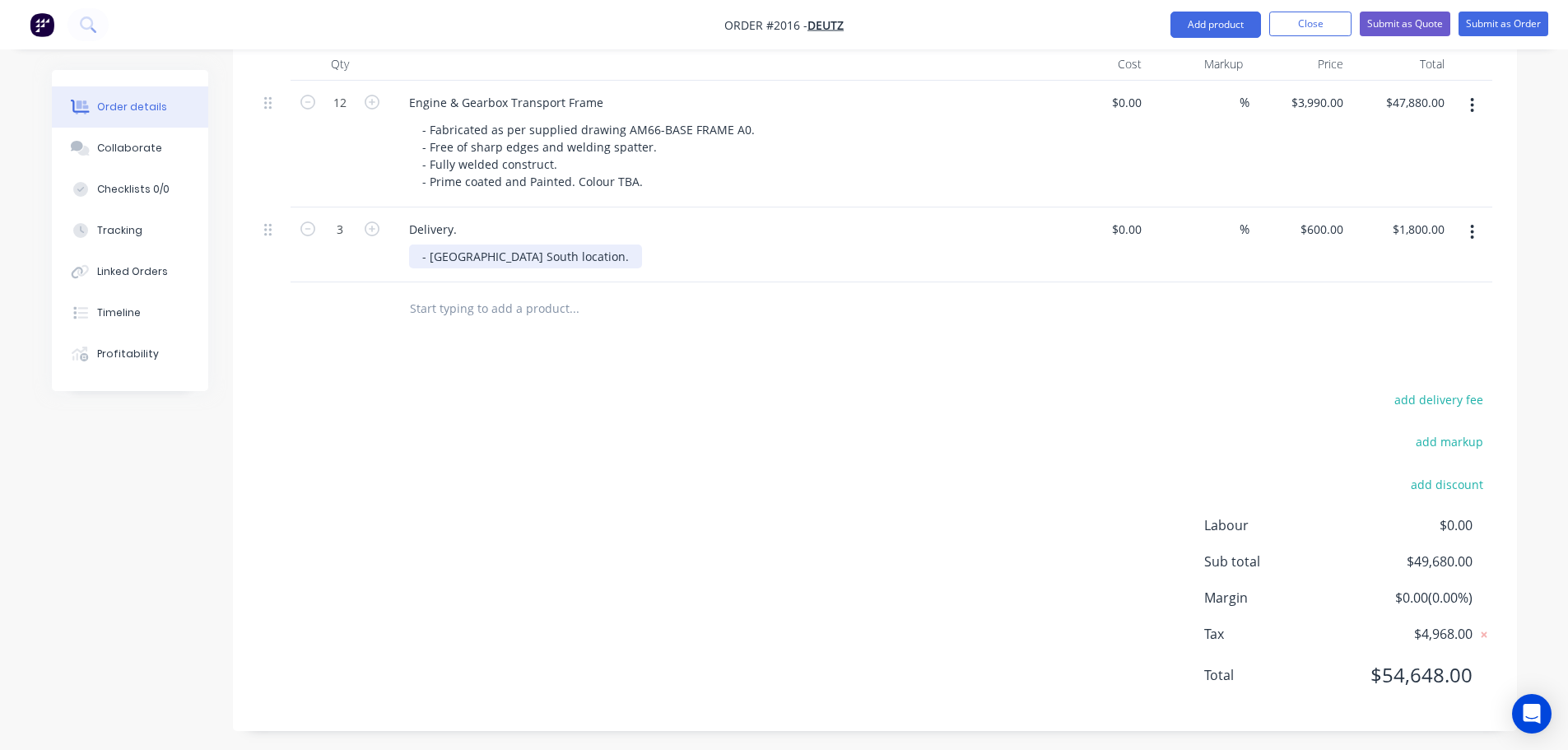
scroll to position [478, 0]
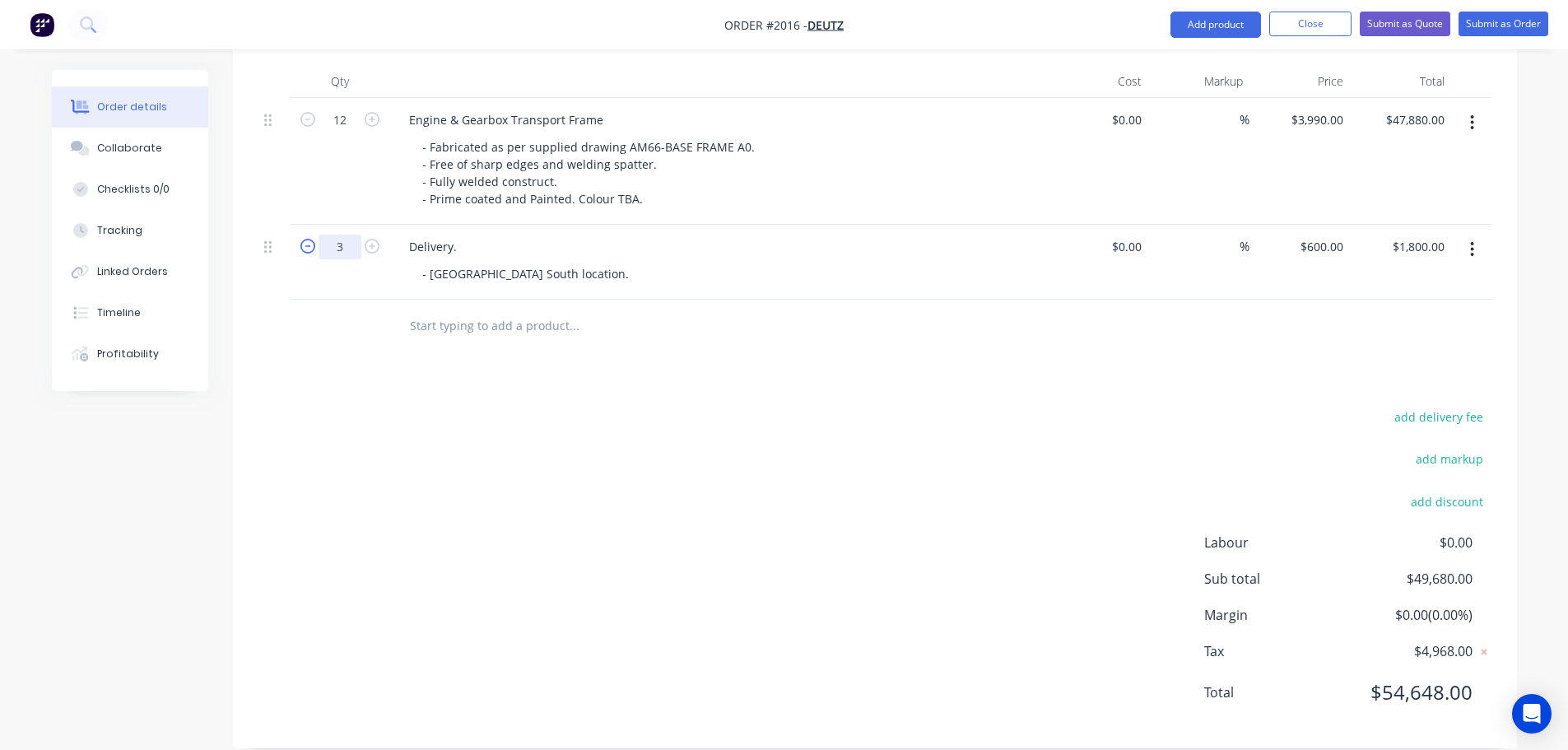
click at [318, 234] on input "3" at bounding box center [340, 247] width 42 height 25
click at [311, 239] on icon "button" at bounding box center [308, 246] width 15 height 15
type input "2"
type input "$1,200.00"
click at [311, 239] on icon "button" at bounding box center [308, 246] width 15 height 15
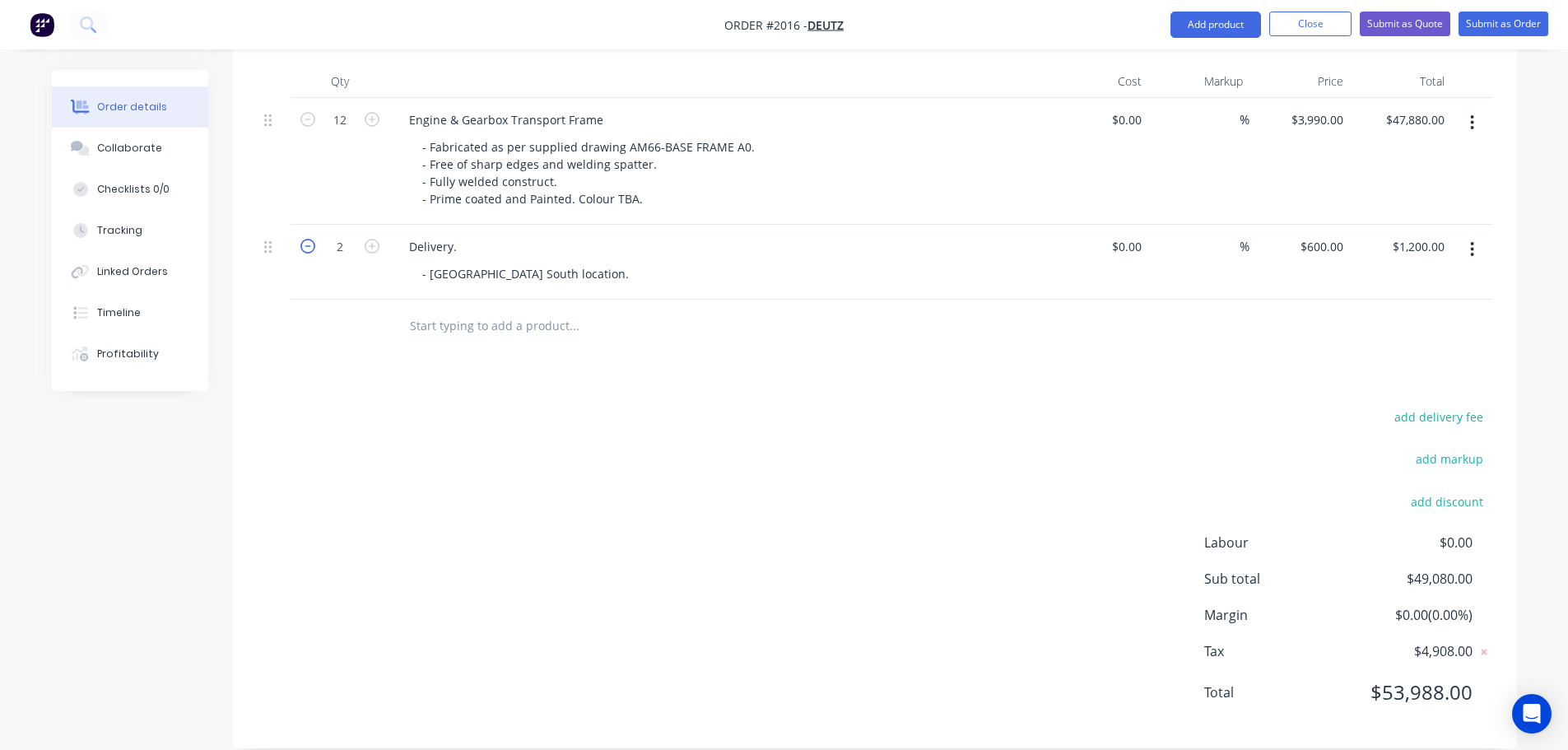
type input "1"
type input "$600.00"
click at [1337, 234] on input "600" at bounding box center [1325, 246] width 51 height 24
type input "1"
type input "$1,200.00"
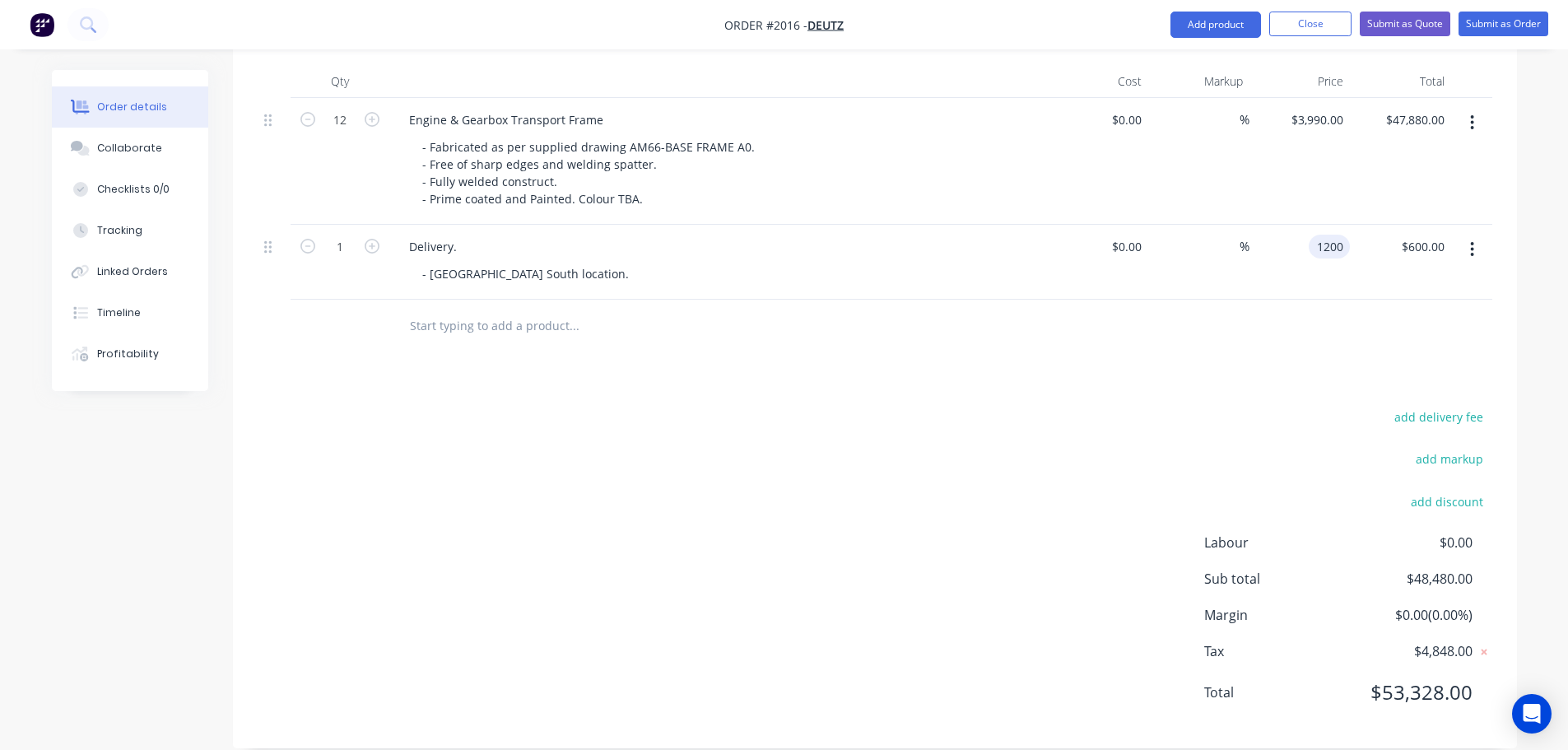
type input "$1,200.00"
click at [501, 409] on div "add delivery fee add markup add discount Labour $0.00 Sub total $48,480.00 Marg…" at bounding box center [875, 564] width 1235 height 318
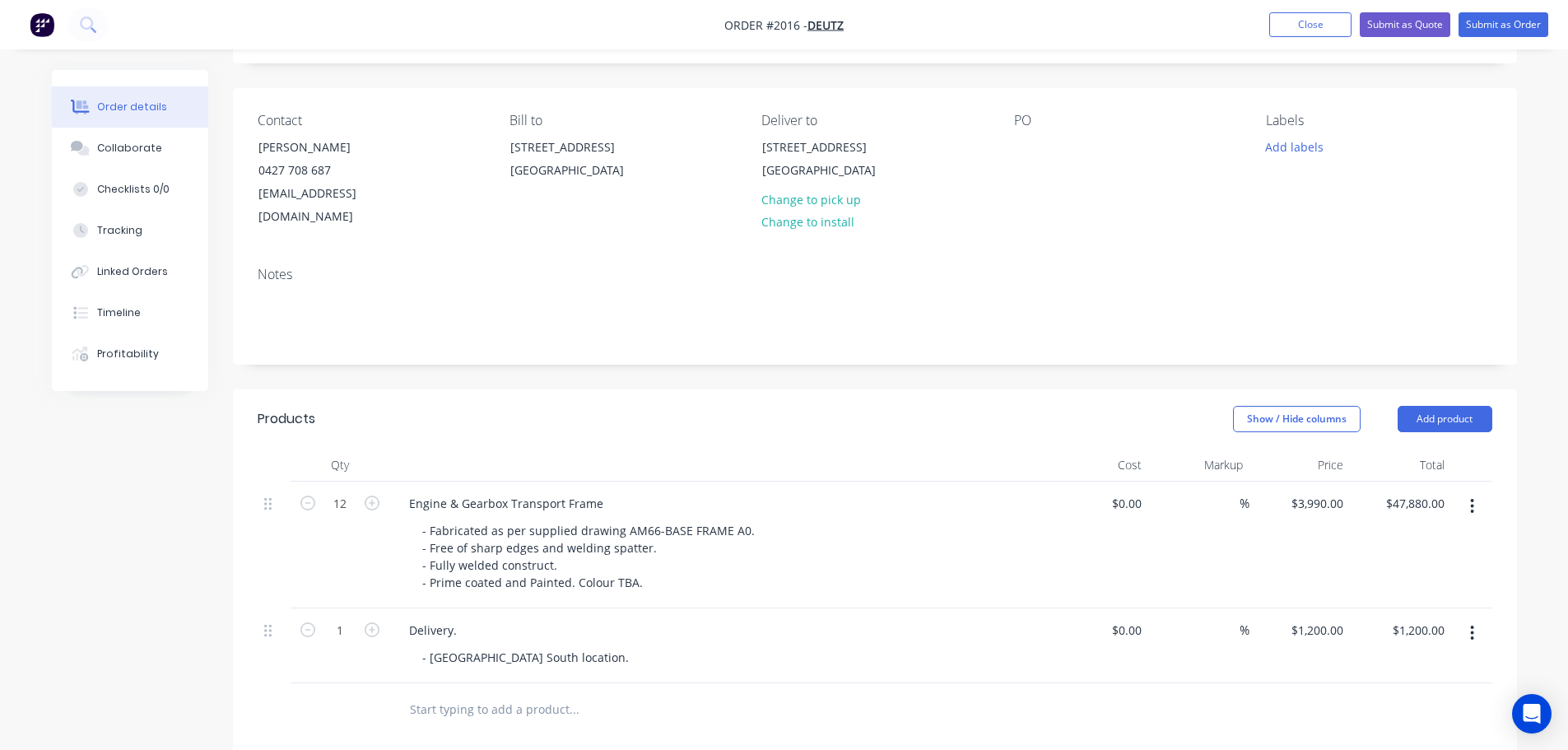
scroll to position [66, 0]
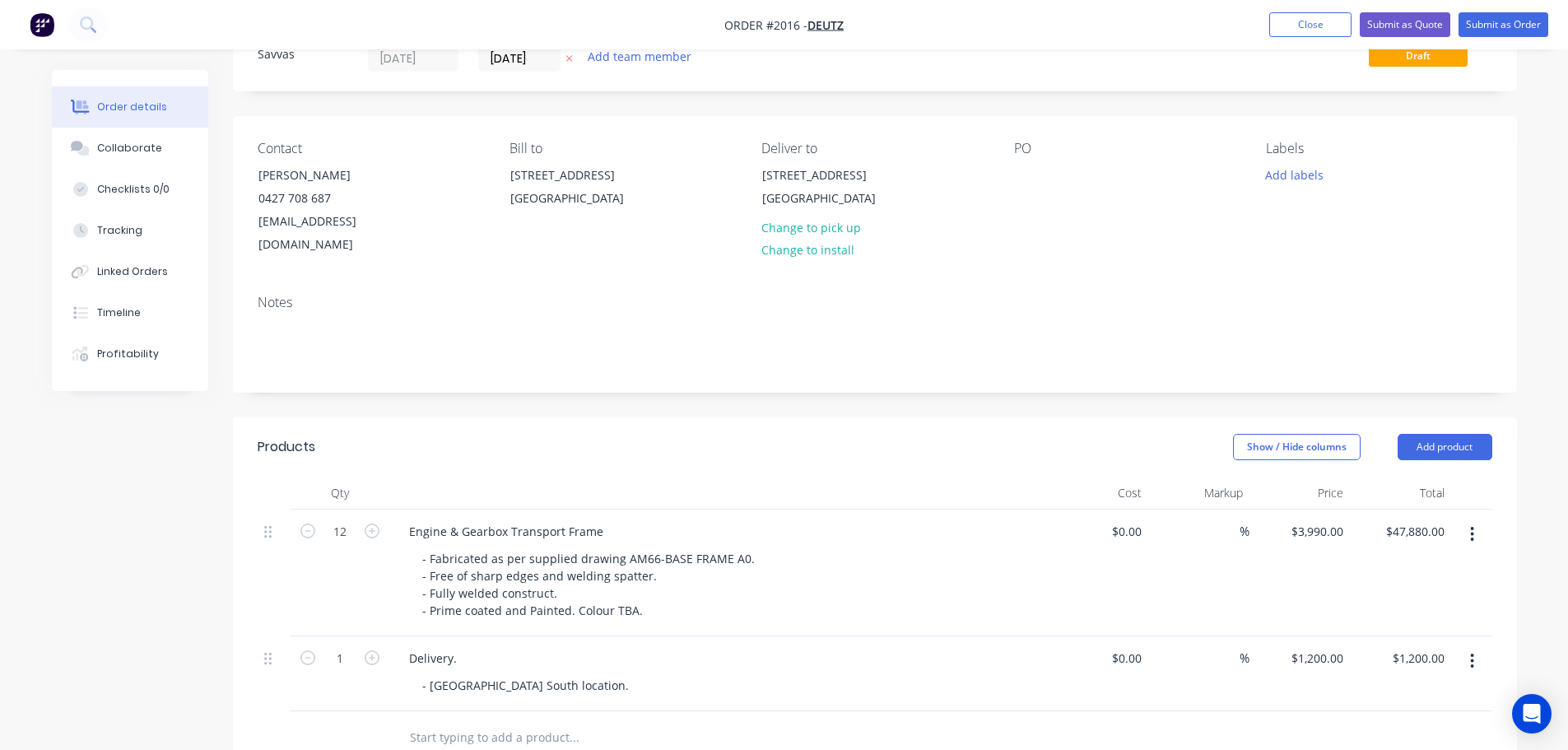
click at [565, 63] on icon at bounding box center [569, 58] width 7 height 10
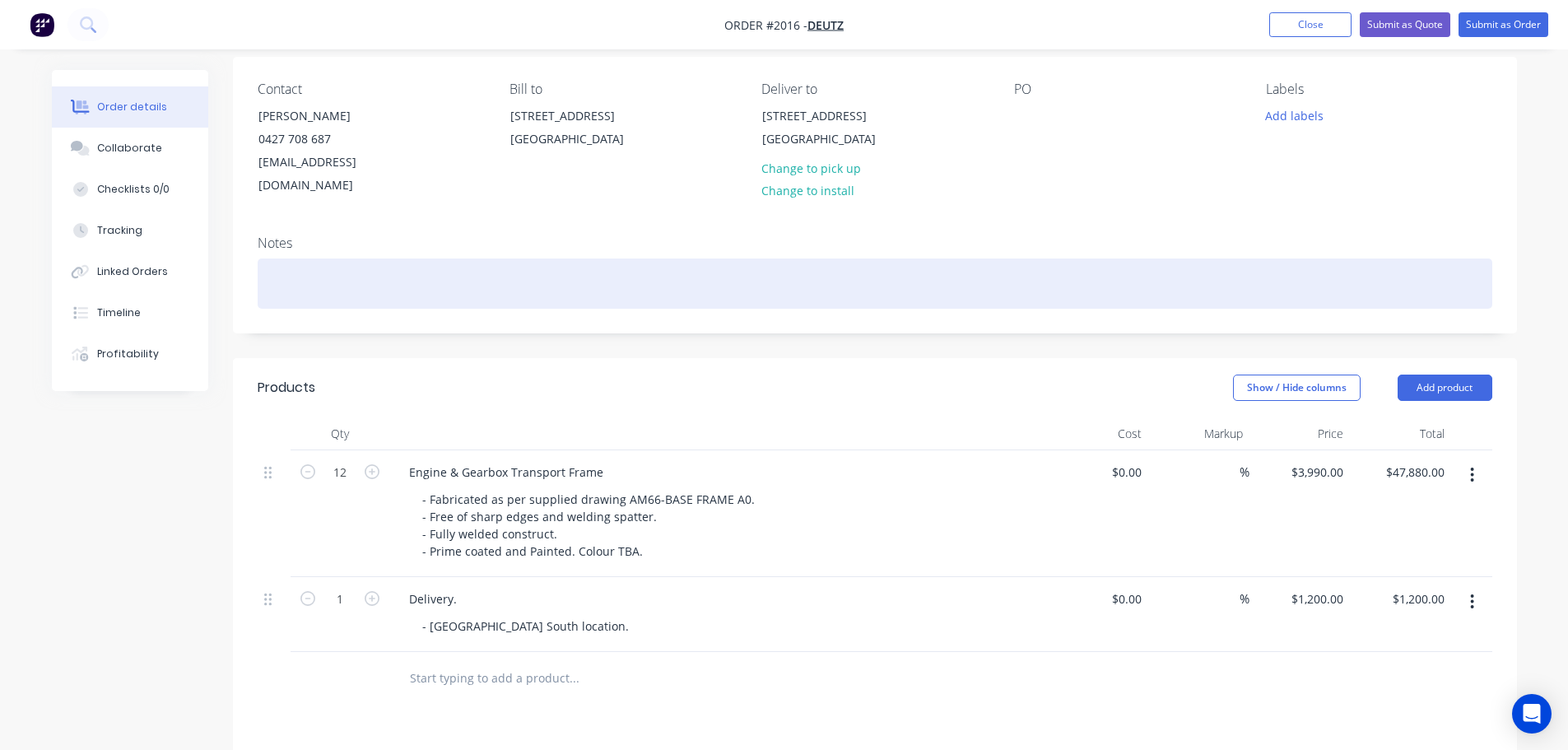
scroll to position [149, 0]
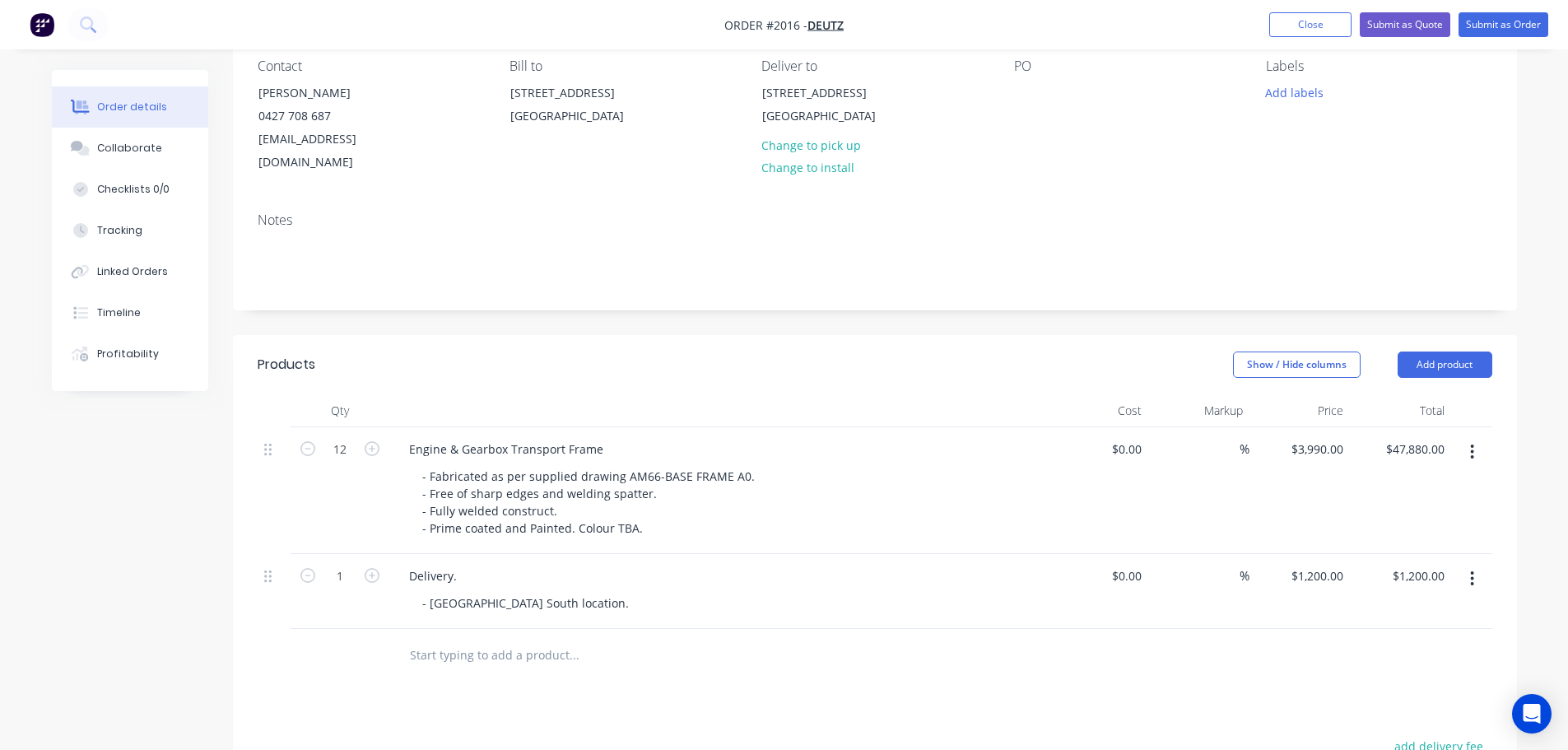
click at [799, 657] on div at bounding box center [685, 655] width 593 height 54
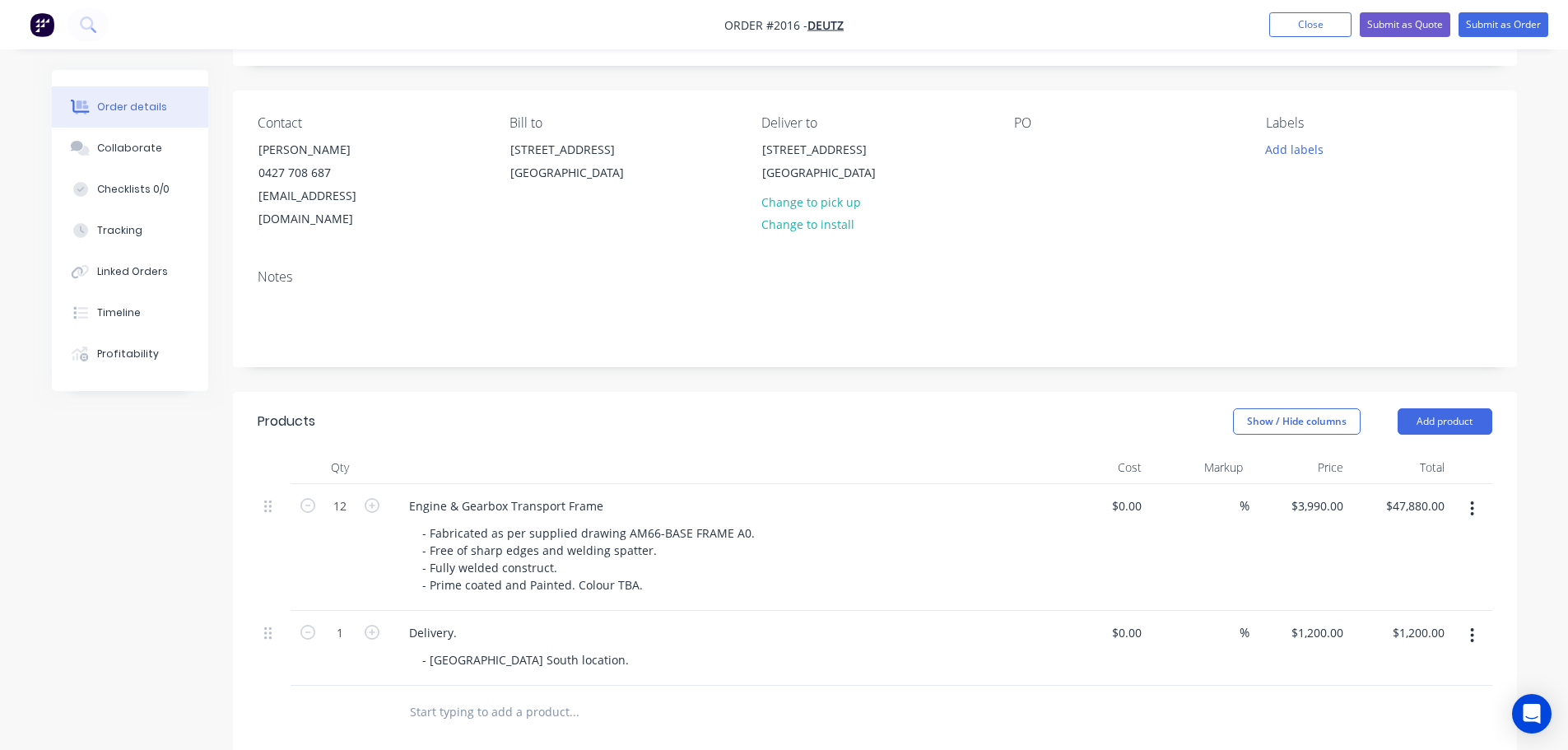
scroll to position [0, 0]
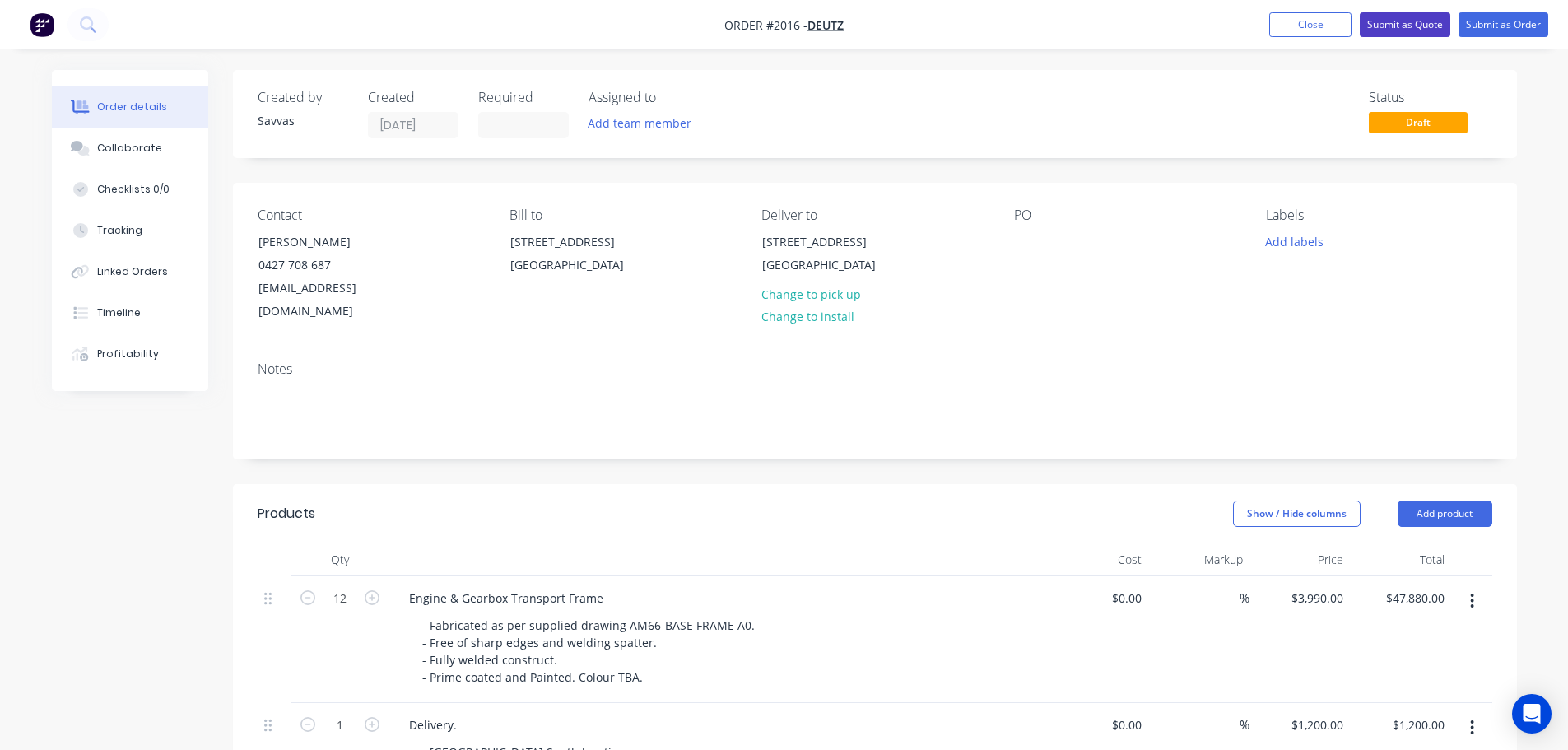
click at [1376, 29] on button "Submit as Quote" at bounding box center [1405, 25] width 90 height 25
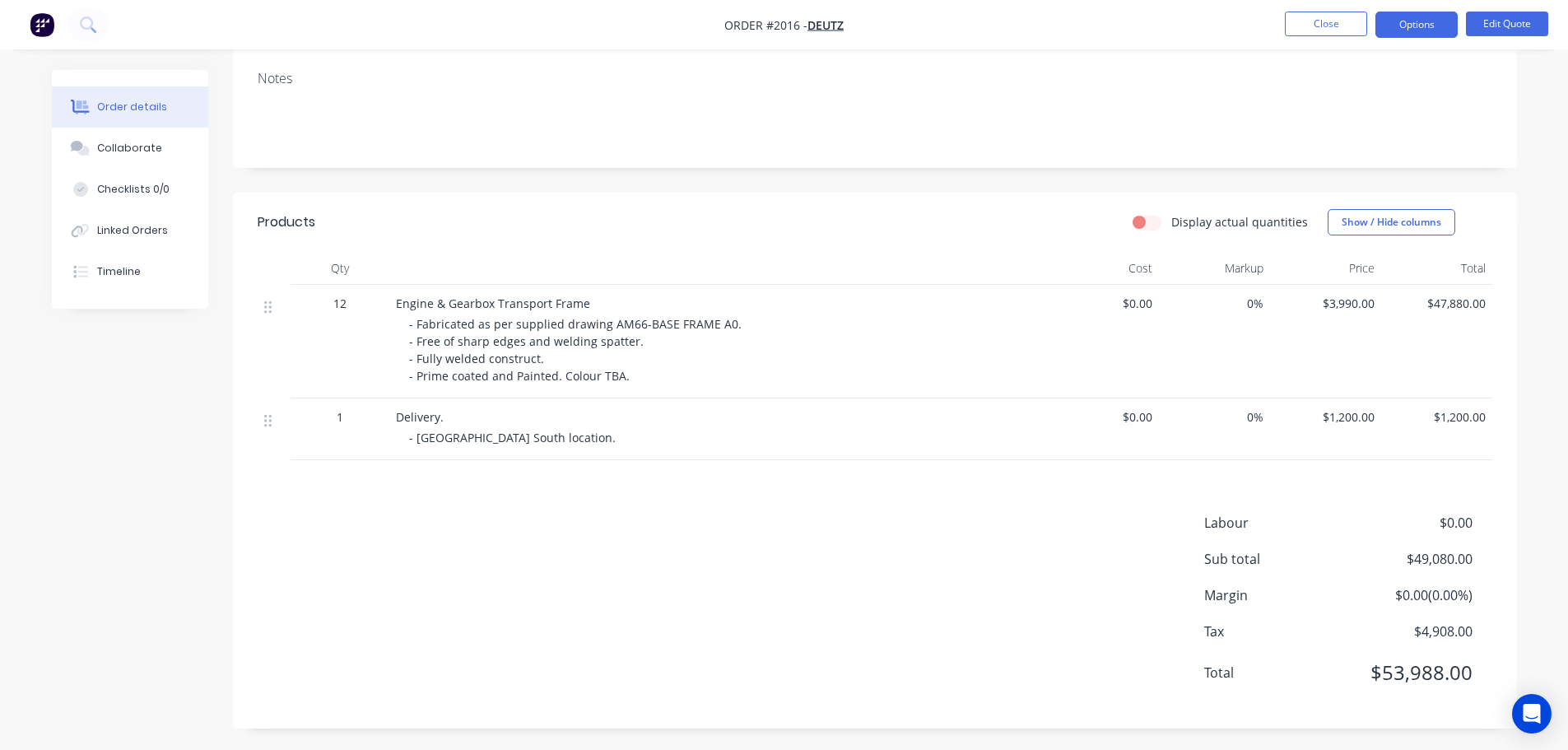
scroll to position [268, 0]
